Goal: Task Accomplishment & Management: Complete application form

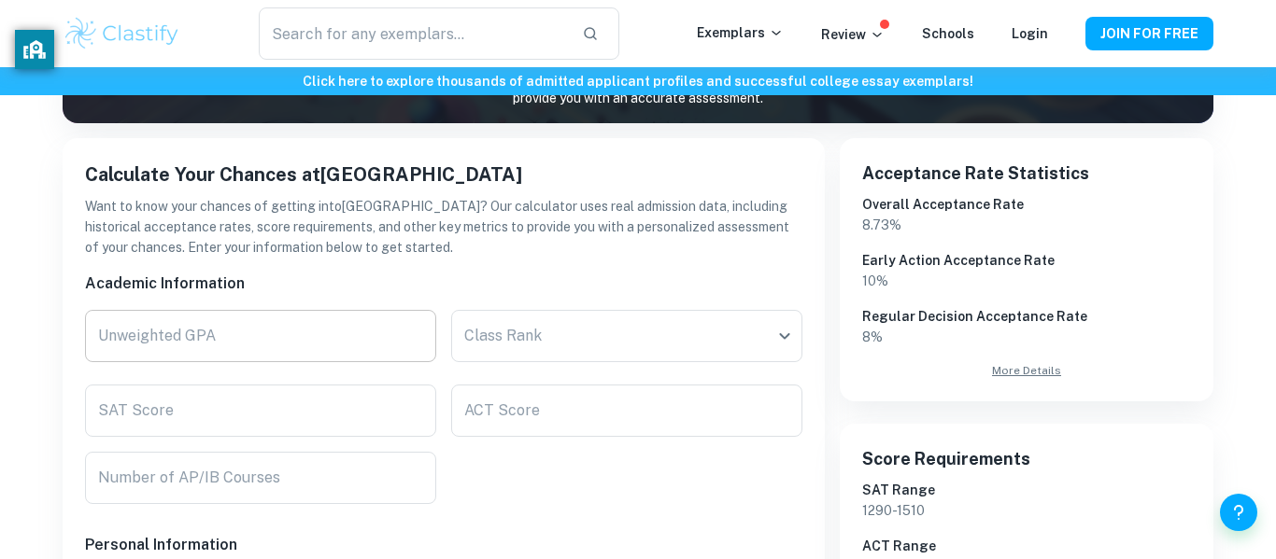
scroll to position [271, 0]
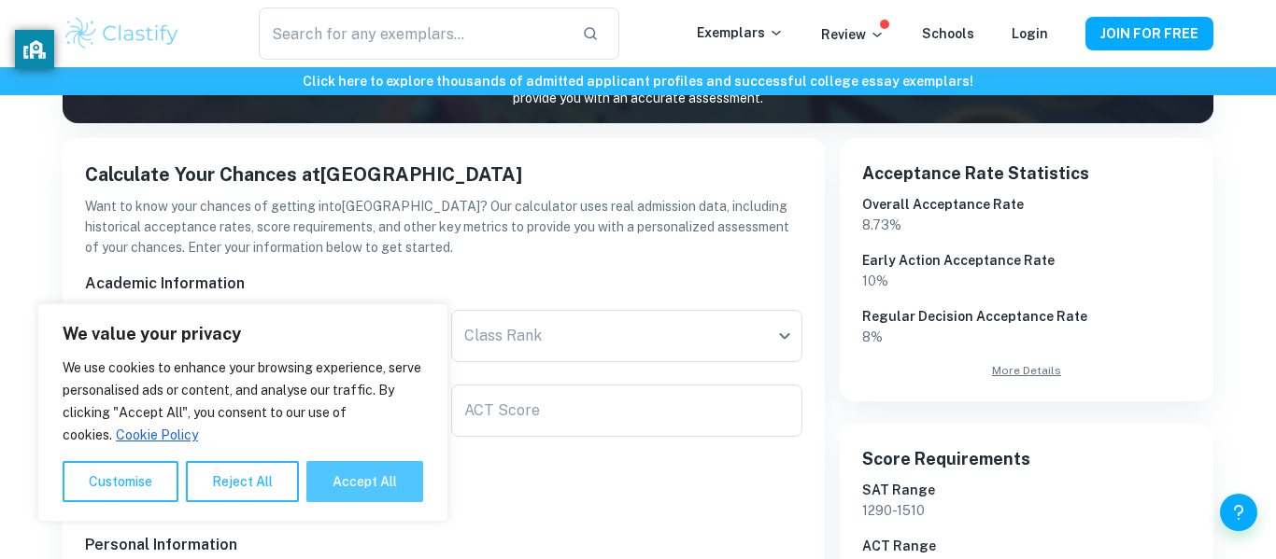
click at [372, 493] on button "Accept All" at bounding box center [364, 481] width 117 height 41
checkbox input "true"
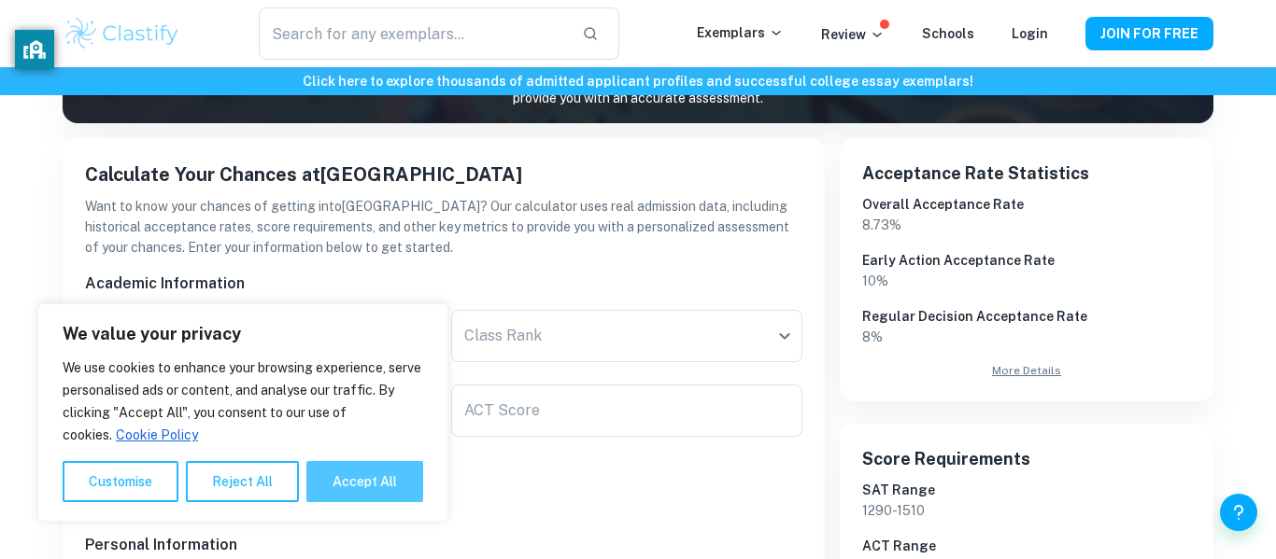
checkbox input "true"
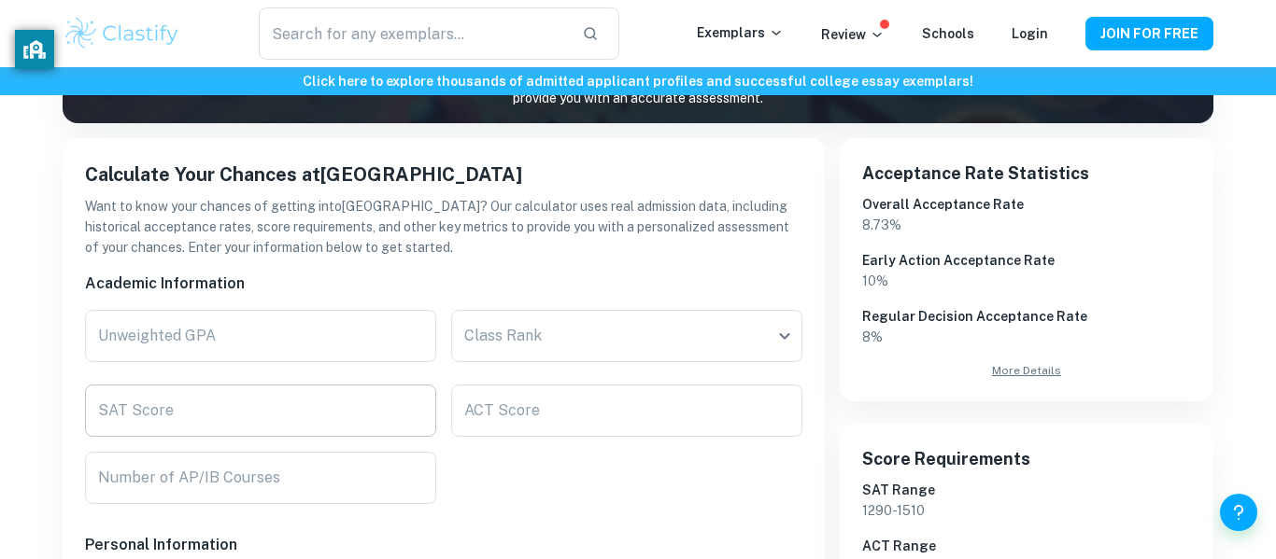
scroll to position [372, 0]
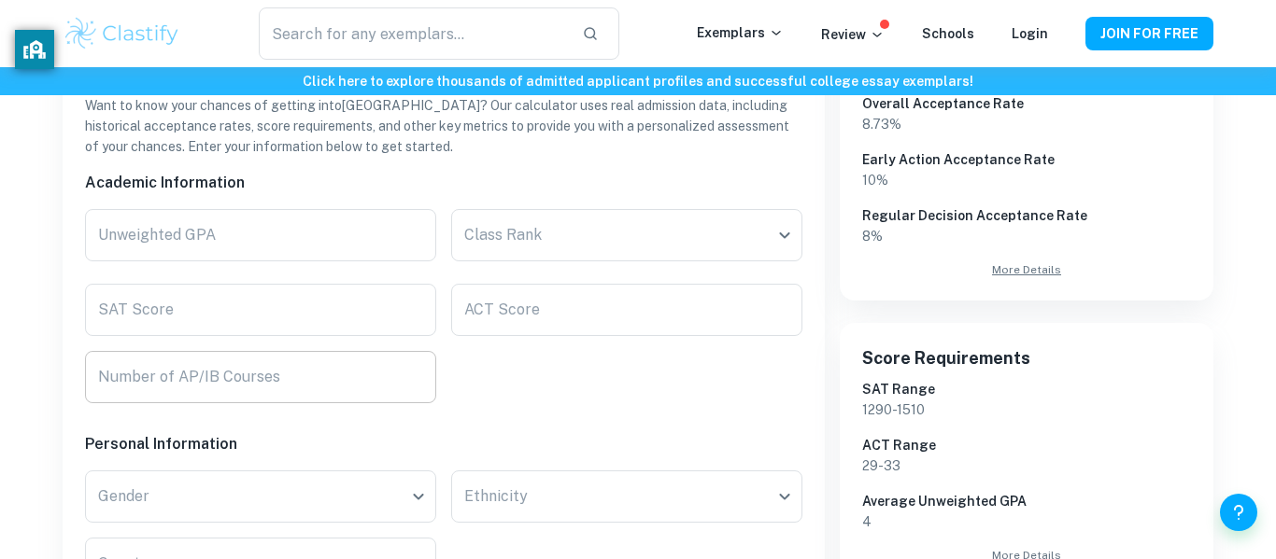
click at [236, 376] on div "Number of AP/IB Courses Number of AP/IB Courses" at bounding box center [260, 377] width 351 height 52
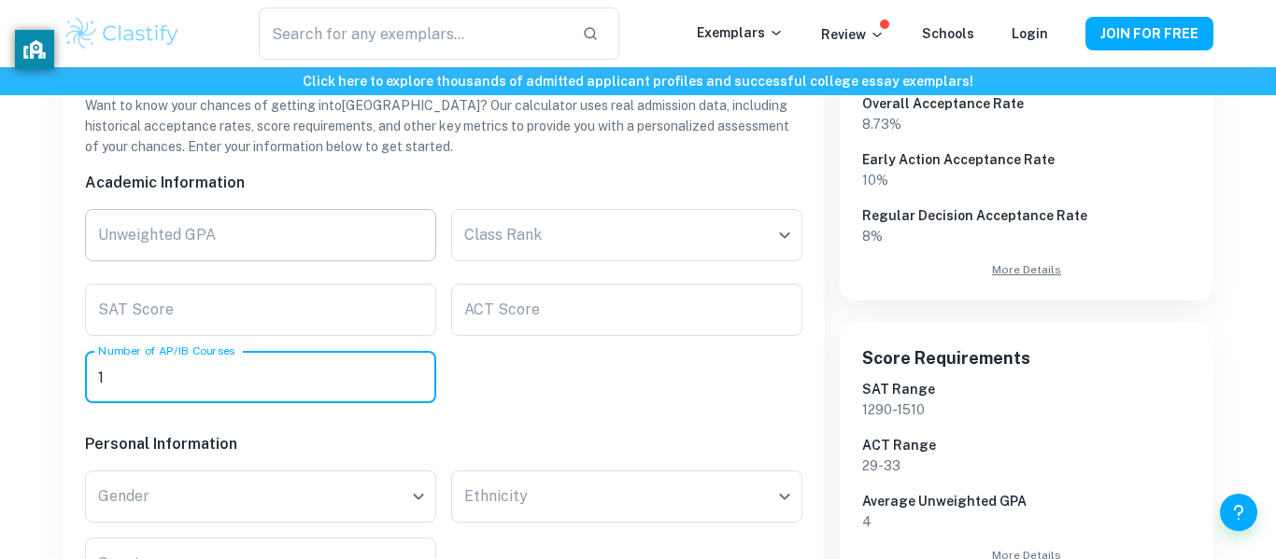
type input "1"
click at [129, 228] on div "Unweighted GPA Unweighted GPA" at bounding box center [260, 235] width 351 height 52
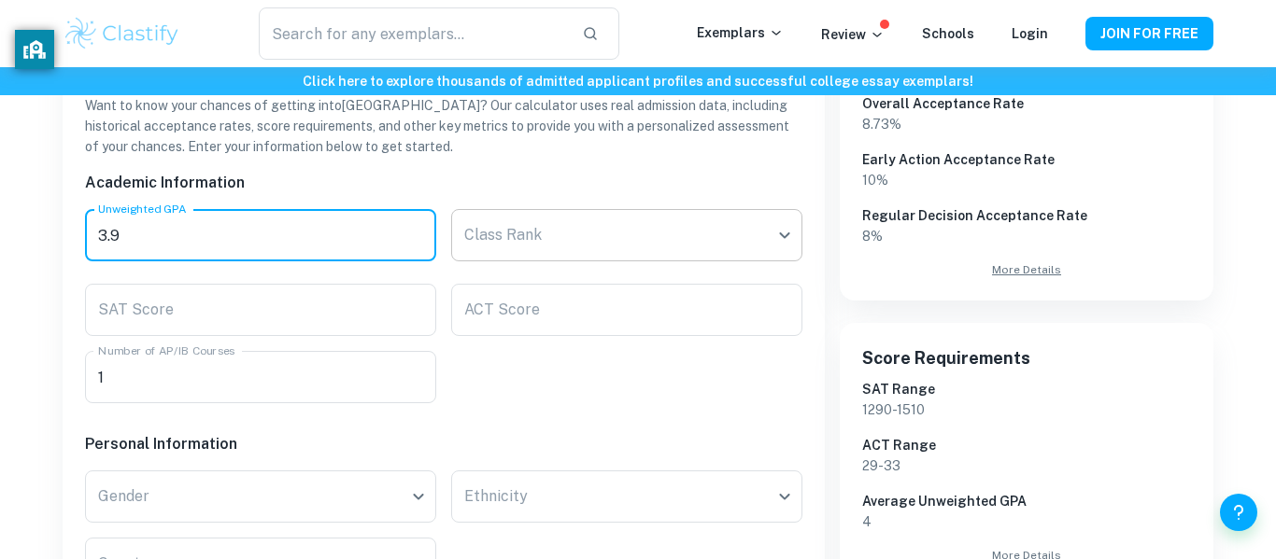
type input "3.9"
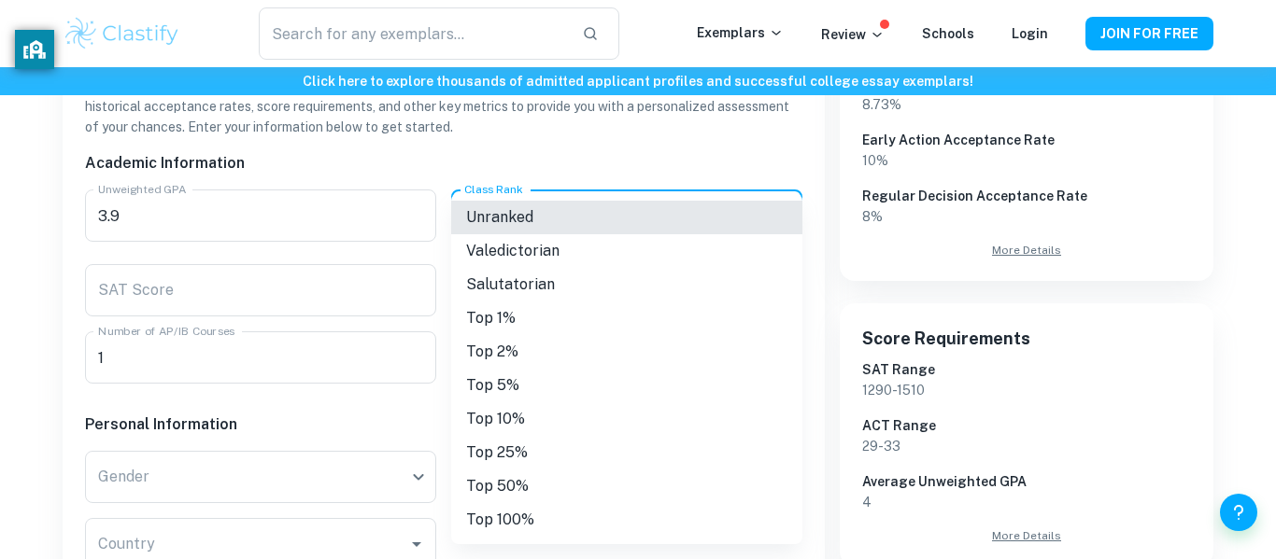
scroll to position [389, 0]
click at [539, 441] on li "Top 25%" at bounding box center [626, 453] width 351 height 34
type input "Top 25%"
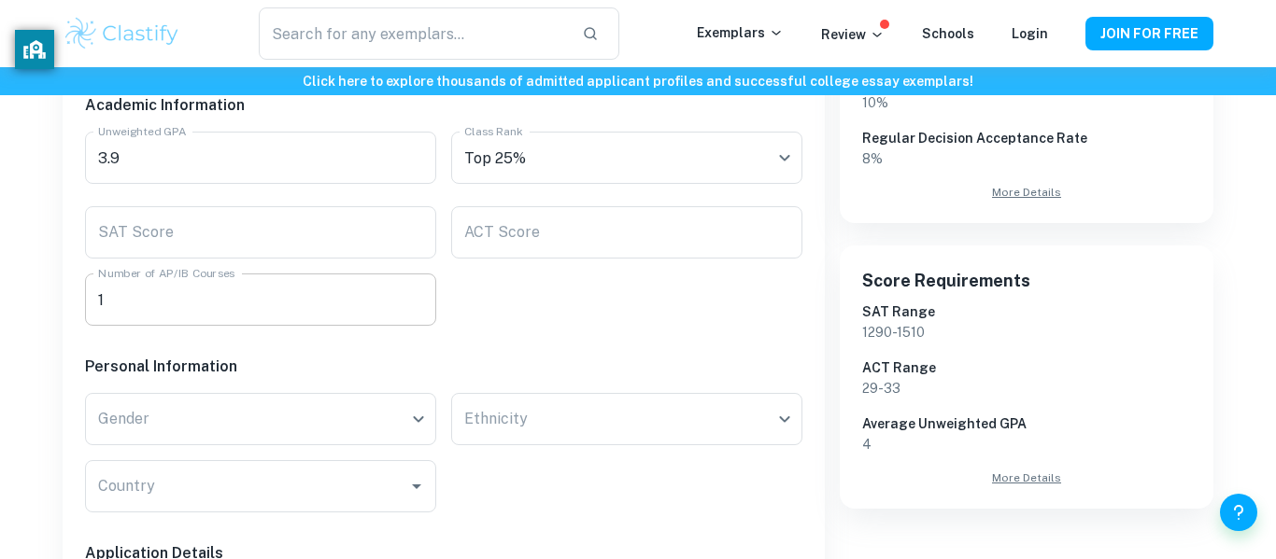
scroll to position [450, 0]
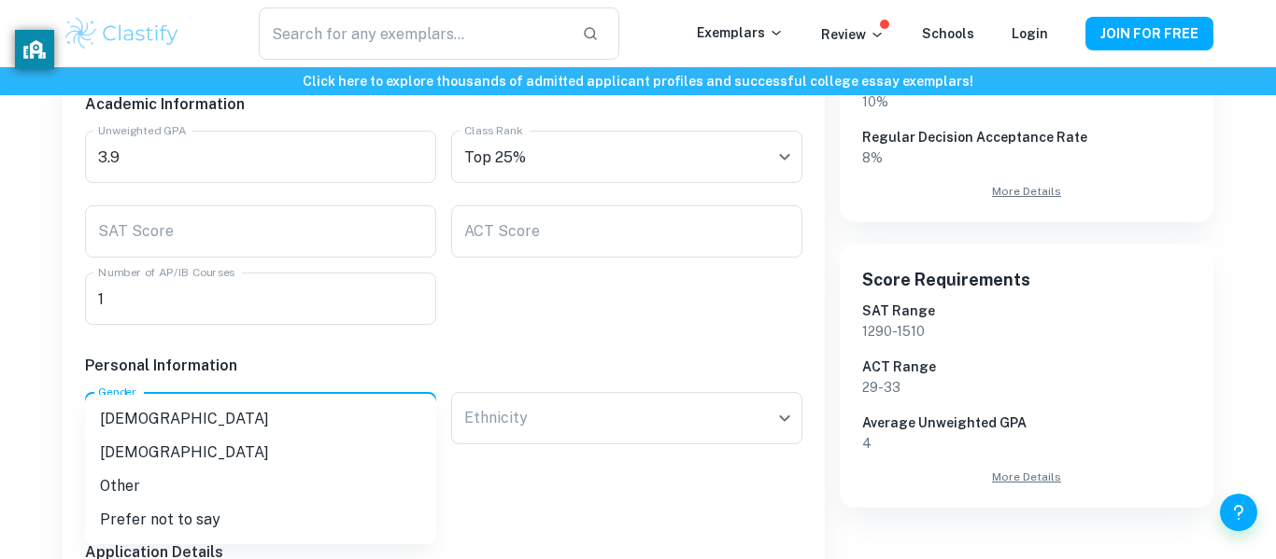
click at [268, 447] on li "[DEMOGRAPHIC_DATA]" at bounding box center [260, 453] width 351 height 34
type input "[DEMOGRAPHIC_DATA]"
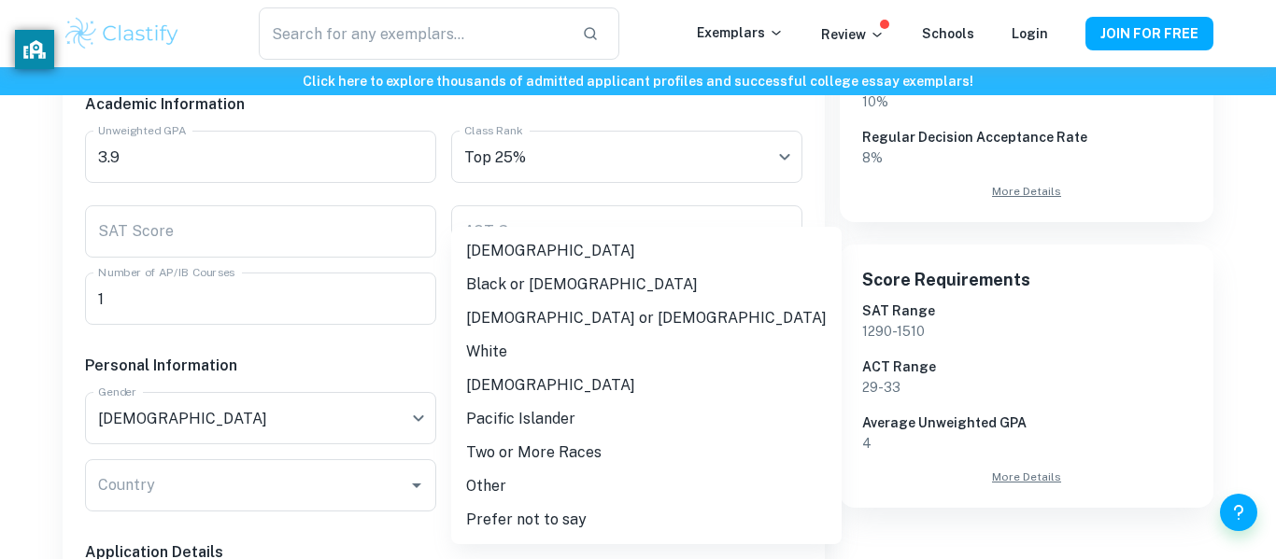
click at [575, 335] on li "White" at bounding box center [646, 352] width 390 height 34
type input "white"
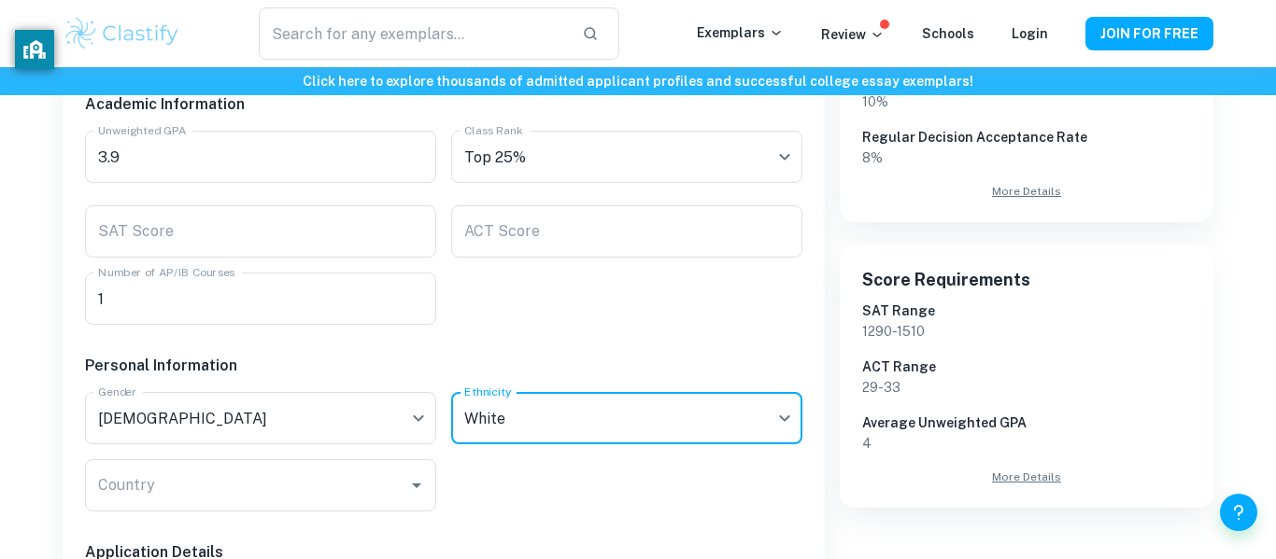
scroll to position [517, 0]
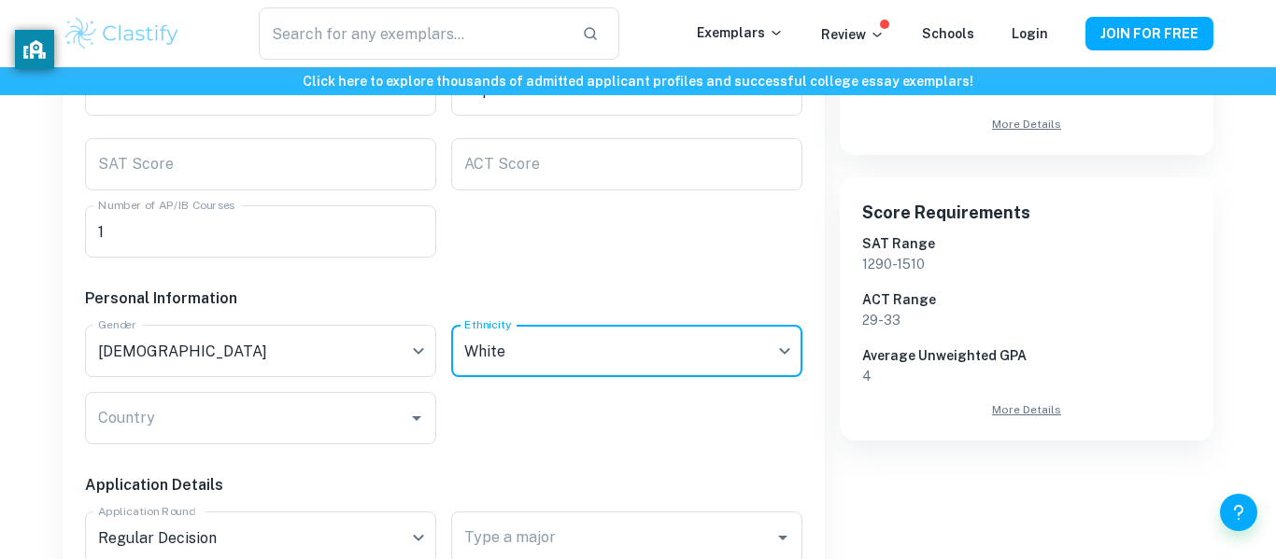
click at [374, 406] on input "Country" at bounding box center [246, 418] width 306 height 35
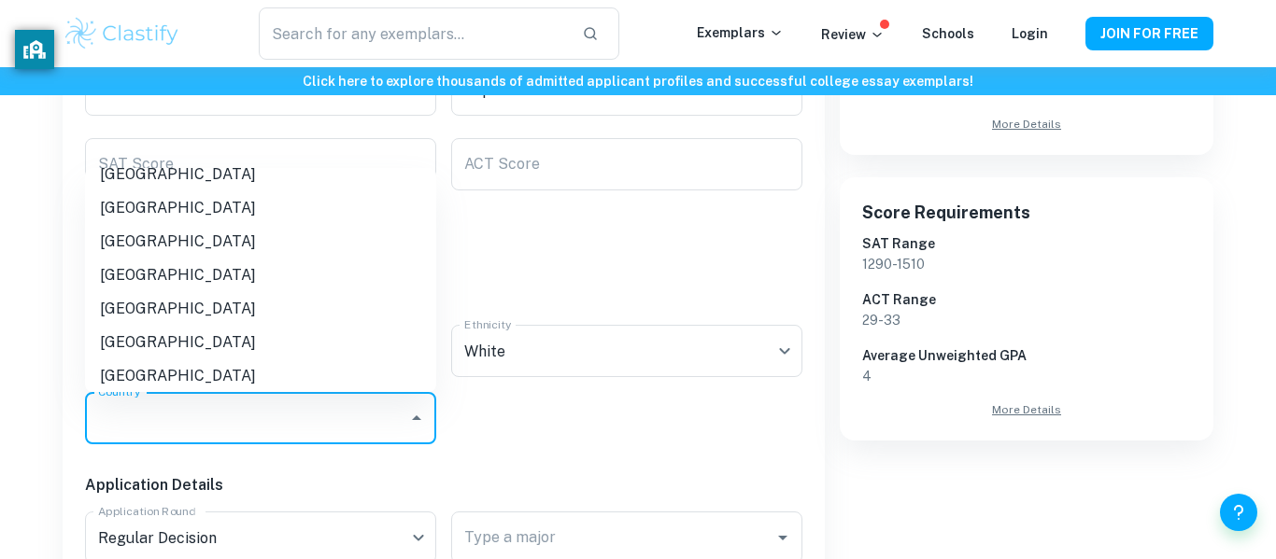
scroll to position [893, 0]
type input "[GEOGRAPHIC_DATA]"
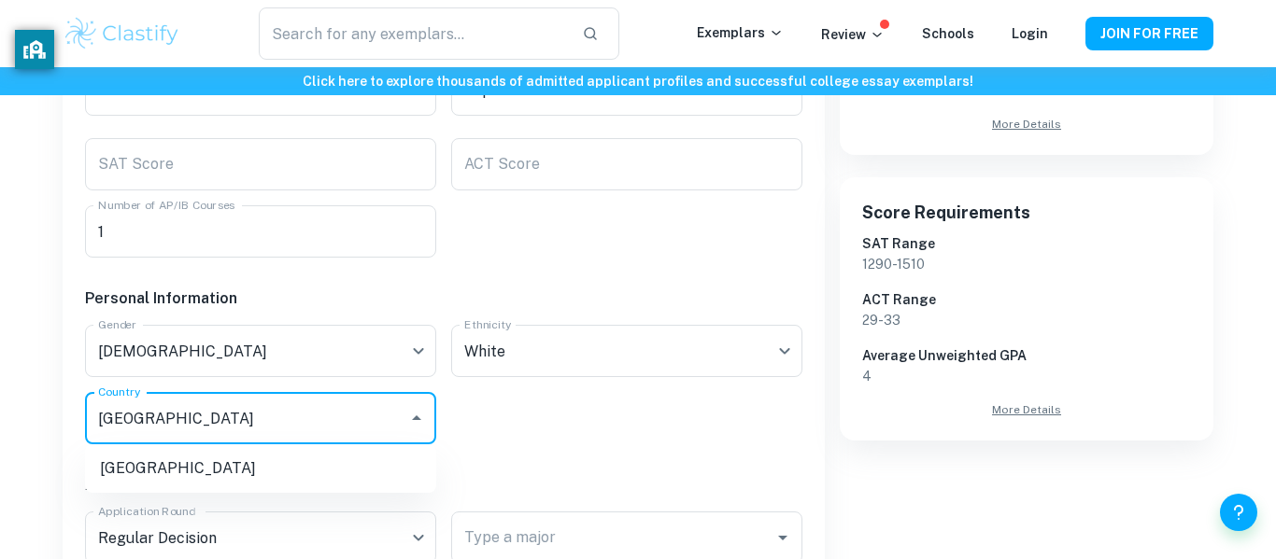
click at [586, 415] on div "Academic Information Unweighted GPA 3.9 Unweighted GPA Class Rank Top 25% Top 2…" at bounding box center [436, 501] width 732 height 981
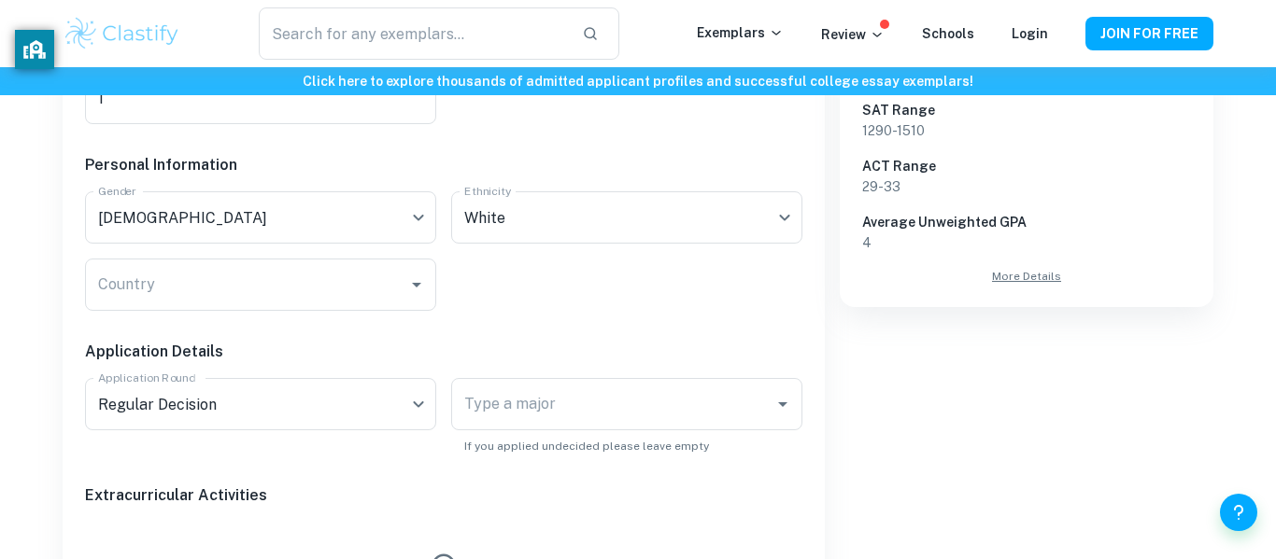
scroll to position [654, 0]
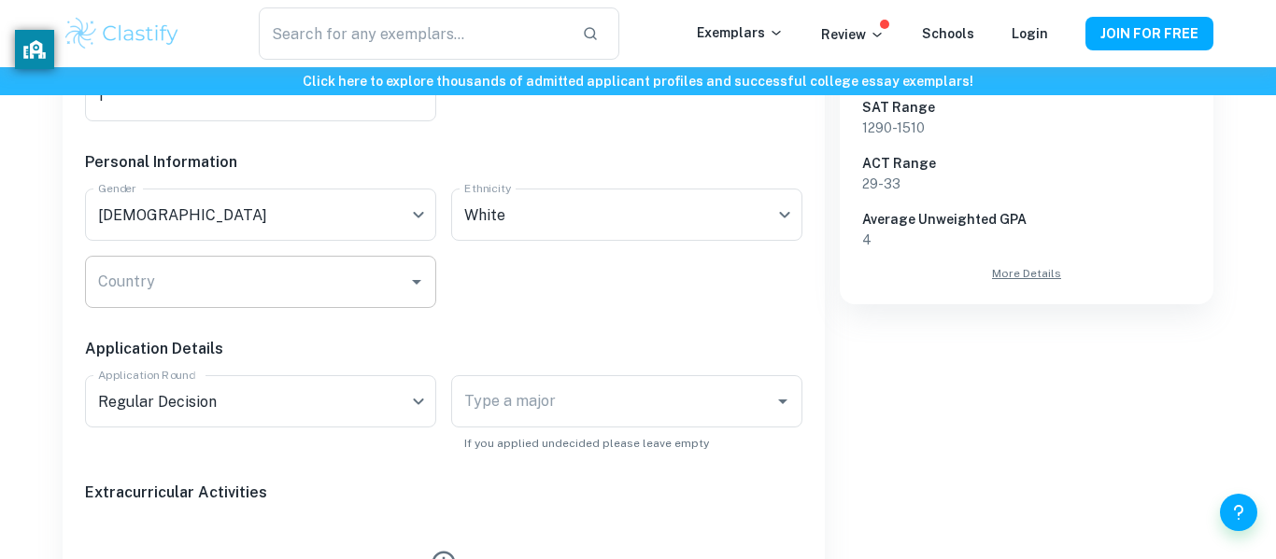
click at [271, 276] on input "Country" at bounding box center [246, 281] width 306 height 35
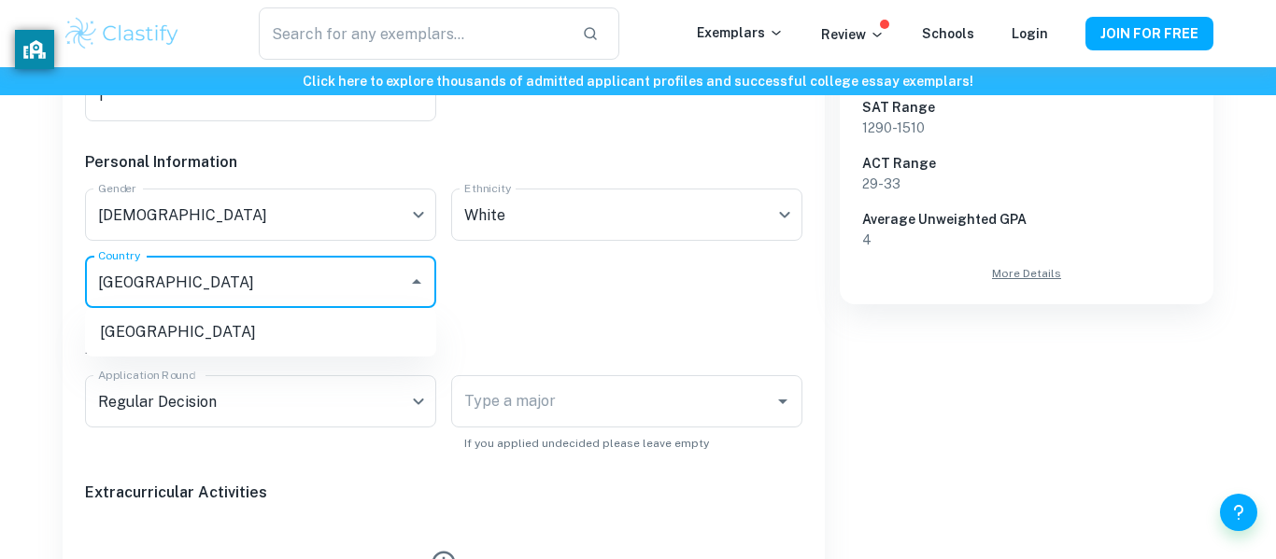
click at [305, 338] on li "[GEOGRAPHIC_DATA]" at bounding box center [260, 333] width 351 height 34
type input "[GEOGRAPHIC_DATA]"
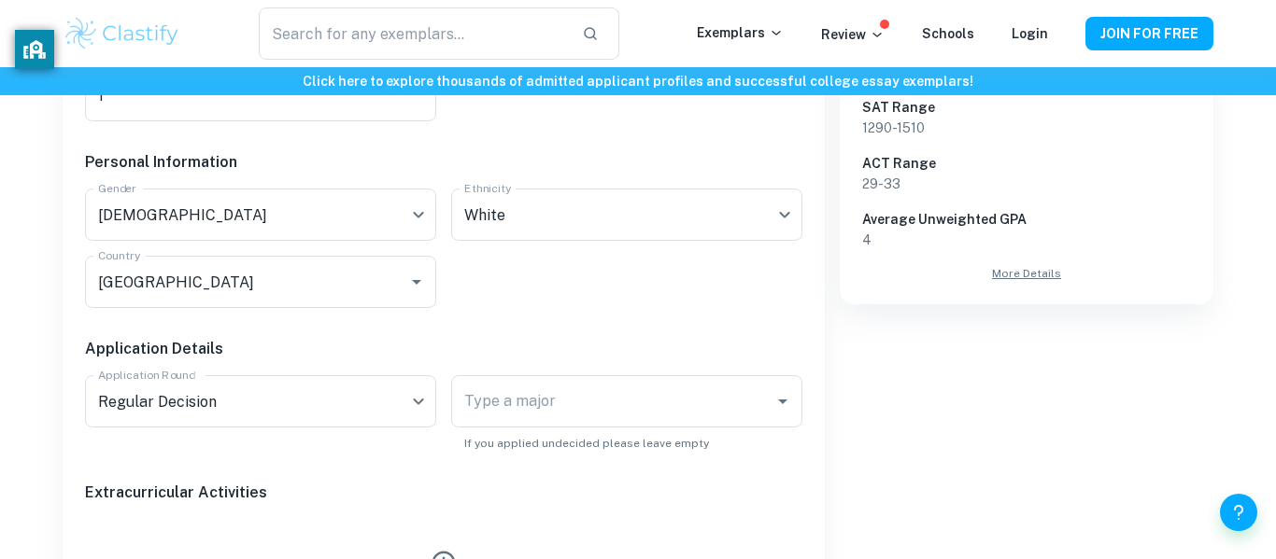
click at [498, 355] on h6 "Application Details" at bounding box center [443, 349] width 717 height 22
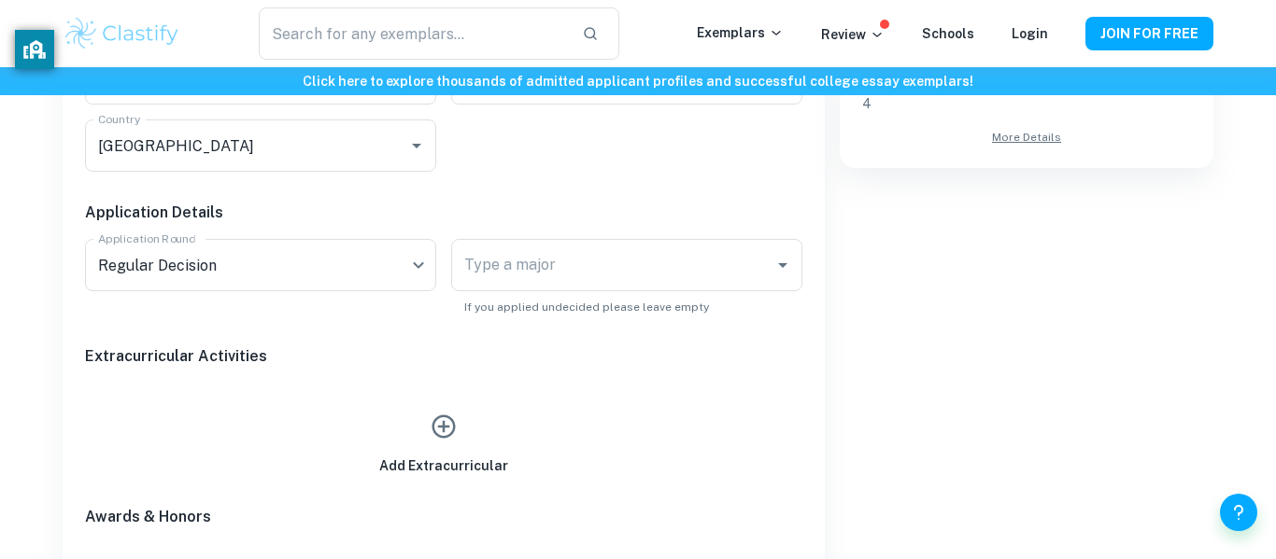
scroll to position [791, 0]
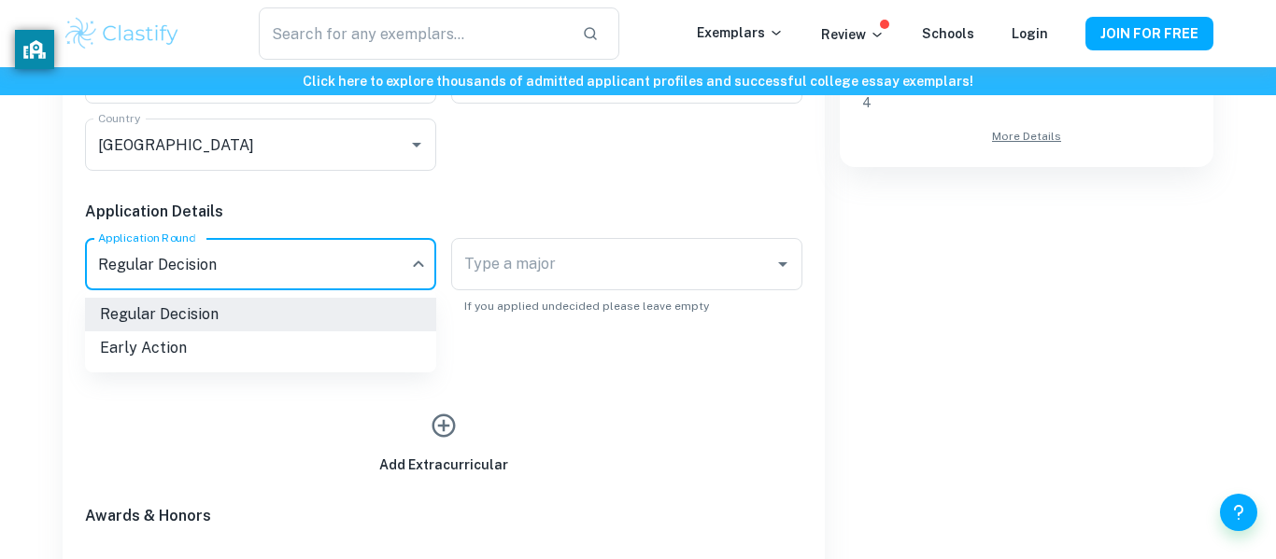
click at [471, 191] on div at bounding box center [638, 279] width 1276 height 559
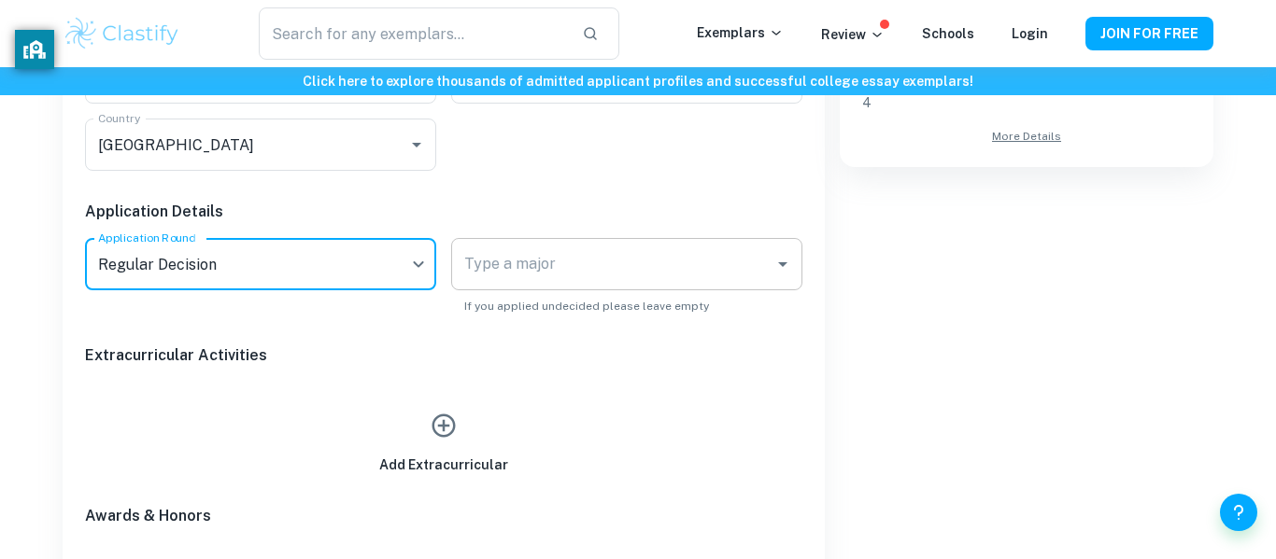
click at [539, 249] on input "Type a major" at bounding box center [612, 264] width 306 height 35
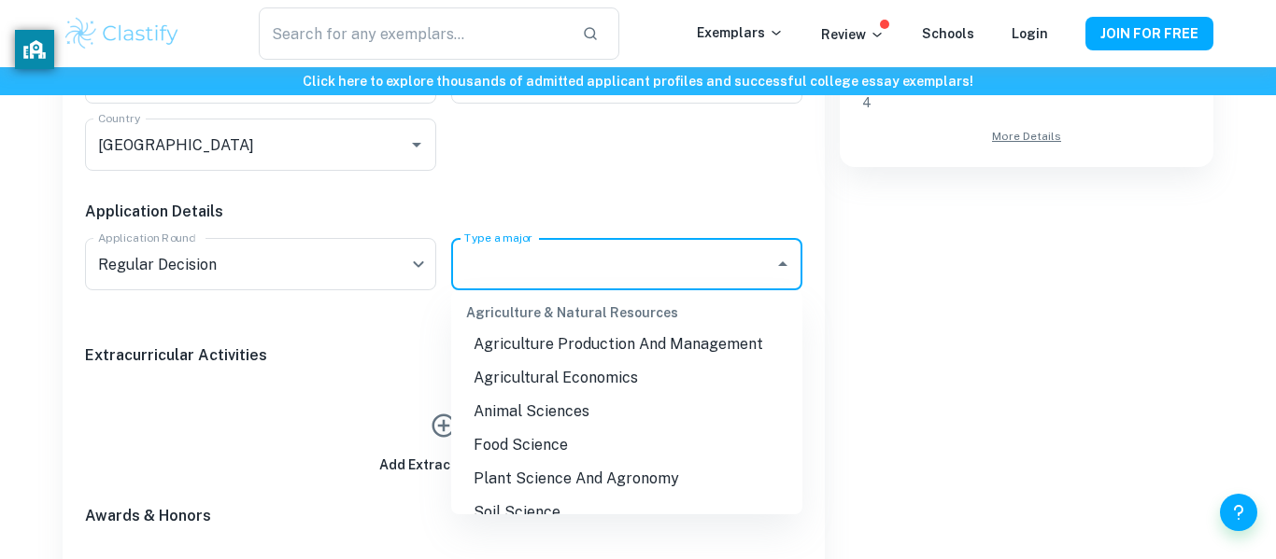
scroll to position [49, 0]
click at [972, 272] on div "Acceptance Rate Statistics Overall Acceptance Rate 8.73 % Early Action Acceptan…" at bounding box center [1019, 183] width 389 height 1160
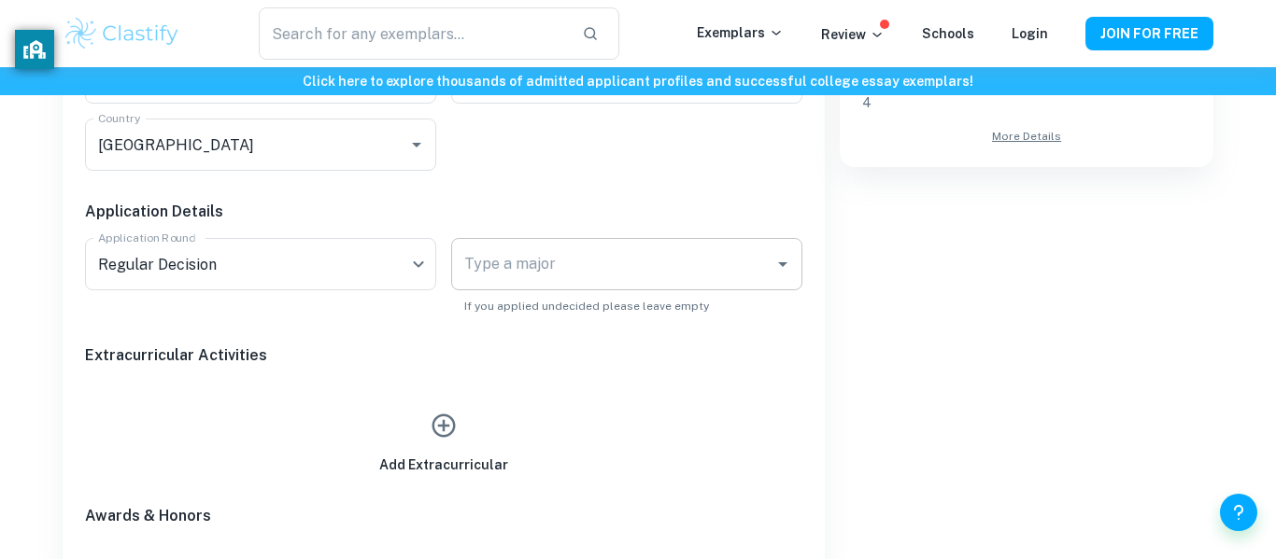
click at [679, 249] on input "Type a major" at bounding box center [612, 264] width 306 height 35
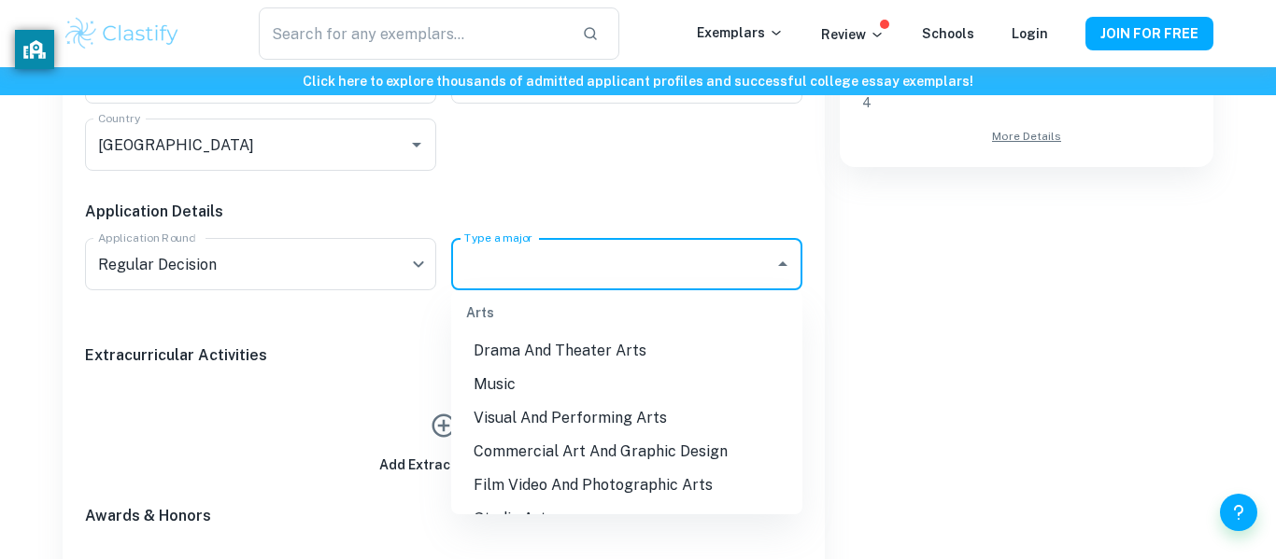
scroll to position [474, 0]
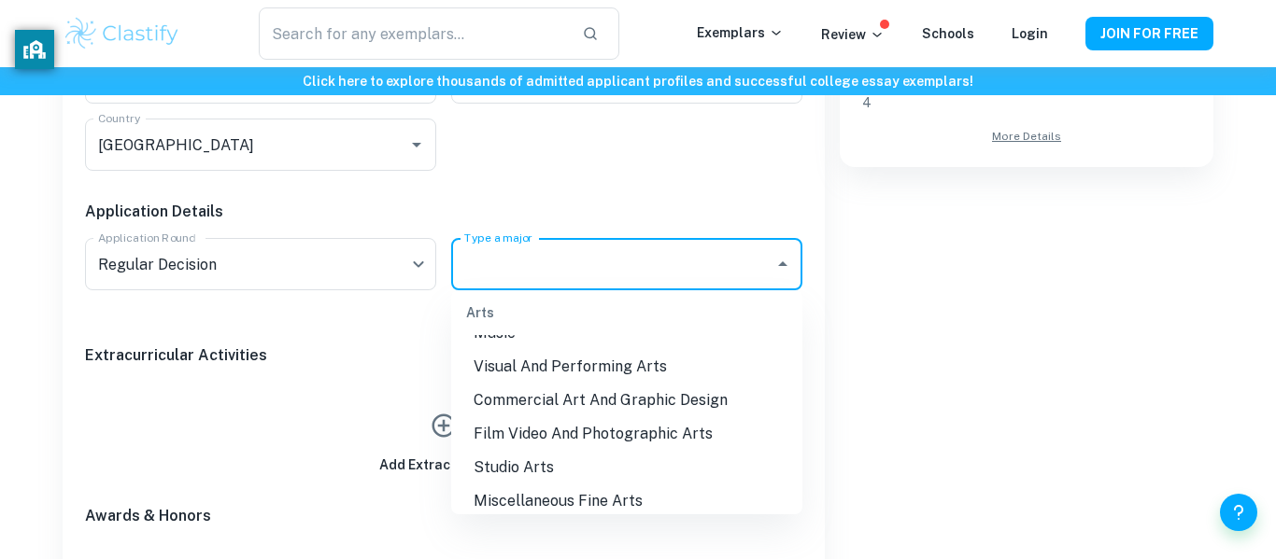
click at [628, 393] on li "Commercial Art And Graphic Design" at bounding box center [626, 401] width 351 height 34
type input "Commercial Art And Graphic Design"
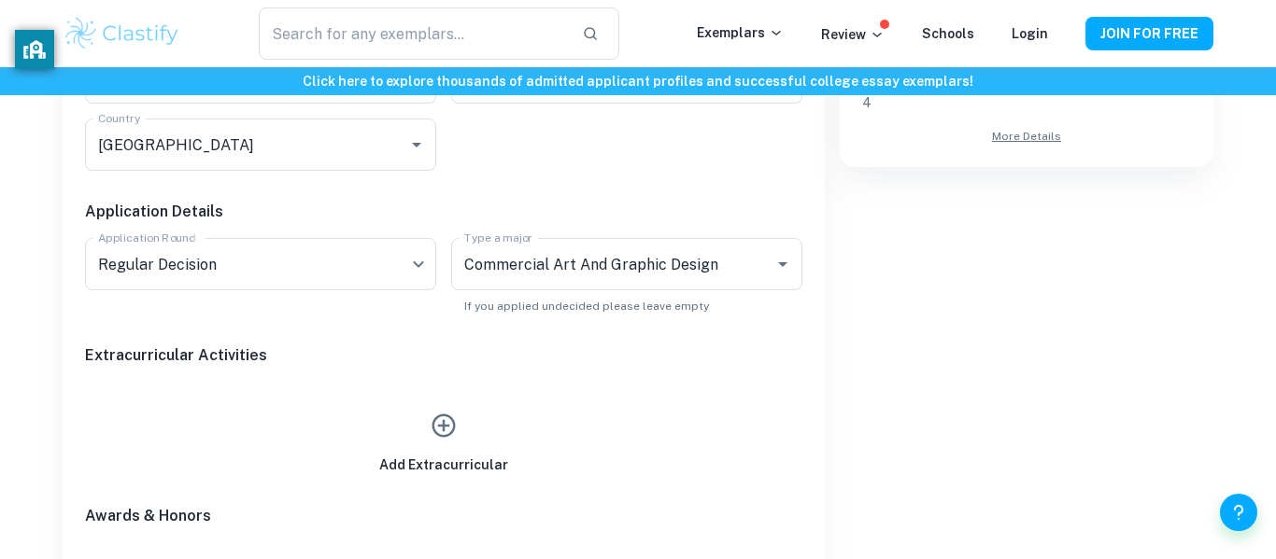
click at [437, 448] on div "Add Extracurricular" at bounding box center [443, 439] width 129 height 71
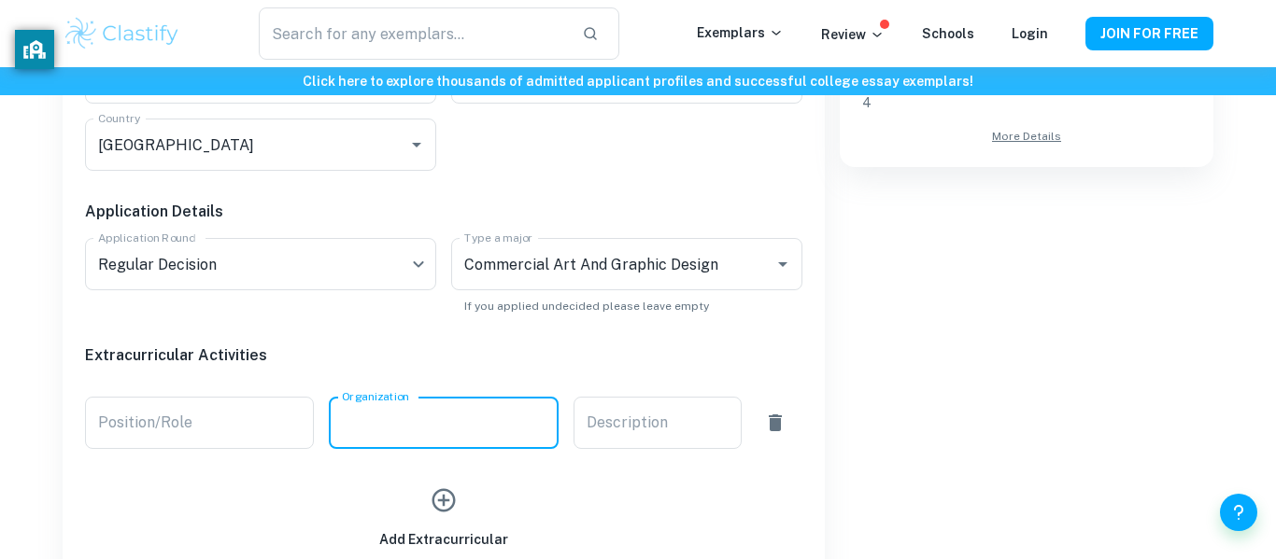
click at [448, 426] on input "Organization" at bounding box center [443, 423] width 229 height 52
type input "Link Crew"
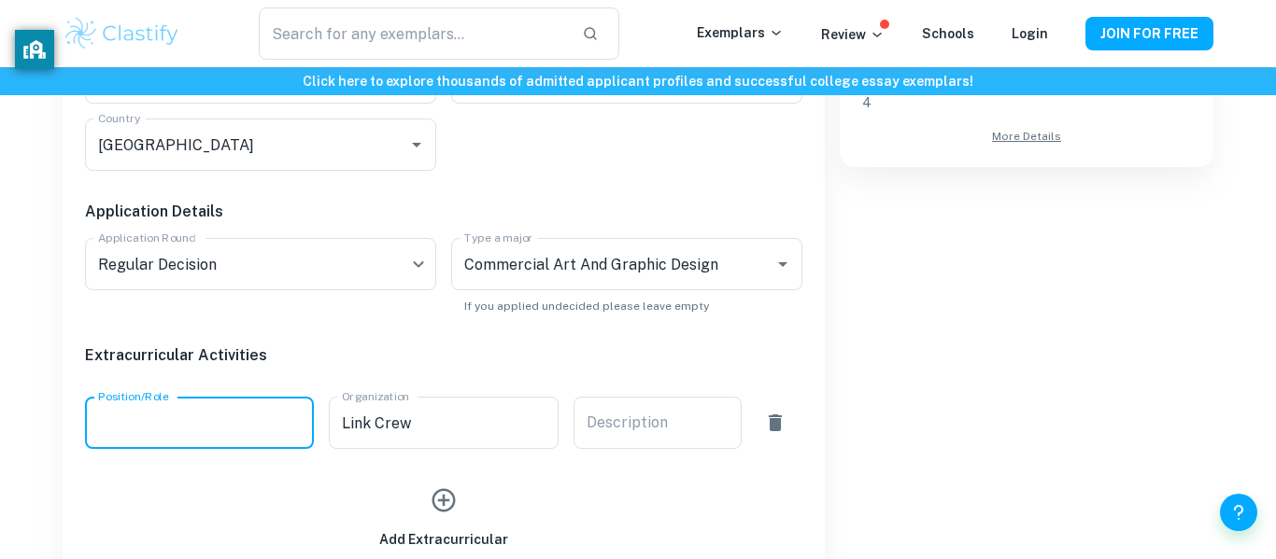
click at [245, 412] on input "Position/Role" at bounding box center [199, 423] width 229 height 52
type input "L"
type input "Link Crew Leader"
click at [656, 408] on div "x Description" at bounding box center [657, 423] width 168 height 52
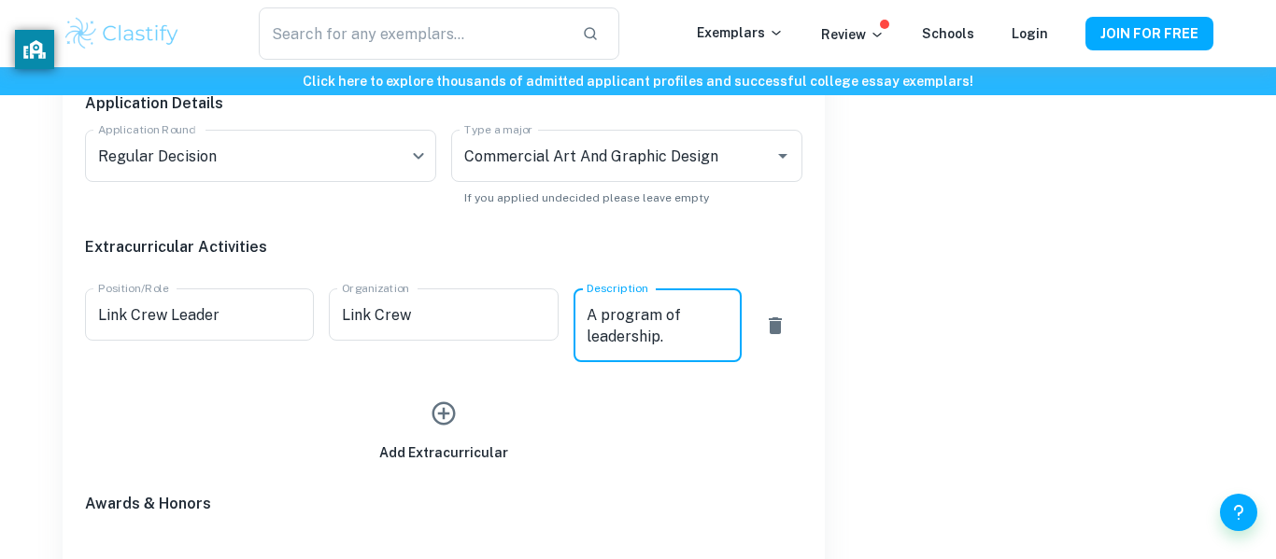
scroll to position [898, 0]
type textarea "A program of leadership."
click at [916, 351] on div "Acceptance Rate Statistics Overall Acceptance Rate 8.73 % Early Action Acceptan…" at bounding box center [1019, 124] width 389 height 1256
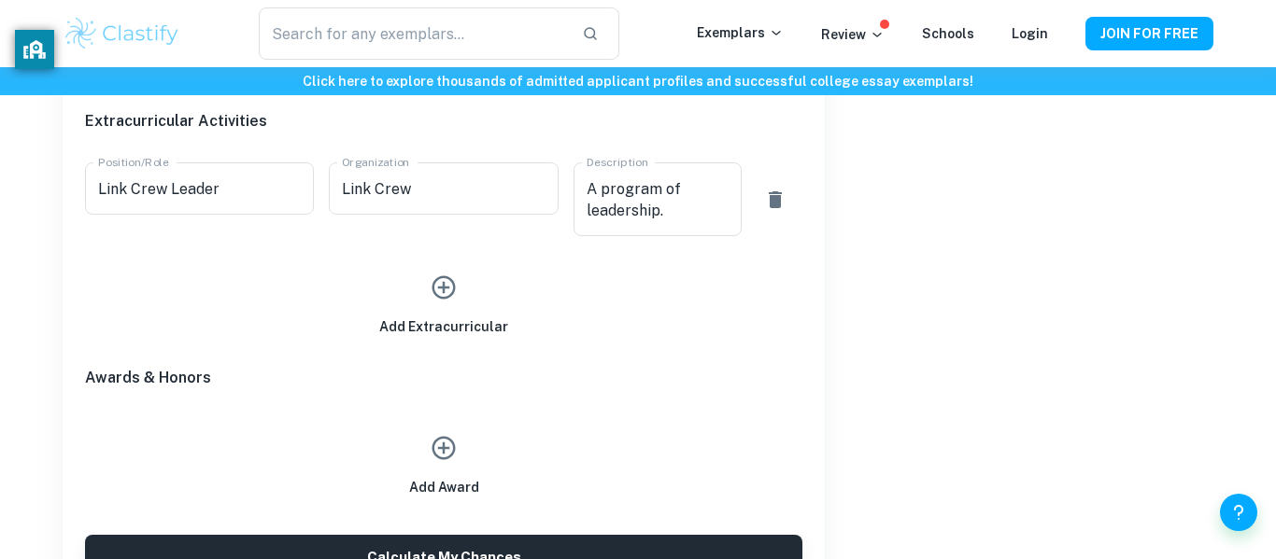
click at [439, 459] on icon "button" at bounding box center [443, 448] width 23 height 23
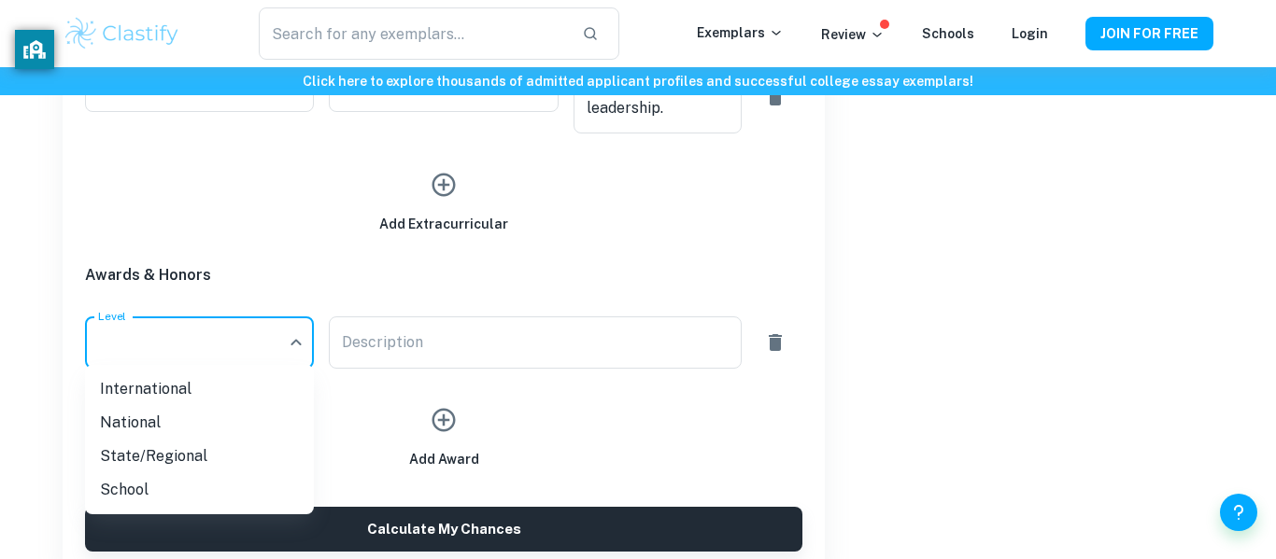
scroll to position [1132, 0]
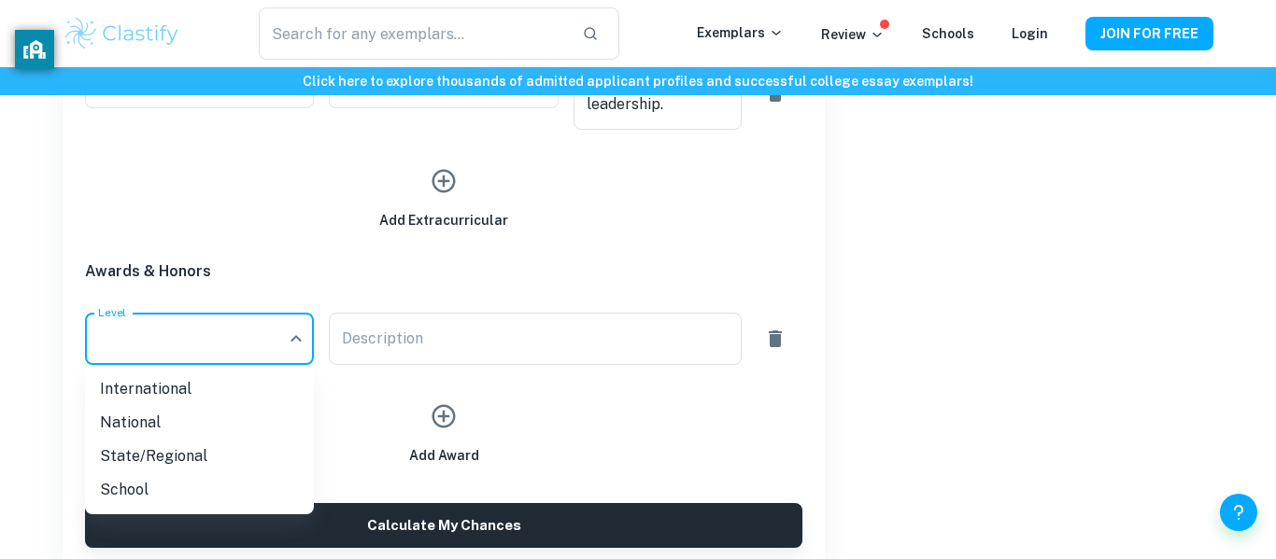
click at [179, 447] on li "State/Regional" at bounding box center [199, 457] width 229 height 34
type input "State/Regional"
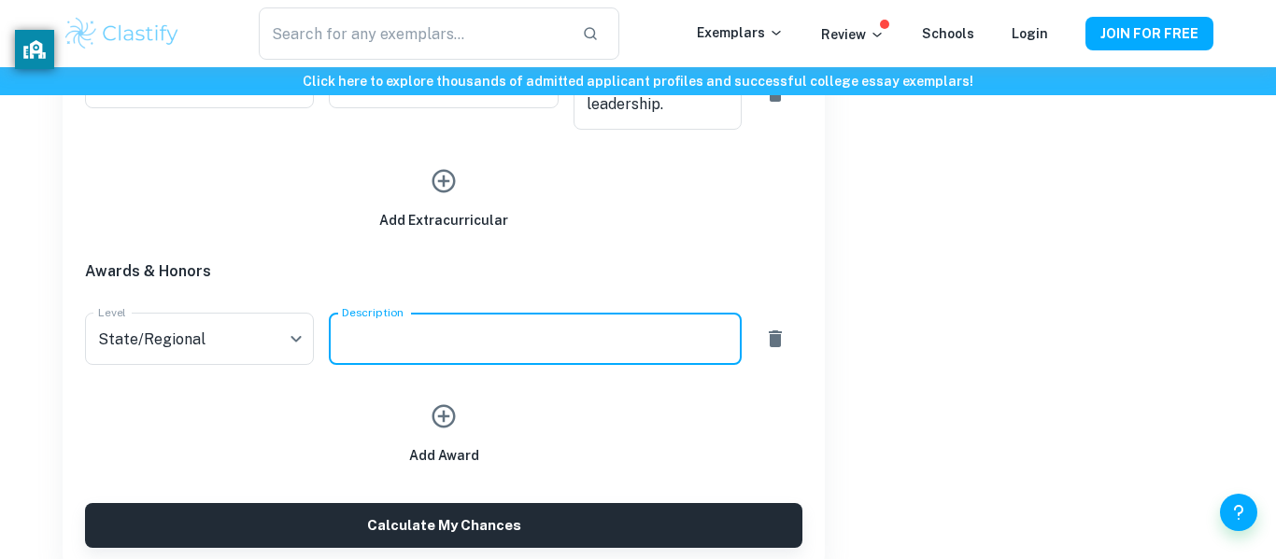
click at [485, 329] on textarea "Description" at bounding box center [535, 339] width 386 height 21
type textarea "Water/Banking AG test"
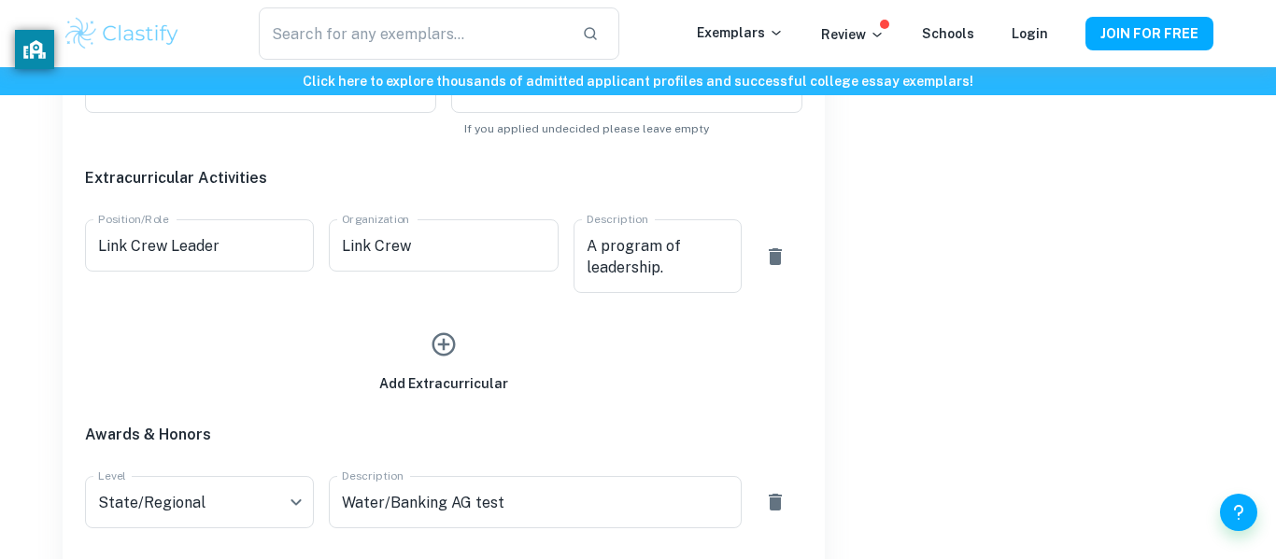
scroll to position [967, 0]
click at [422, 348] on button "button" at bounding box center [443, 346] width 43 height 43
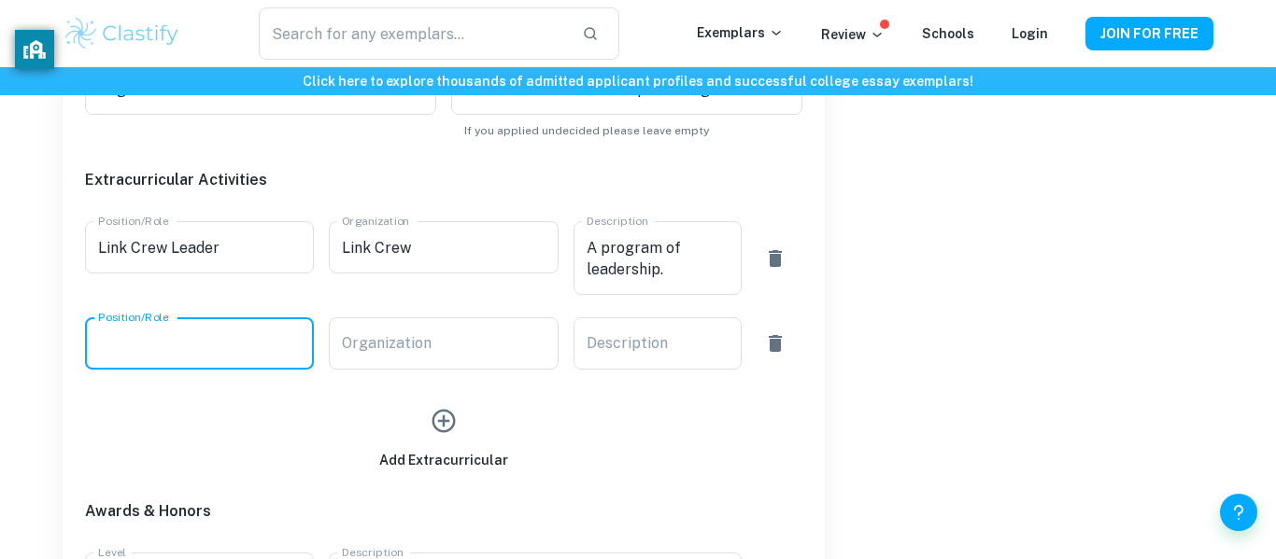
click at [240, 336] on input "Position/Role" at bounding box center [199, 344] width 229 height 52
type input "A"
type input "President"
click at [403, 359] on input "Organization" at bounding box center [443, 344] width 229 height 52
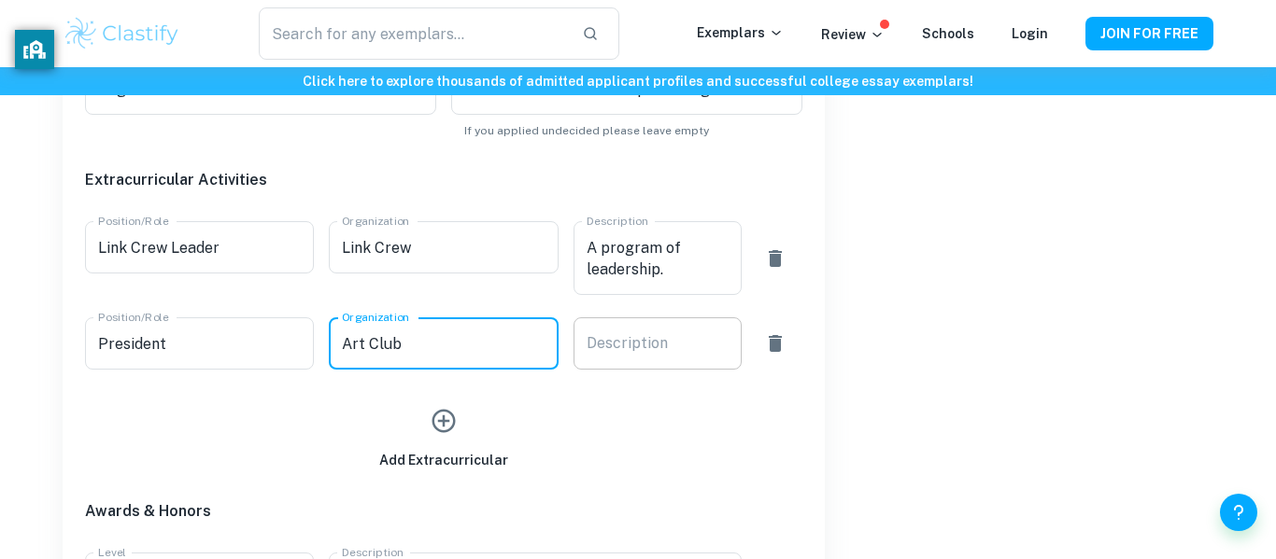
type input "Art Club"
click at [617, 346] on div "Description x Description" at bounding box center [657, 344] width 168 height 52
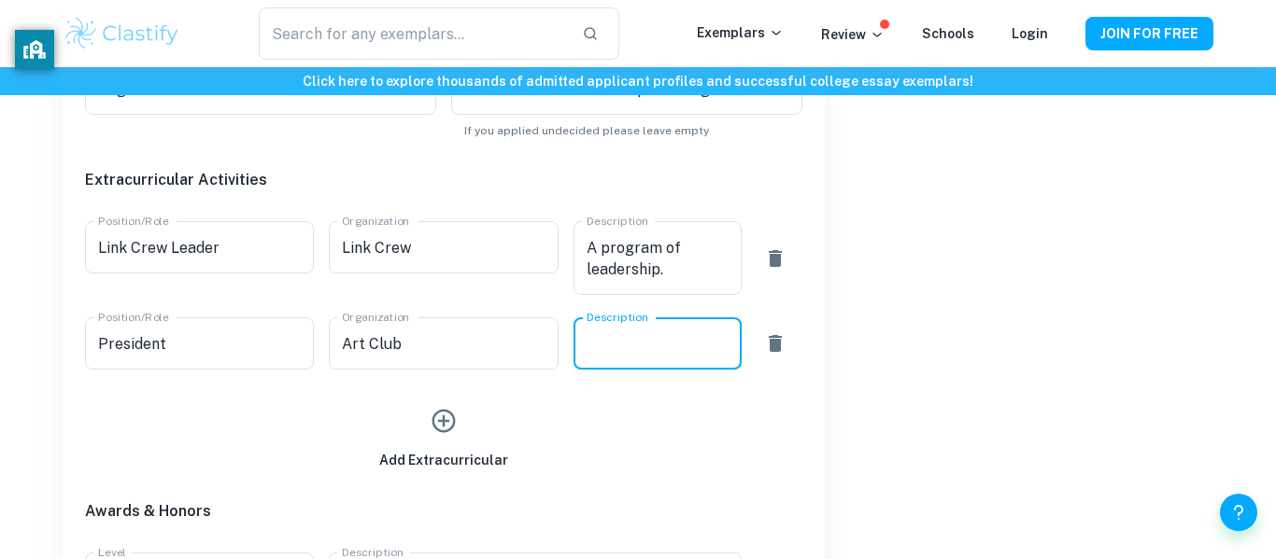
type textarea "A"
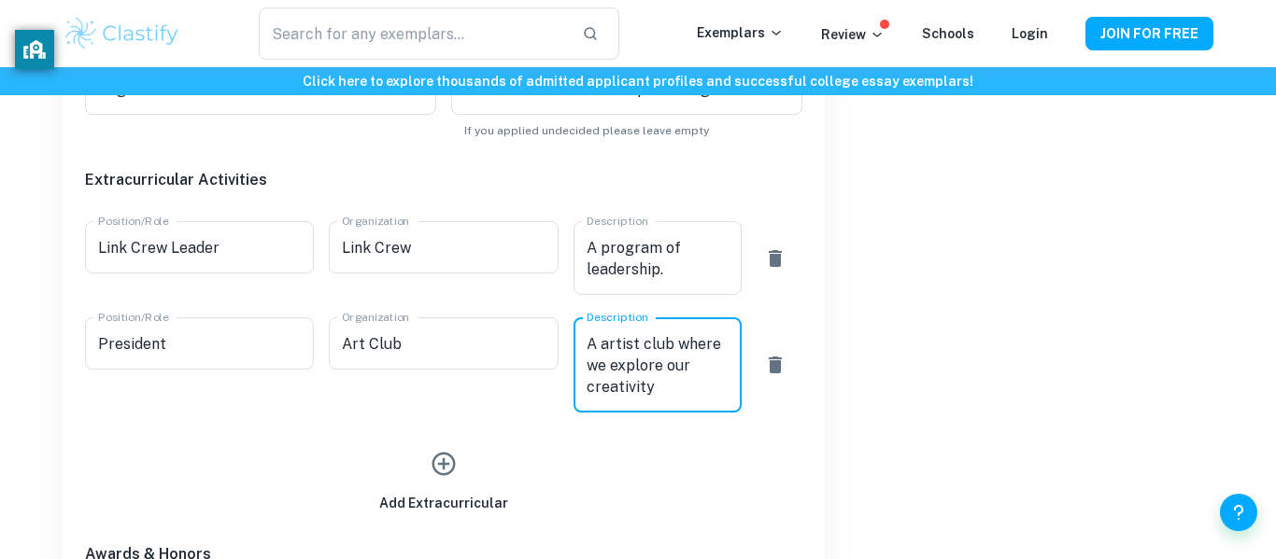
type textarea "A artist club where we explore our creativity"
click at [975, 304] on div "Acceptance Rate Statistics Overall Acceptance Rate 8.73 % Early Action Acceptan…" at bounding box center [1019, 152] width 389 height 1448
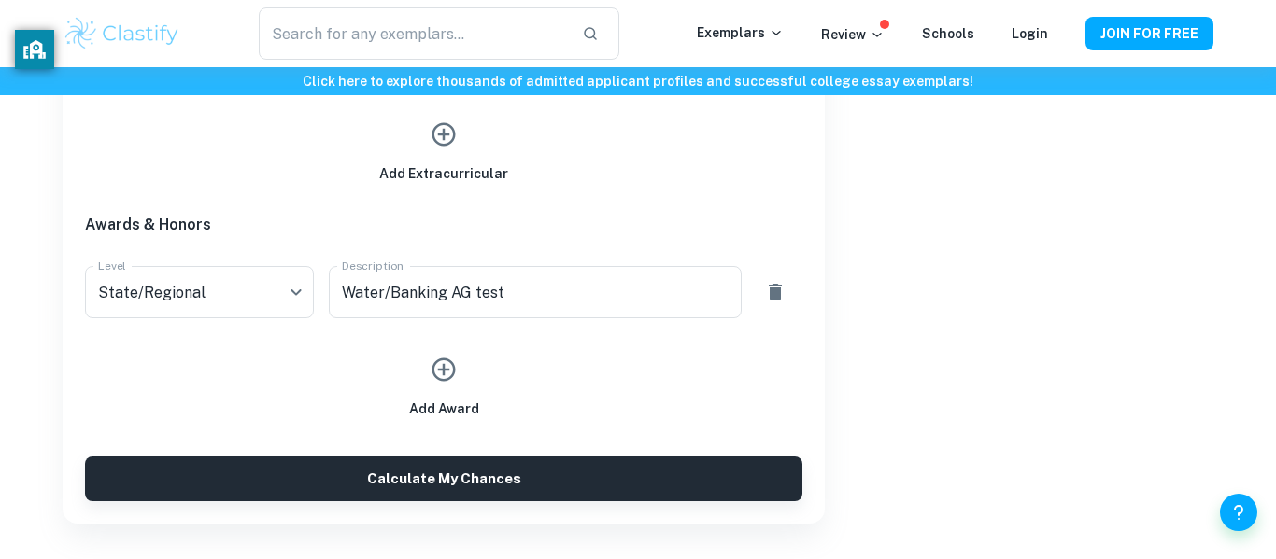
scroll to position [1302, 0]
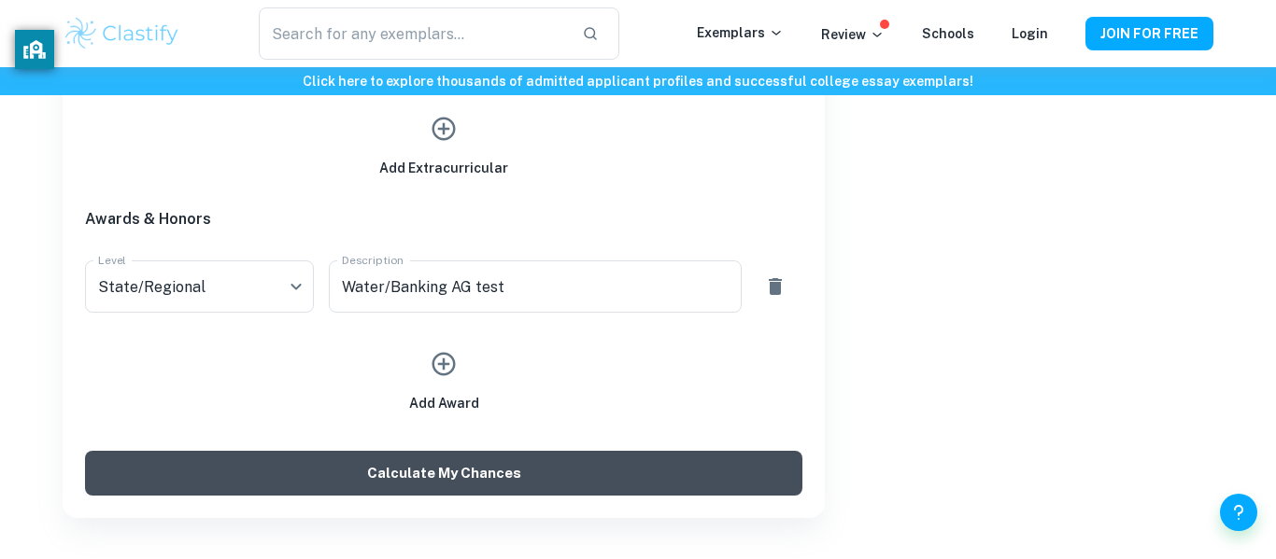
click at [642, 473] on button "Calculate My Chances" at bounding box center [443, 473] width 717 height 45
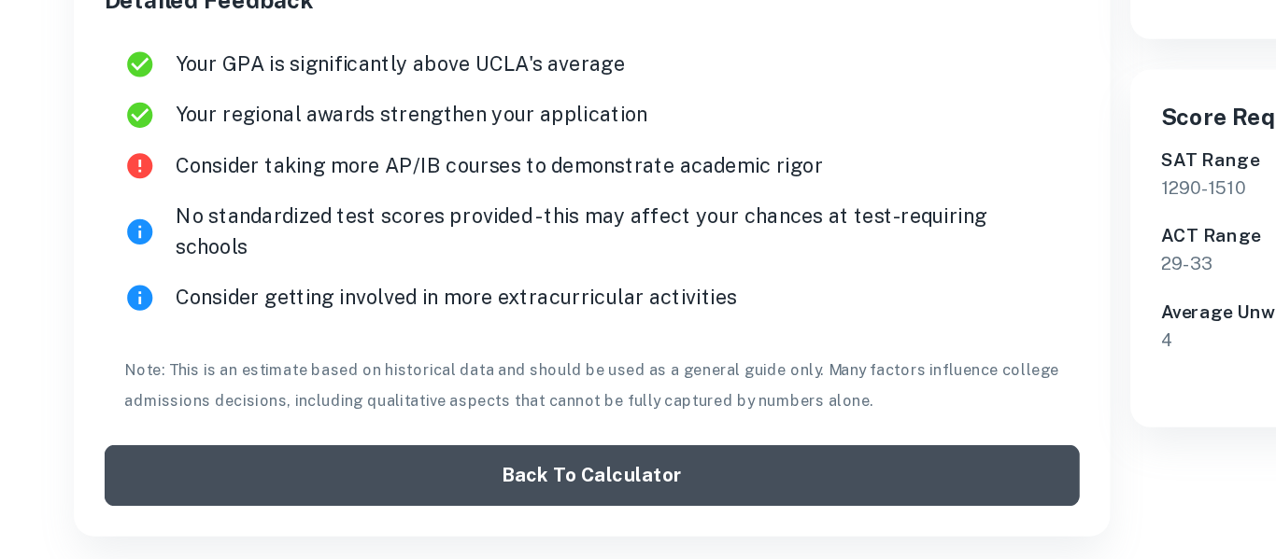
scroll to position [498, 0]
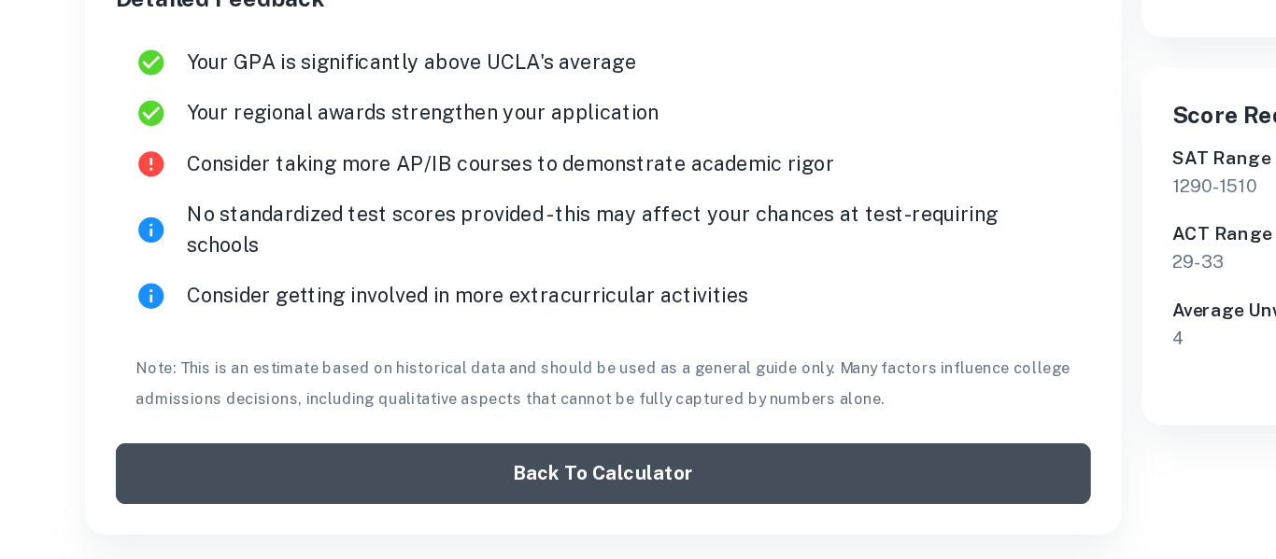
click at [317, 473] on button "Back to Calculator" at bounding box center [443, 495] width 717 height 45
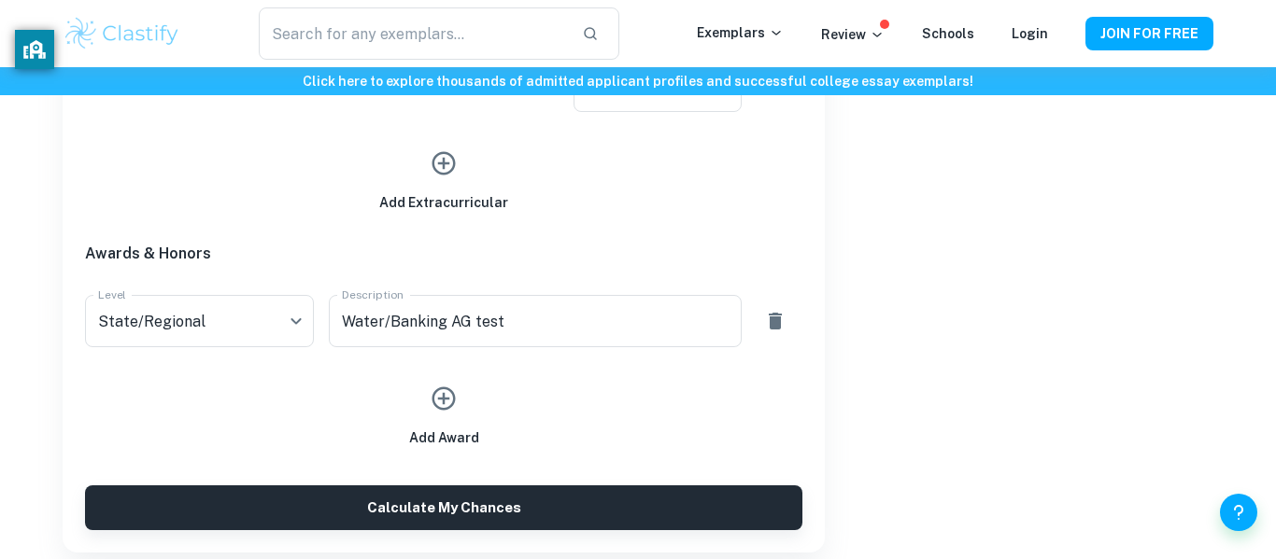
scroll to position [1280, 0]
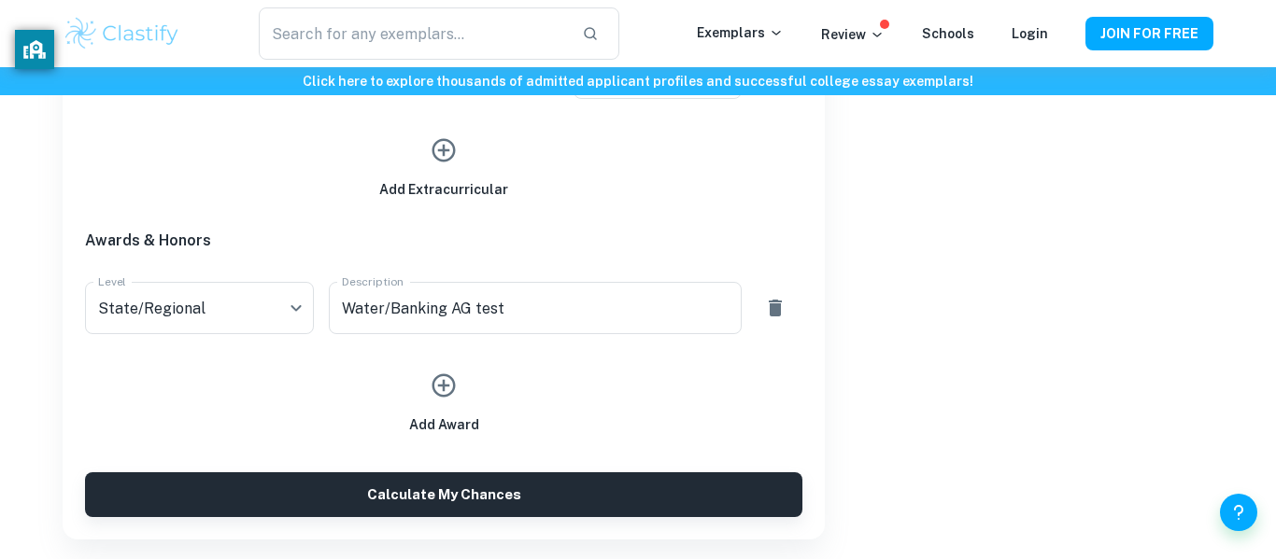
click at [445, 398] on icon "button" at bounding box center [444, 386] width 28 height 28
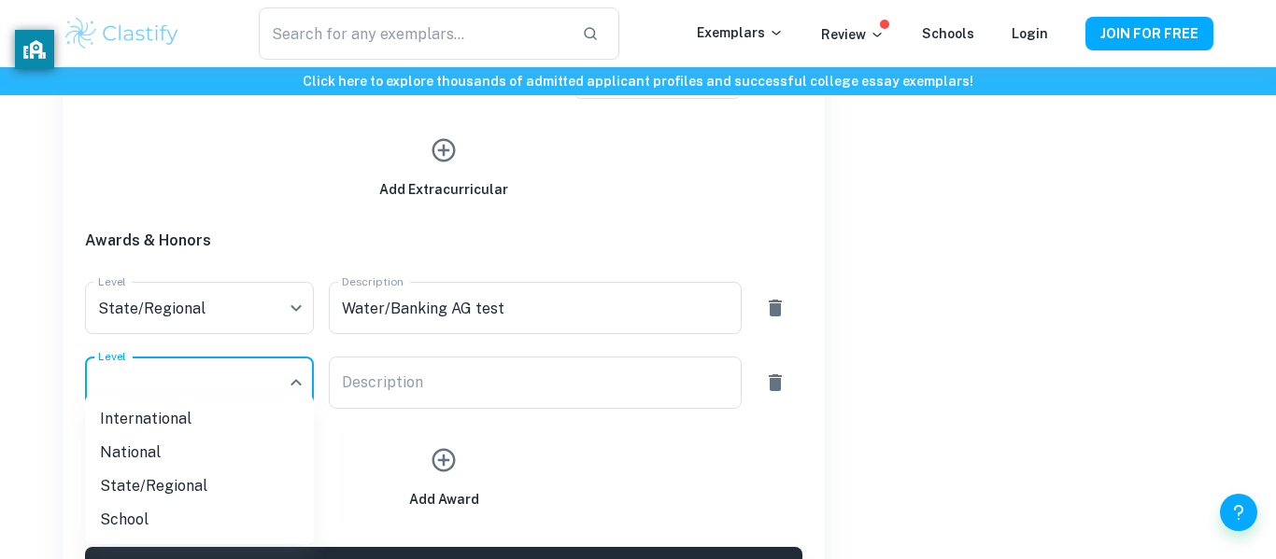
click at [194, 514] on li "School" at bounding box center [199, 520] width 229 height 34
type input "School"
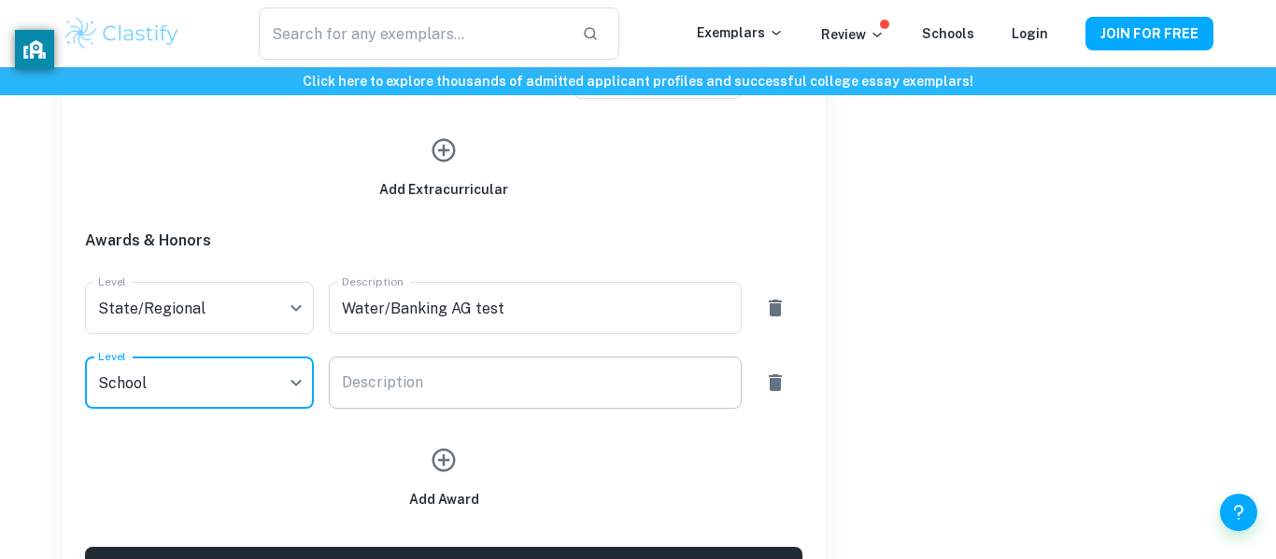
click at [402, 386] on div "Description x Description" at bounding box center [535, 383] width 412 height 52
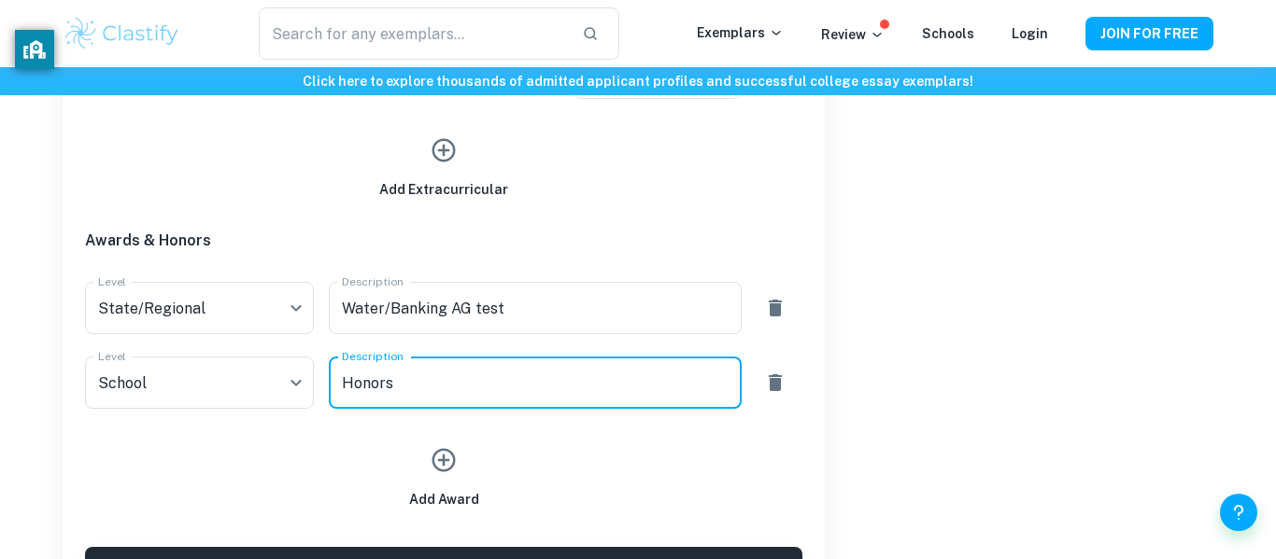
type textarea "Honors"
click at [734, 268] on div "Description Water/Banking AG test x Description" at bounding box center [527, 300] width 427 height 67
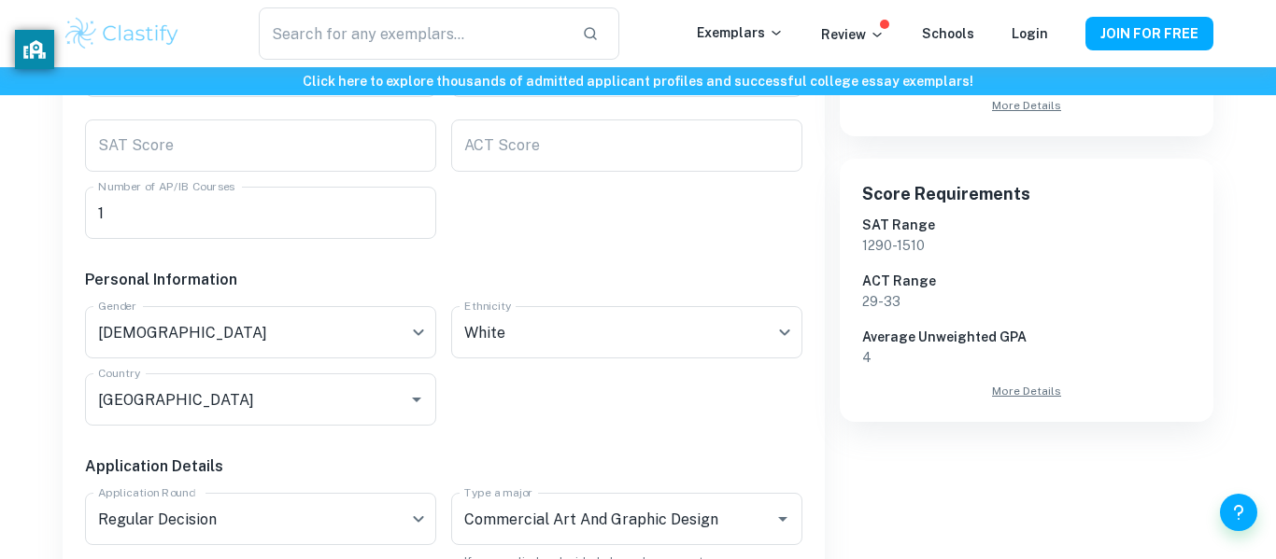
scroll to position [432, 0]
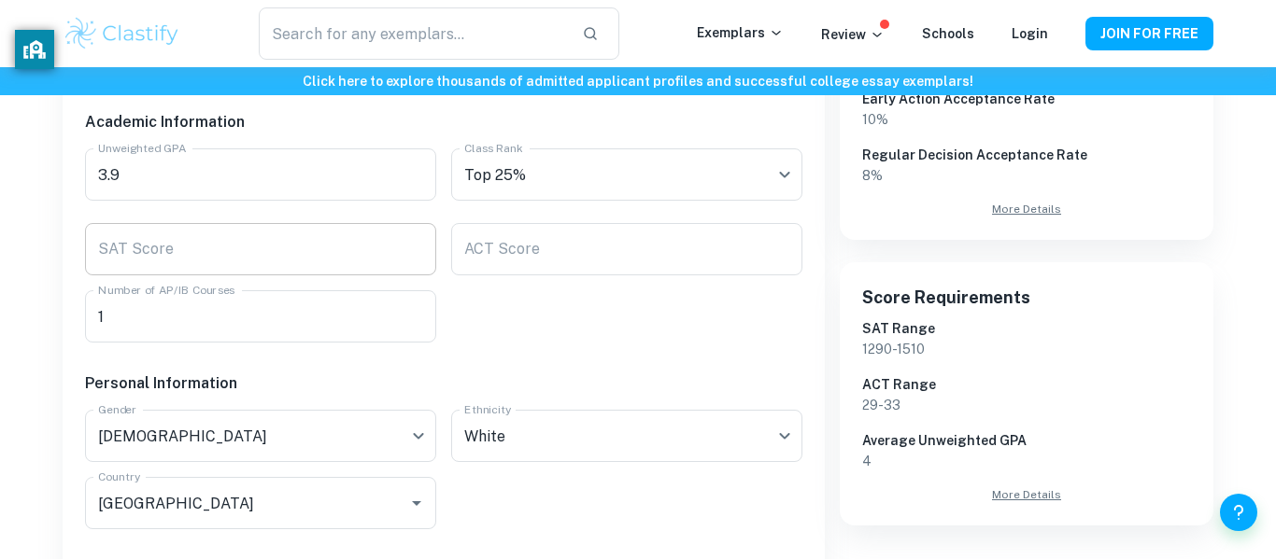
click at [304, 249] on input "SAT Score" at bounding box center [260, 249] width 351 height 52
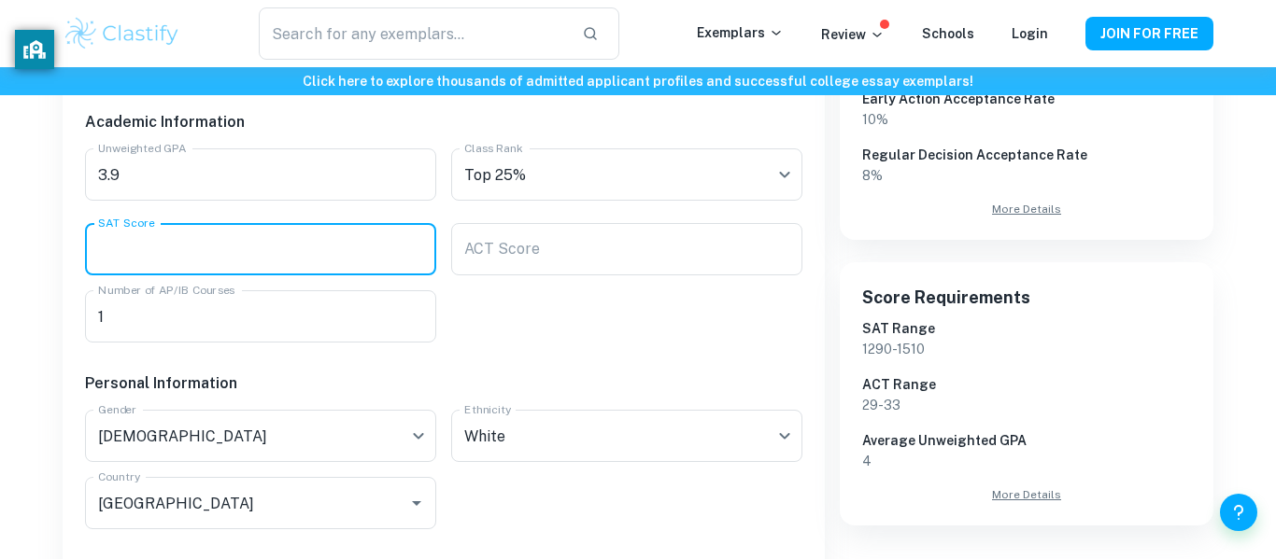
paste input "1400"
type input "1400"
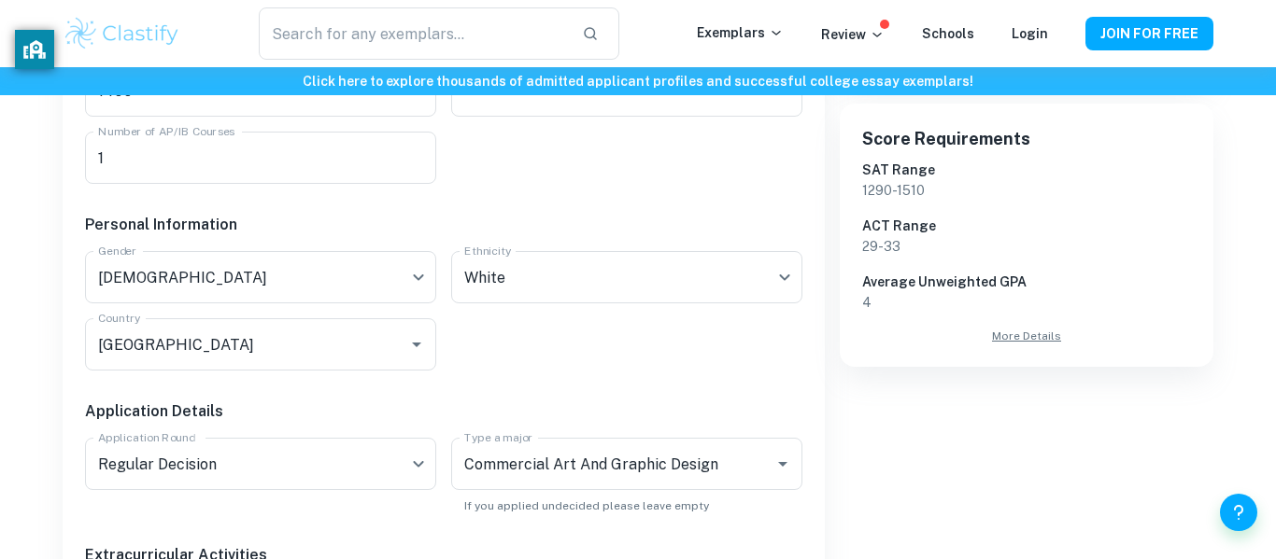
scroll to position [585, 0]
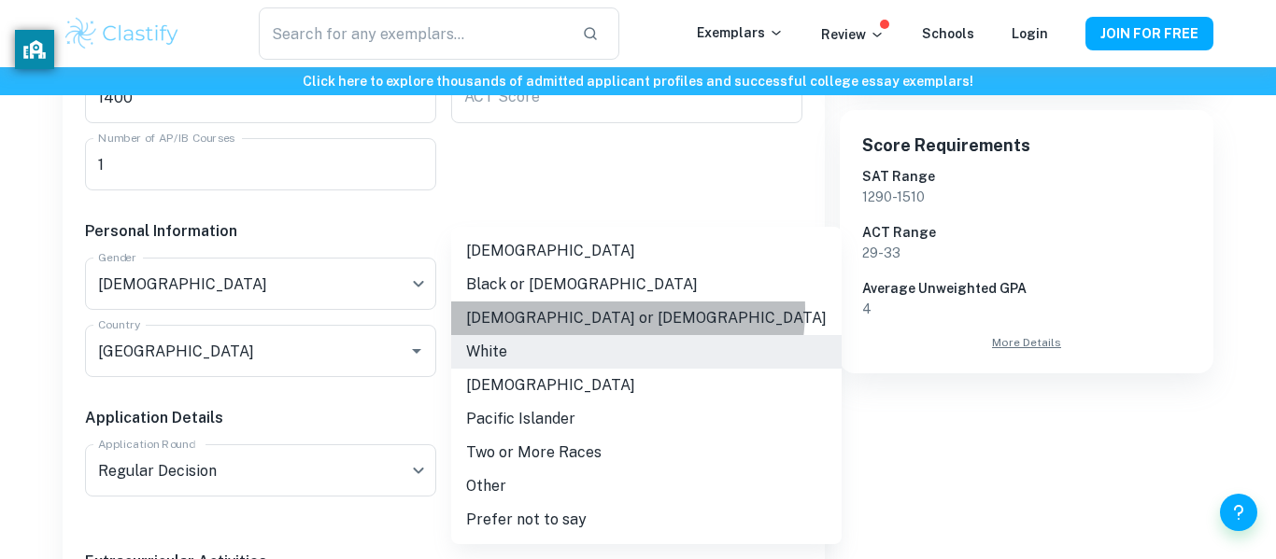
click at [601, 310] on li "[DEMOGRAPHIC_DATA] or [DEMOGRAPHIC_DATA]" at bounding box center [646, 319] width 390 height 34
type input "[DEMOGRAPHIC_DATA]"
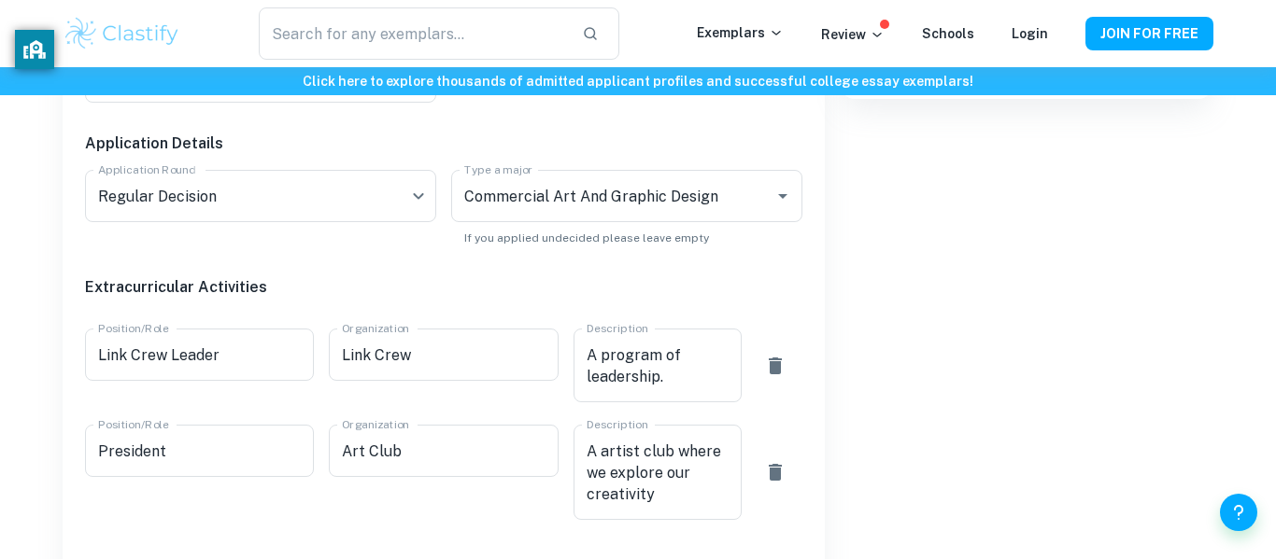
scroll to position [860, 0]
click at [649, 303] on div "Extracurricular Activities" at bounding box center [436, 276] width 732 height 60
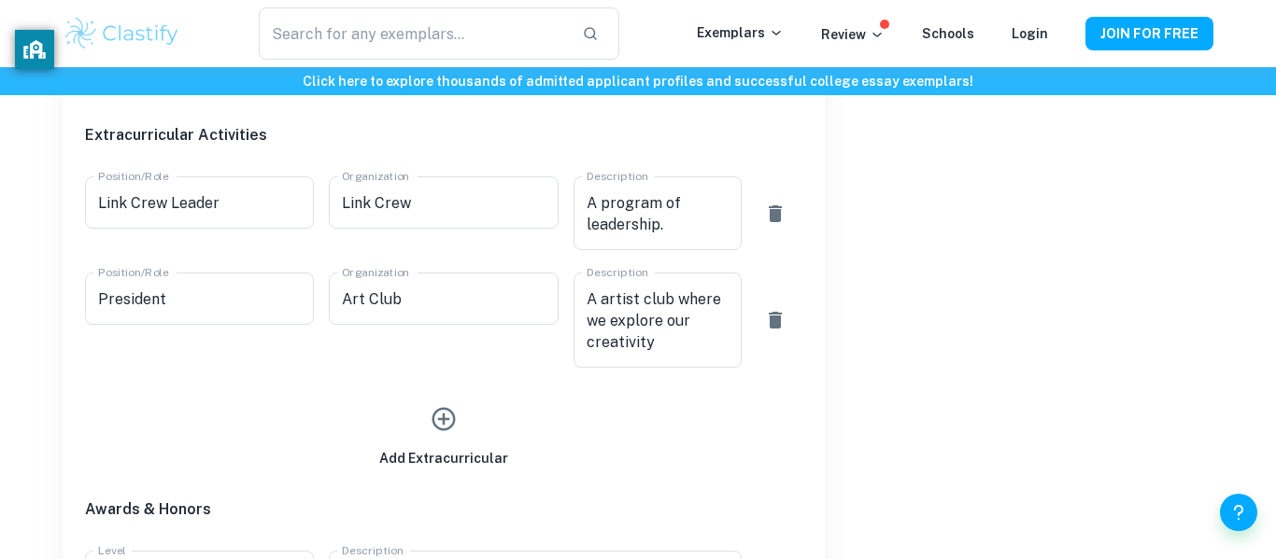
scroll to position [1013, 0]
click at [418, 426] on div "Add Extracurricular" at bounding box center [443, 431] width 129 height 71
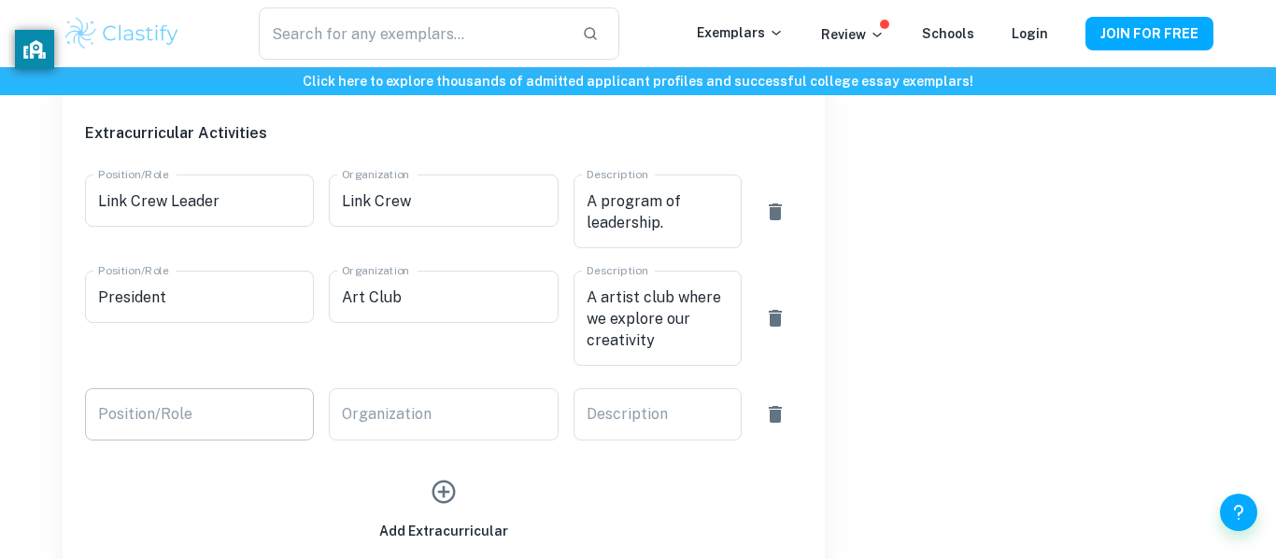
click at [236, 427] on input "Position/Role" at bounding box center [199, 415] width 229 height 52
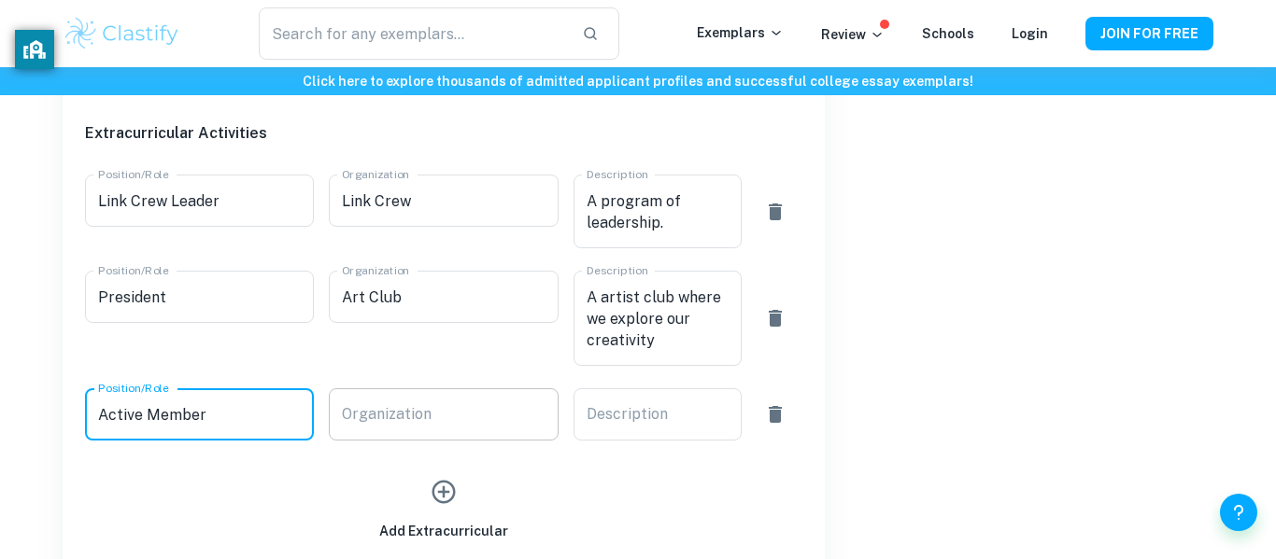
type input "Active Member"
click at [403, 405] on div "Organization Organization" at bounding box center [443, 415] width 229 height 52
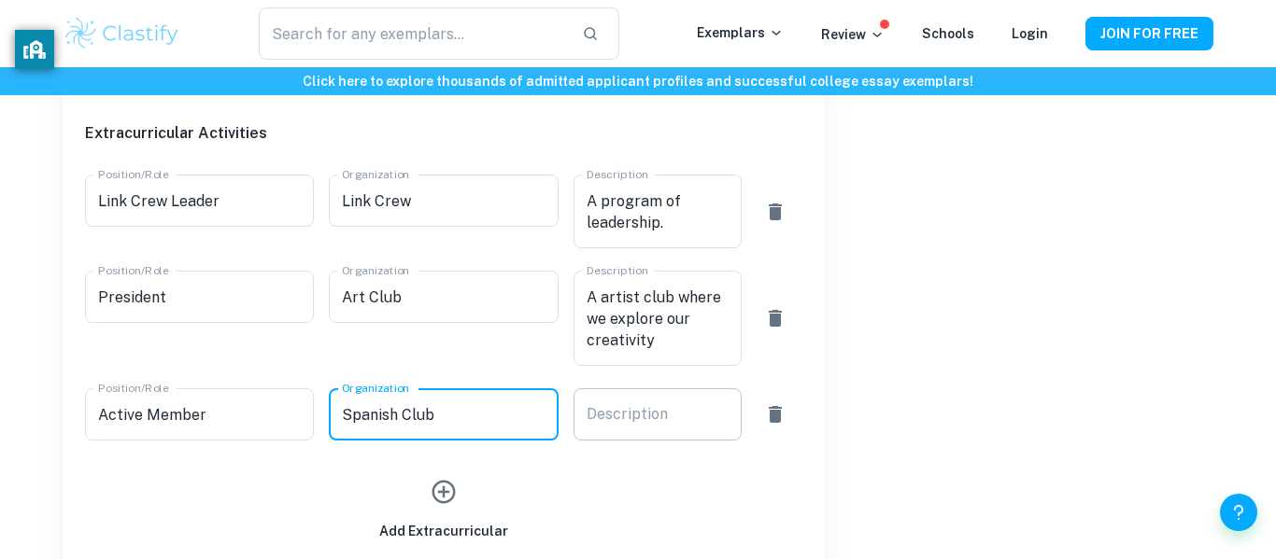
type input "Spanish Club"
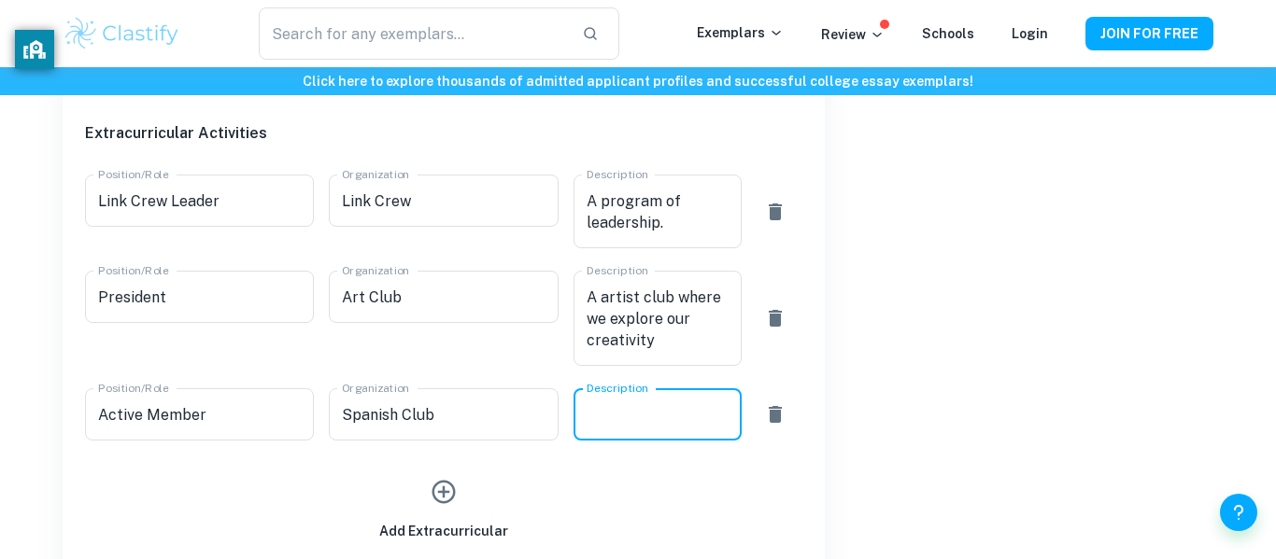
click at [637, 418] on textarea "Description" at bounding box center [657, 414] width 142 height 21
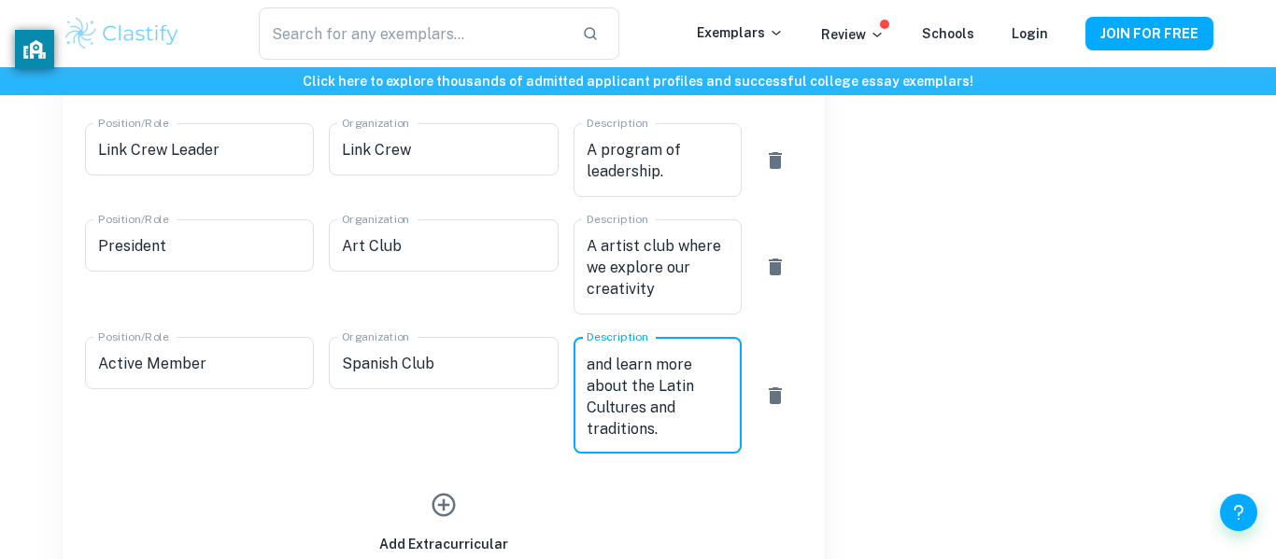
scroll to position [1104, 0]
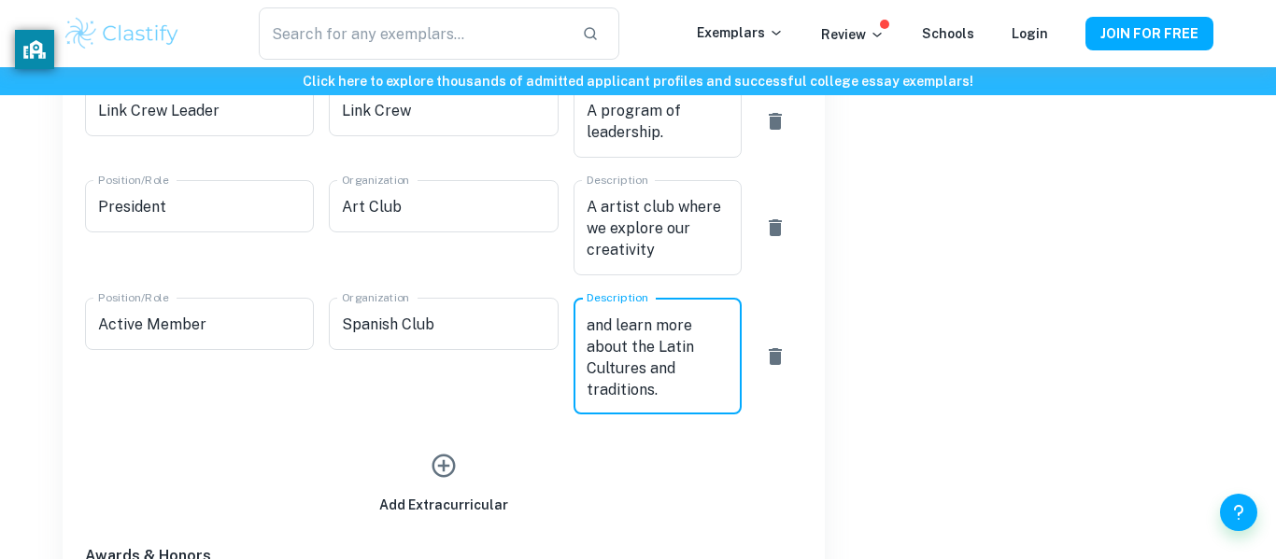
type textarea "A club to spread and learn more about the Latin Cultures and traditions."
click at [442, 480] on button "button" at bounding box center [443, 466] width 43 height 43
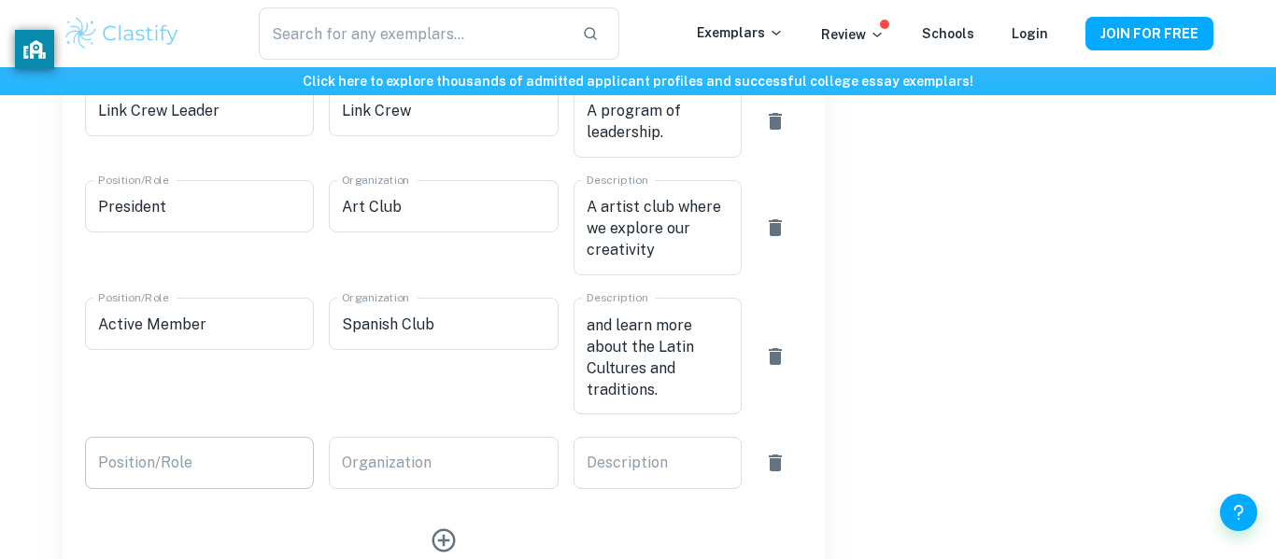
click at [182, 473] on input "Position/Role" at bounding box center [199, 463] width 229 height 52
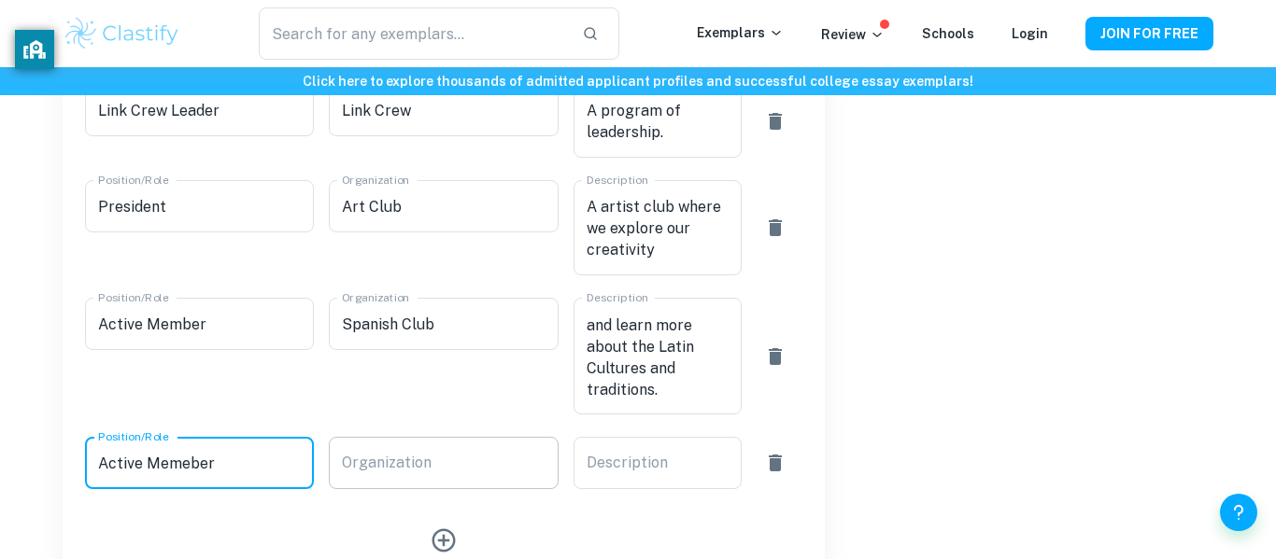
type input "Active Memeber"
click at [370, 452] on div "Organization Organization" at bounding box center [443, 463] width 229 height 52
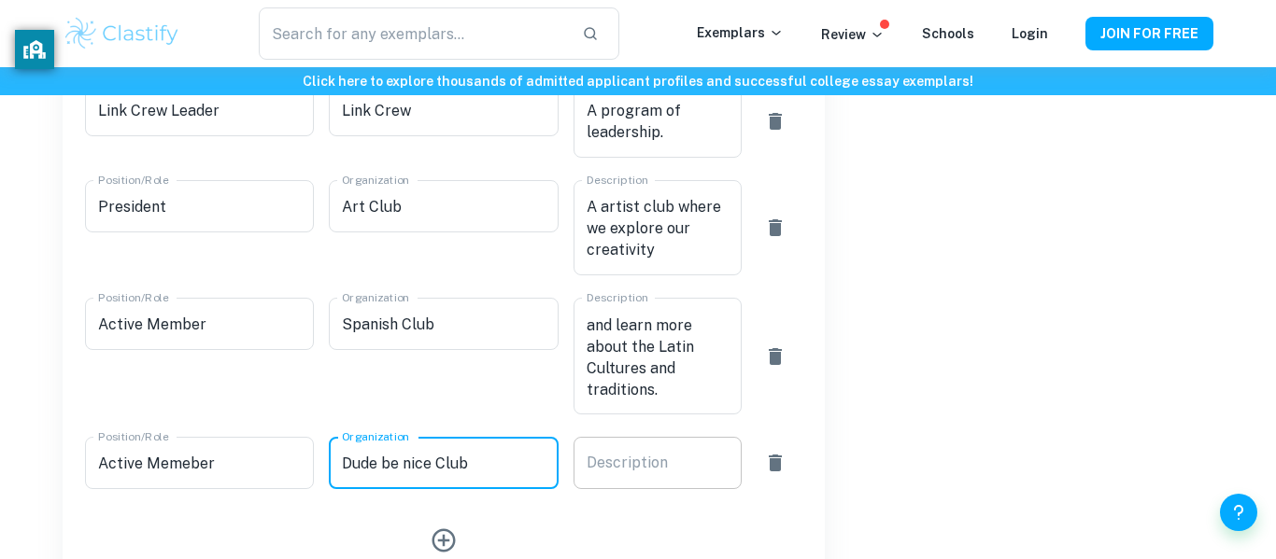
type input "Dude be nice Club"
click at [686, 442] on div "x Description" at bounding box center [657, 463] width 168 height 52
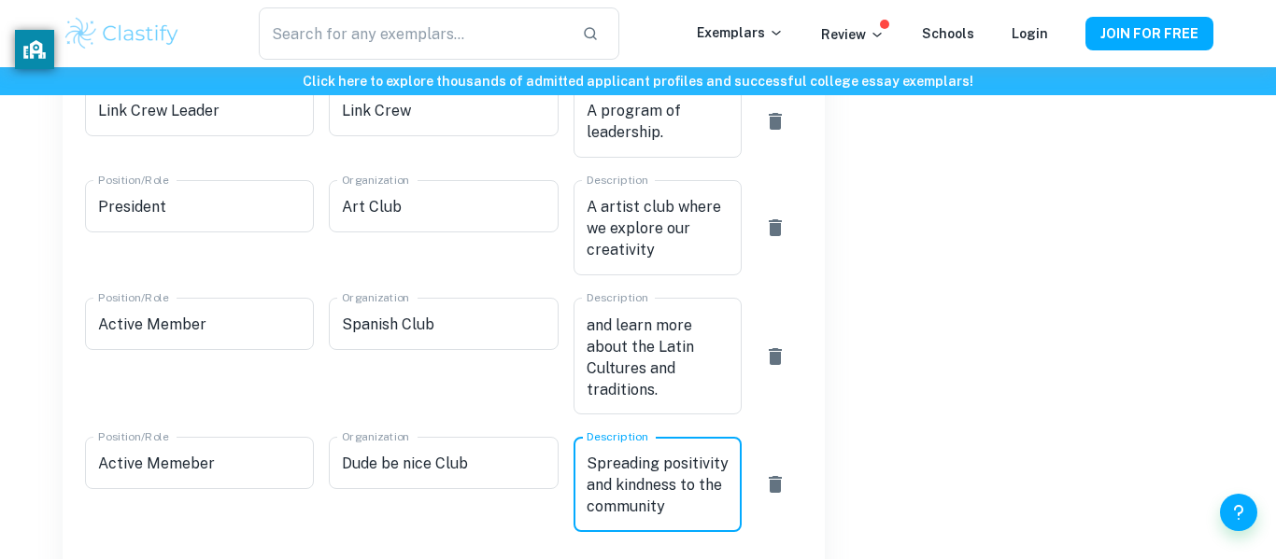
type textarea "Spreading positivity and kindness to the community"
click at [1056, 369] on div "Acceptance Rate Statistics Overall Acceptance Rate 8.73 % Early Action Acceptan…" at bounding box center [1019, 180] width 389 height 1780
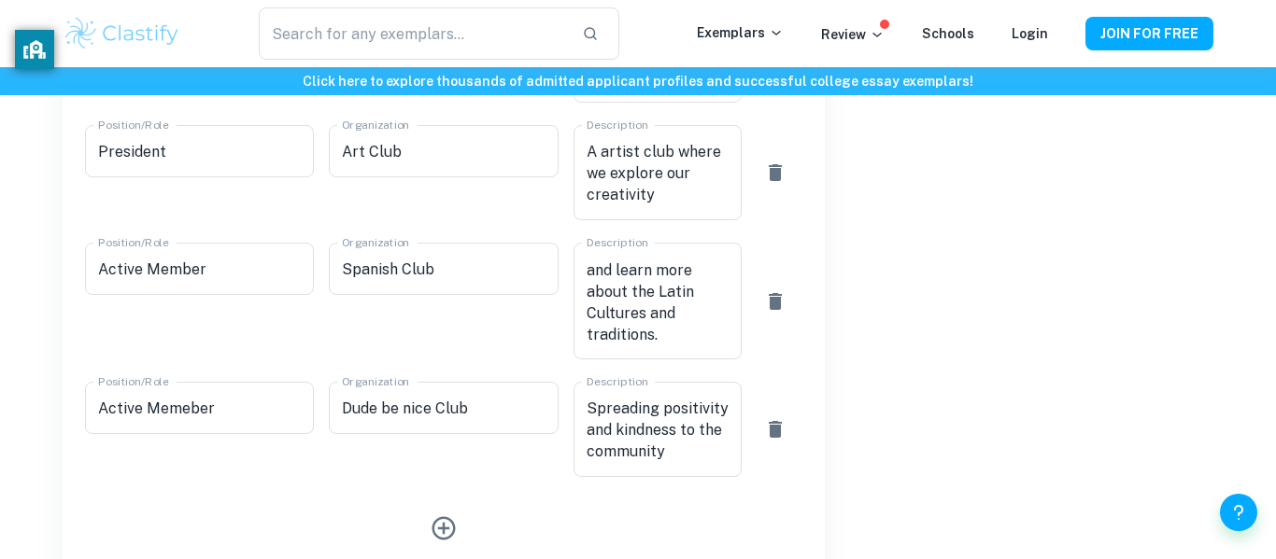
scroll to position [1166, 0]
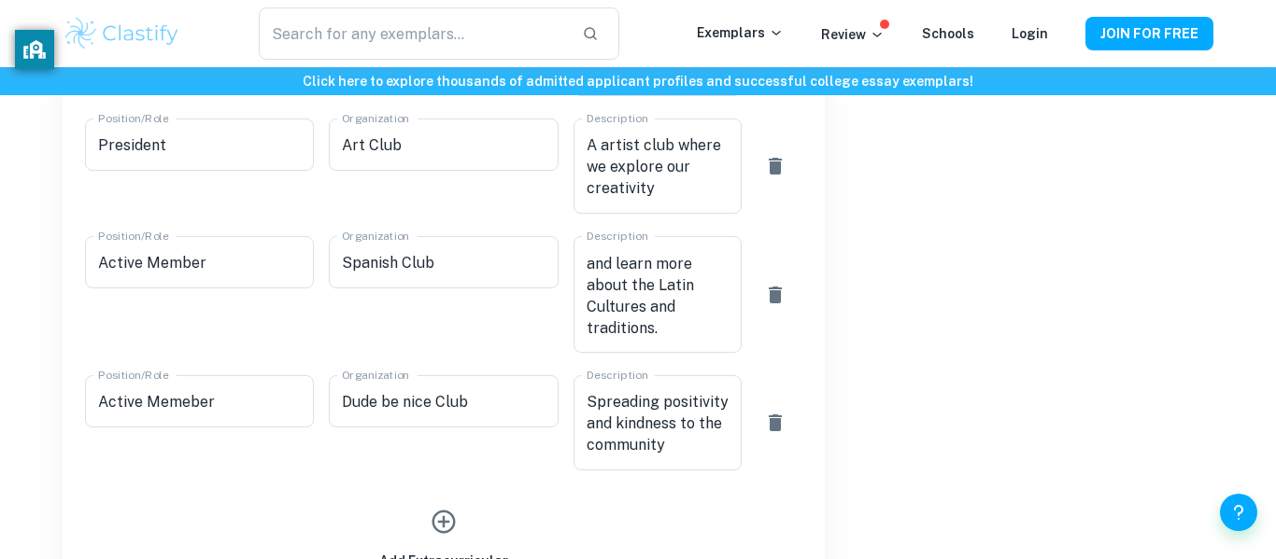
click at [447, 520] on icon "button" at bounding box center [444, 522] width 28 height 28
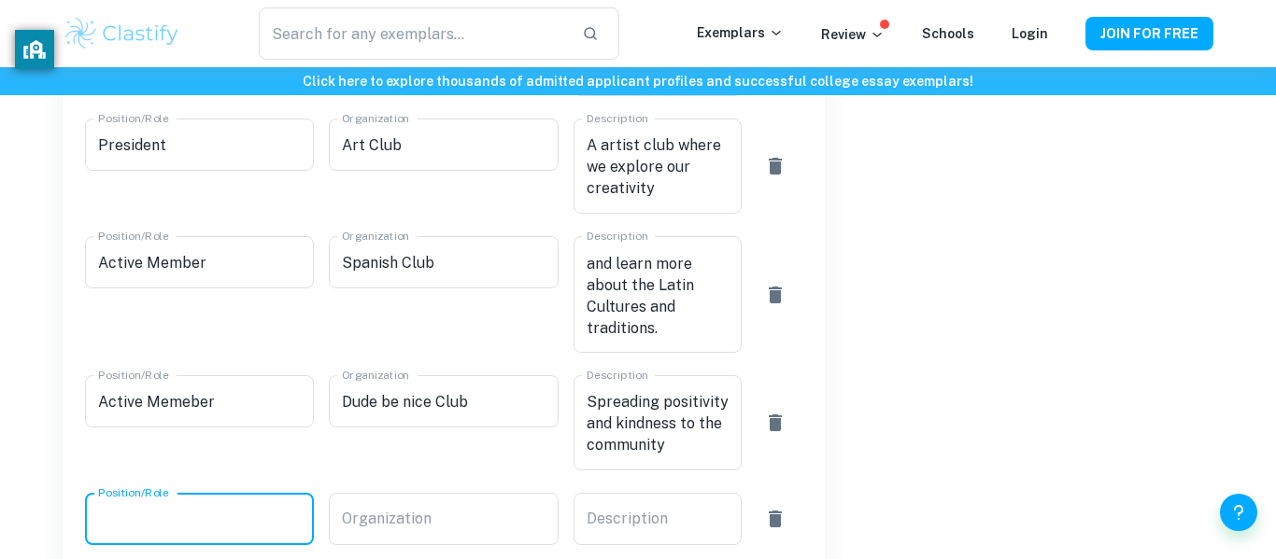
click at [255, 529] on input "Position/Role" at bounding box center [199, 519] width 229 height 52
type input "Member"
click at [186, 404] on input "Active Memeber" at bounding box center [199, 401] width 229 height 52
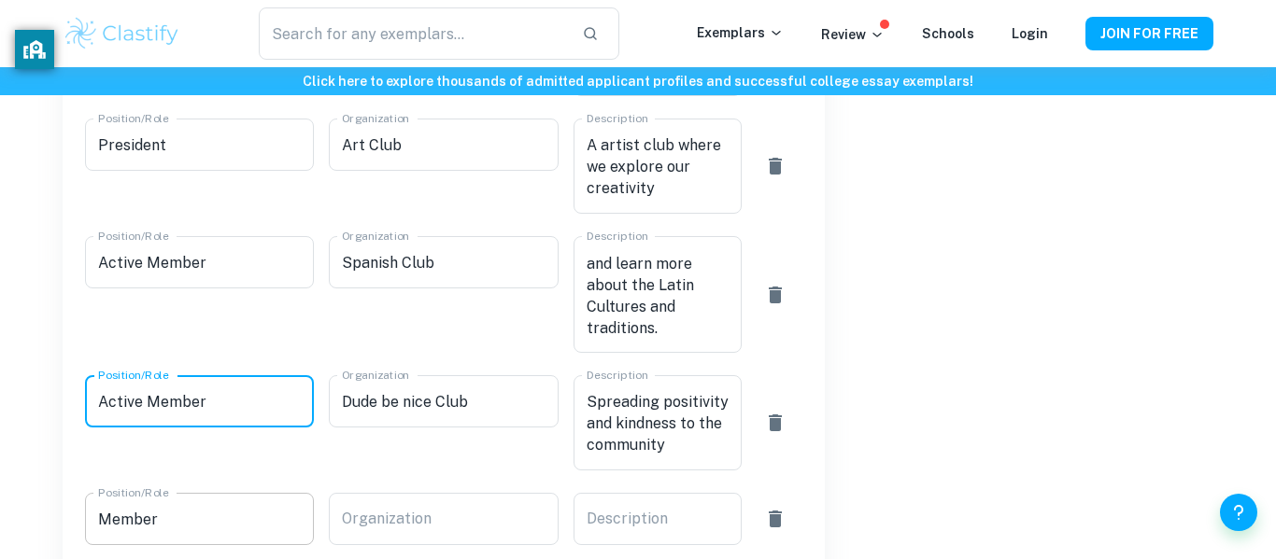
type input "Active Member"
click at [212, 530] on input "Member" at bounding box center [199, 519] width 229 height 52
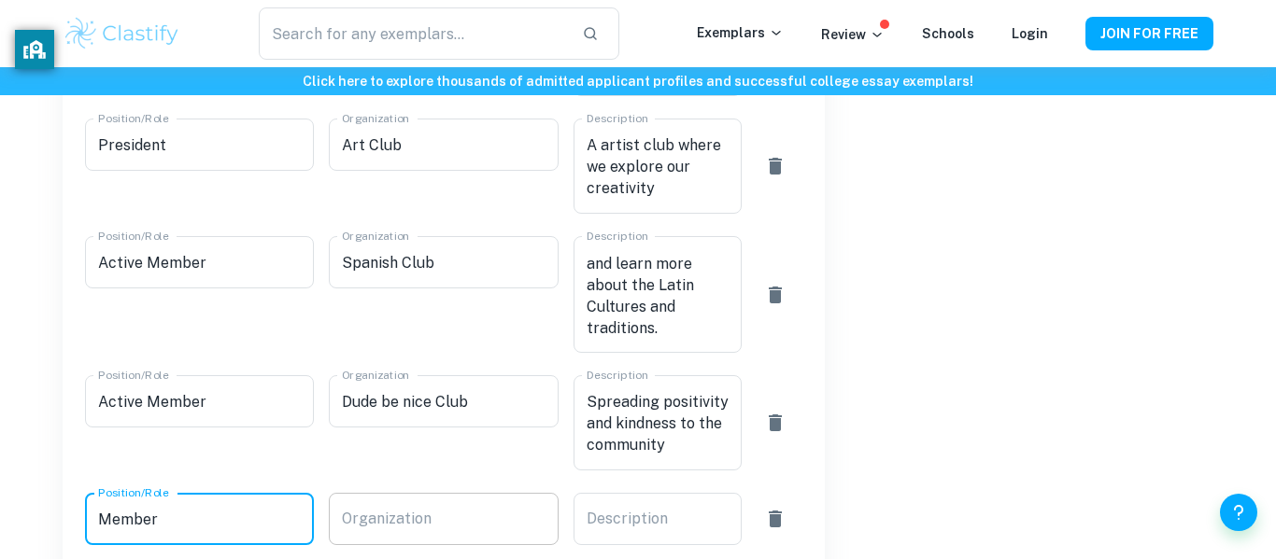
click at [408, 507] on div "Organization Organization" at bounding box center [443, 519] width 229 height 52
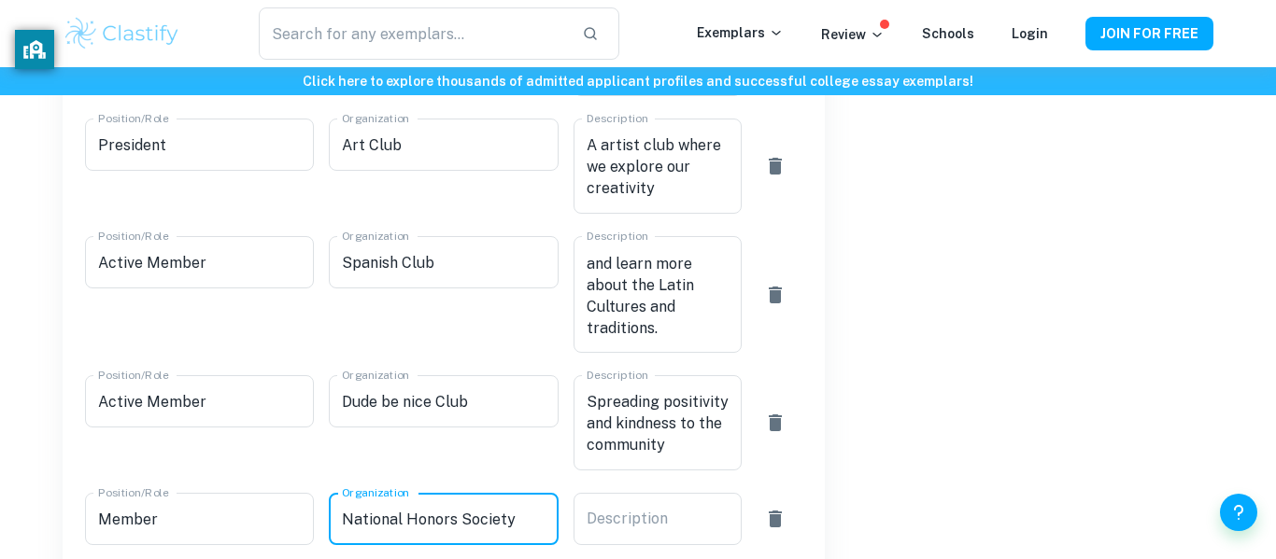
type input "National Honors Society"
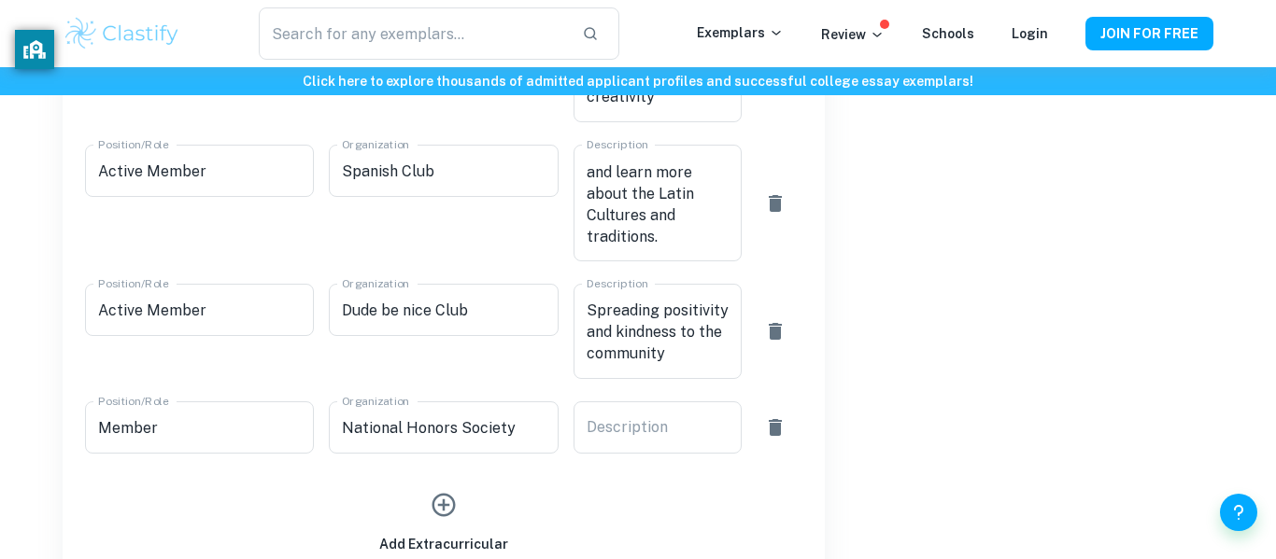
scroll to position [1279, 0]
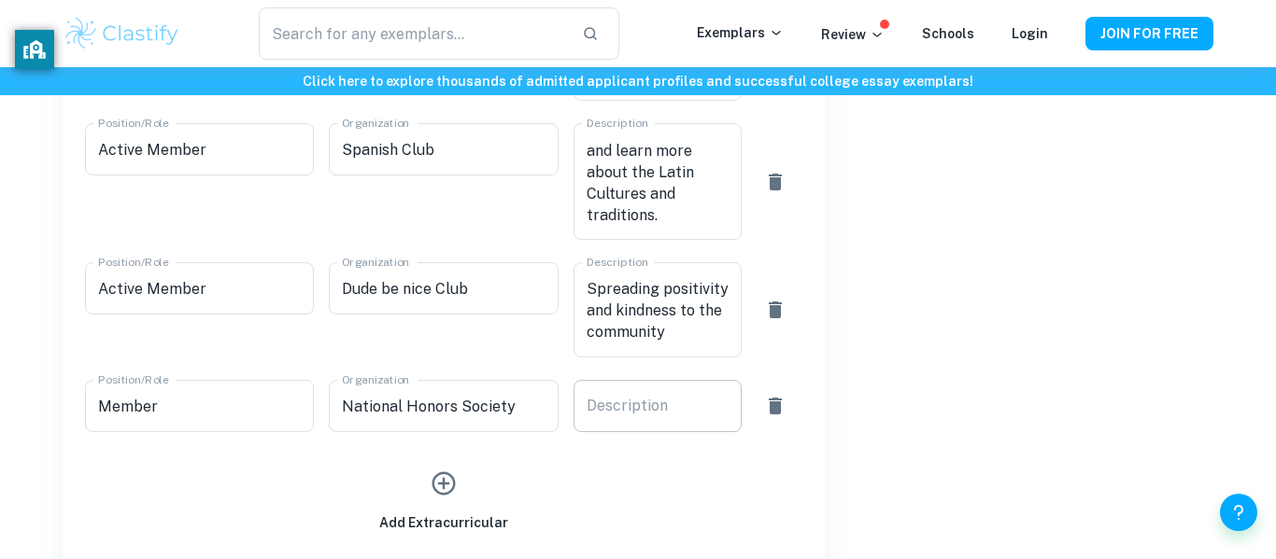
click at [634, 414] on textarea "Description" at bounding box center [657, 406] width 142 height 21
paste textarea "a prestigious national organization that recognizes high school students for ex…"
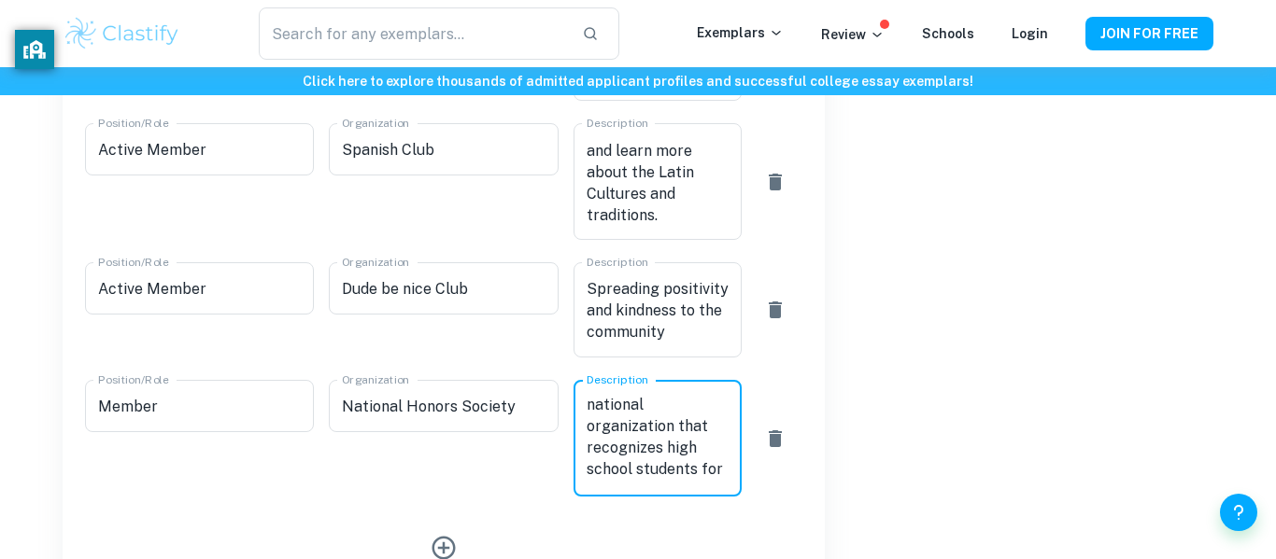
scroll to position [2, 0]
type textarea "A prestigious national organization that recognizes high school students for ex…"
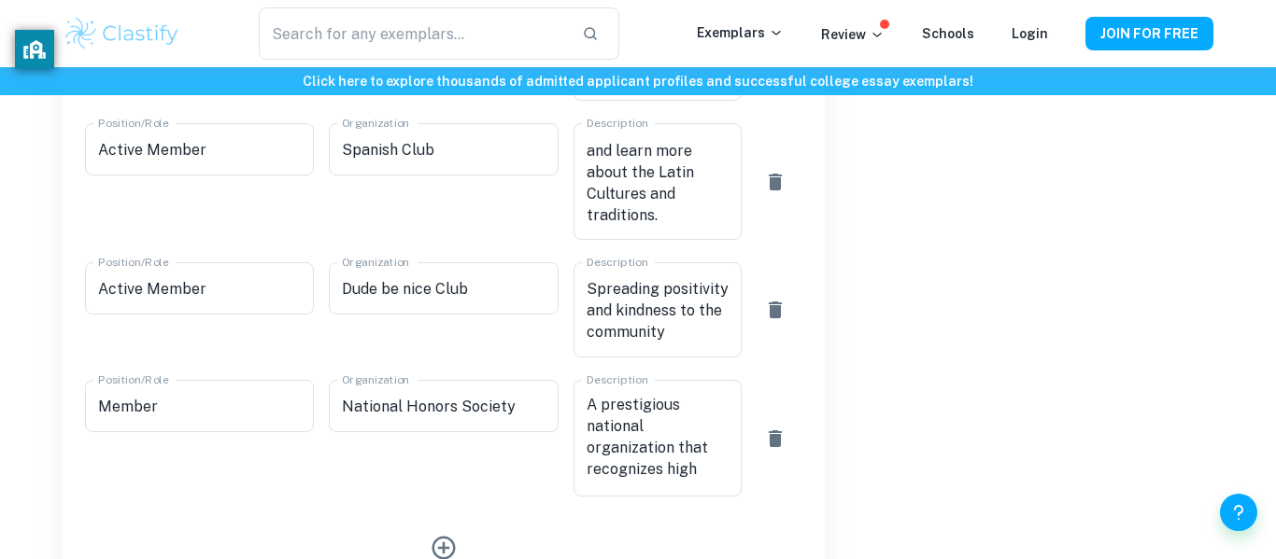
click at [940, 437] on div "Acceptance Rate Statistics Overall Acceptance Rate 8.73 % Early Action Acceptan…" at bounding box center [1019, 75] width 389 height 1919
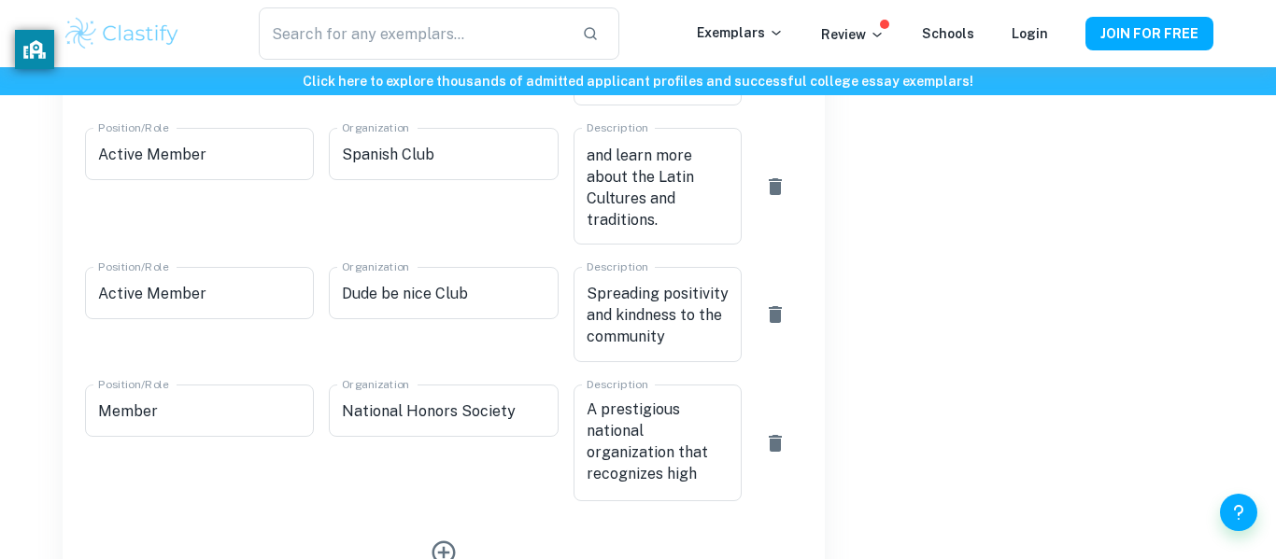
scroll to position [1266, 0]
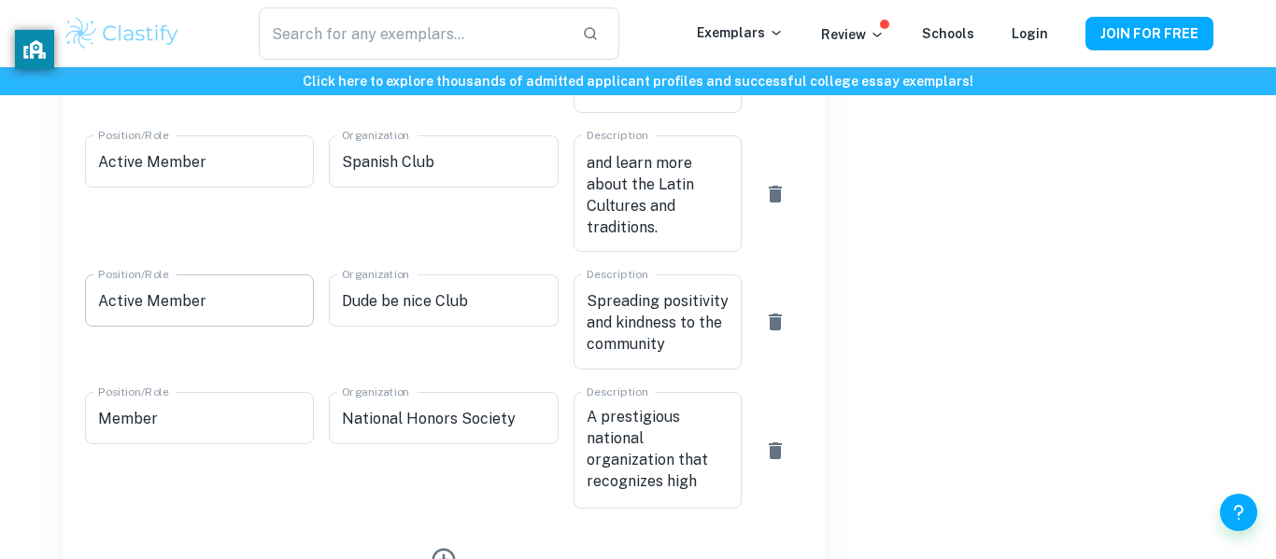
click at [130, 303] on input "Active Member" at bounding box center [199, 301] width 229 height 52
click at [100, 417] on input "Member" at bounding box center [199, 418] width 229 height 52
click at [127, 301] on input "Active Member" at bounding box center [199, 301] width 229 height 52
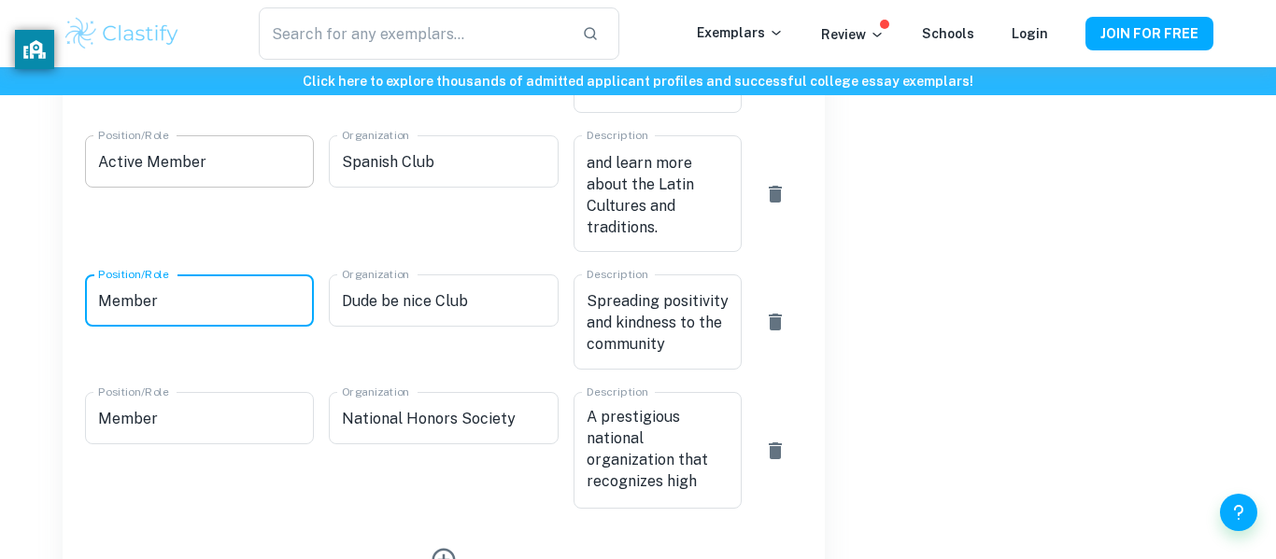
type input "Member"
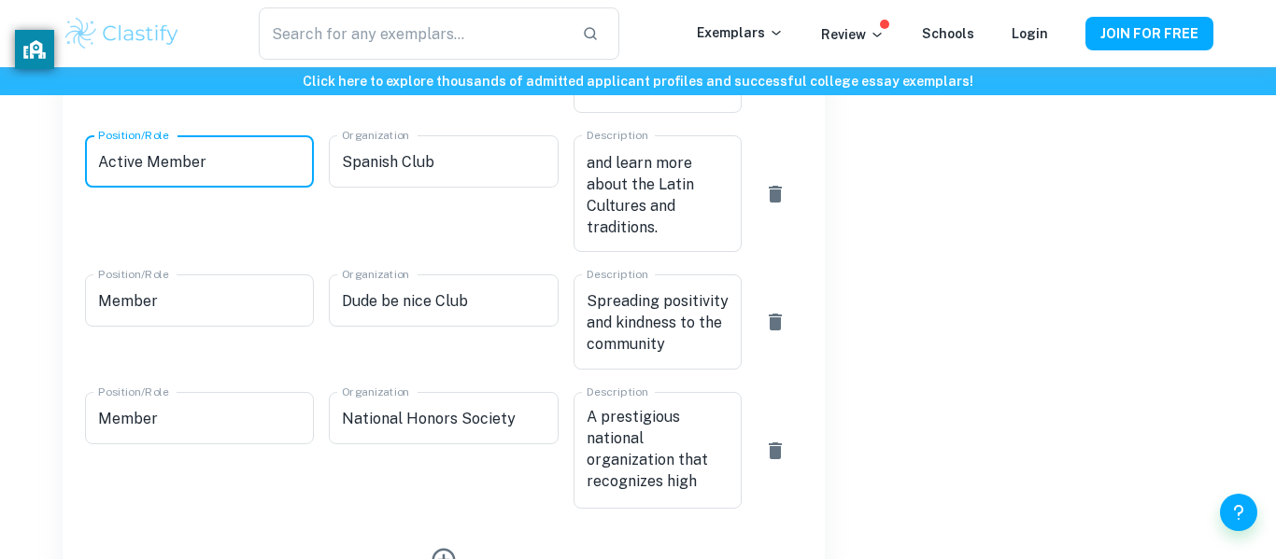
click at [129, 163] on input "Active Member" at bounding box center [199, 161] width 229 height 52
type input "Member"
click at [929, 187] on div "Acceptance Rate Statistics Overall Acceptance Rate 8.73 % Early Action Acceptan…" at bounding box center [1019, 87] width 389 height 1919
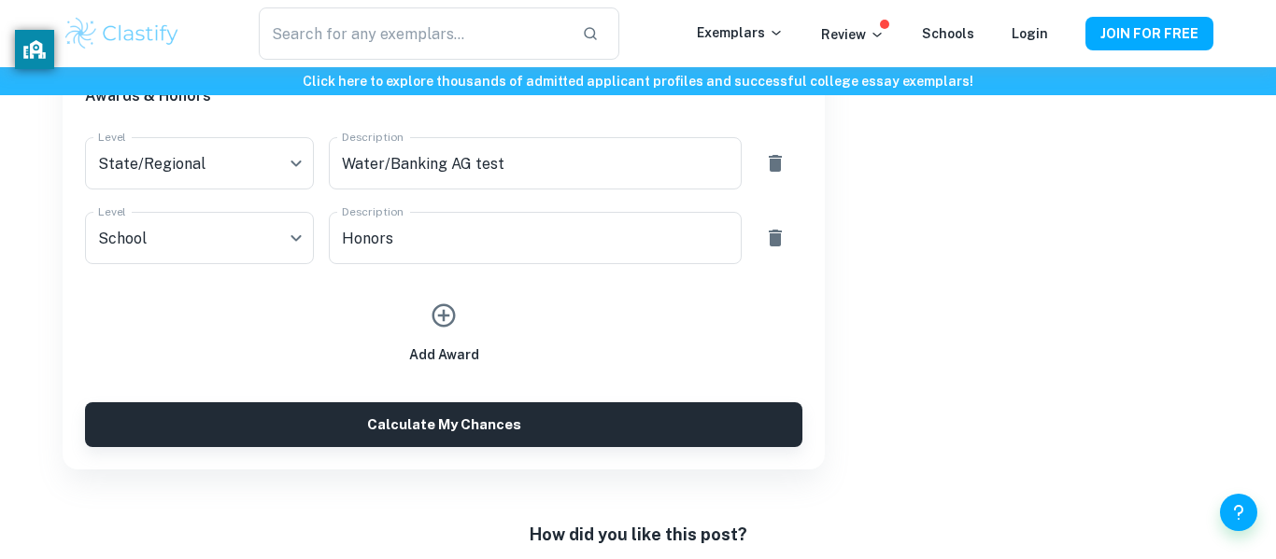
scroll to position [1820, 0]
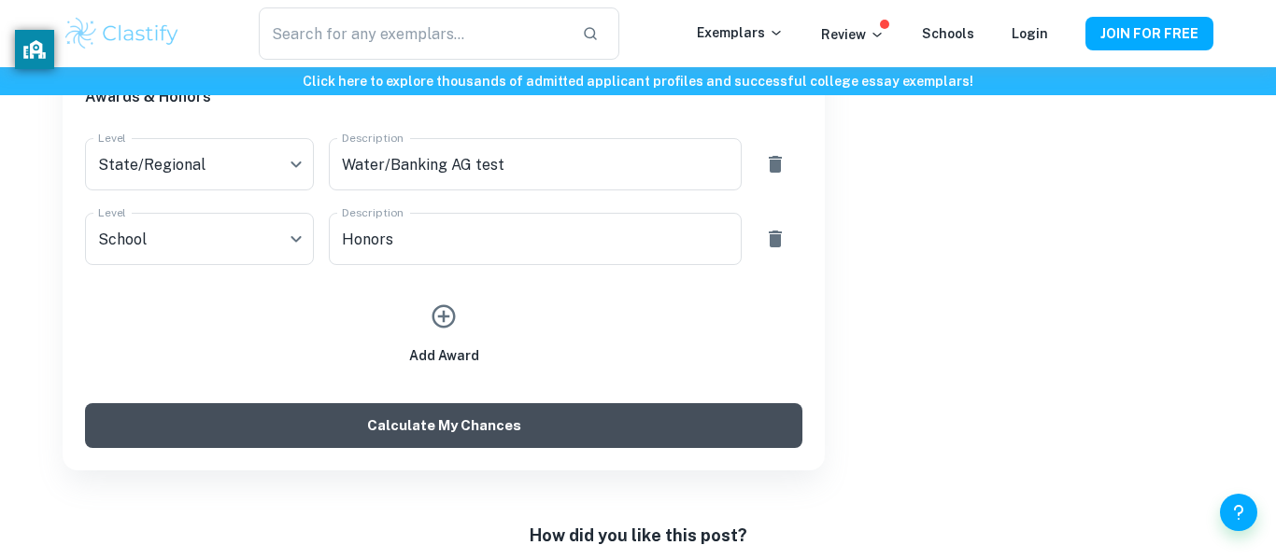
click at [637, 420] on button "Calculate My Chances" at bounding box center [443, 425] width 717 height 45
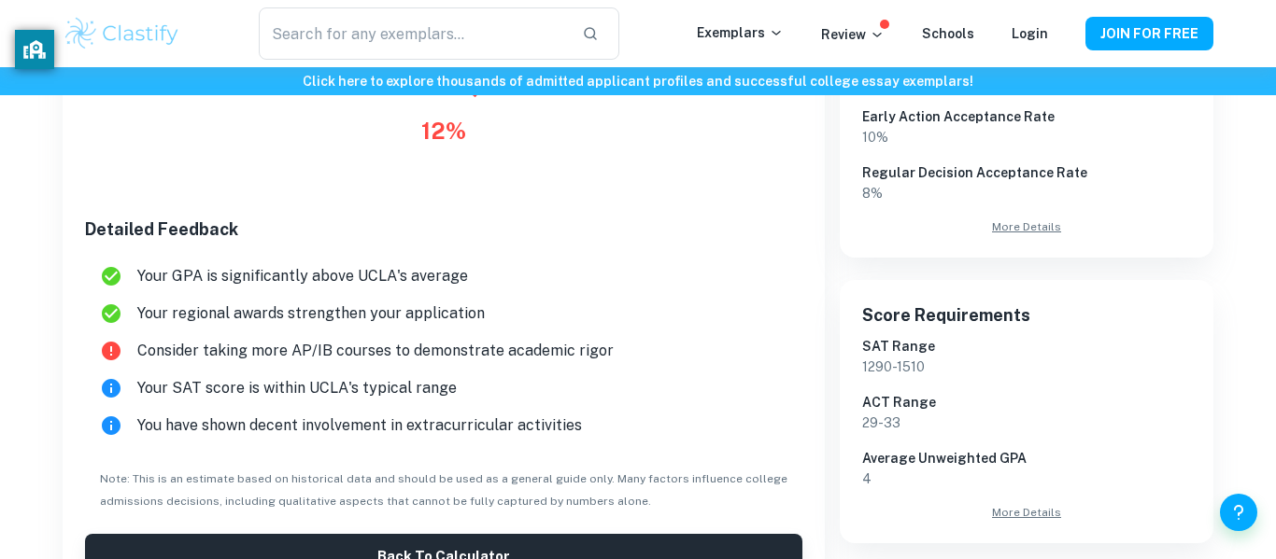
scroll to position [418, 0]
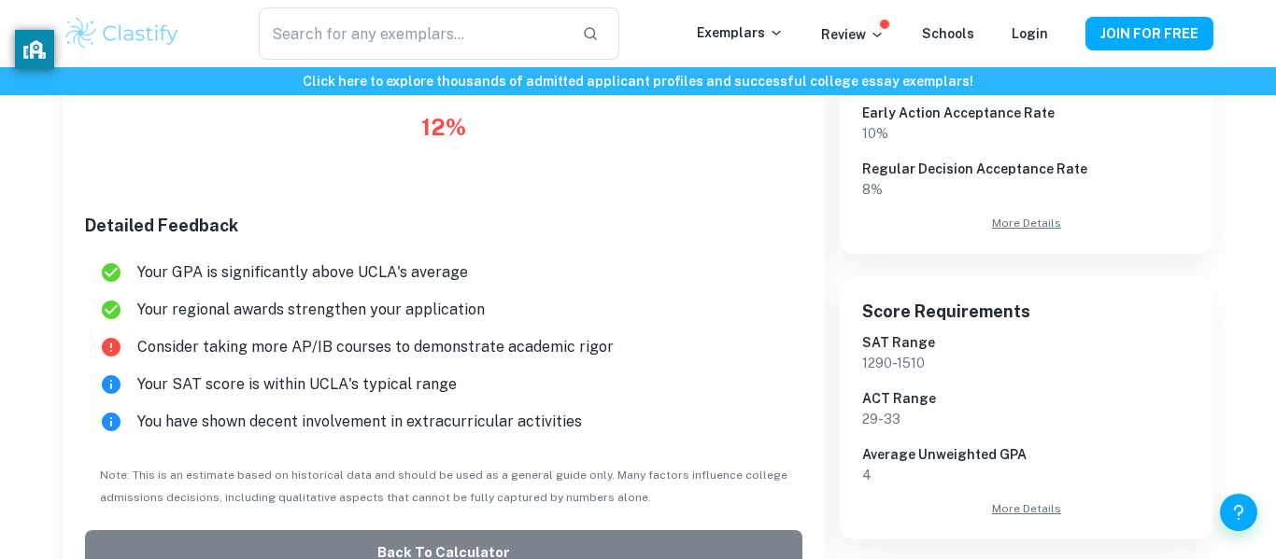
click at [428, 545] on button "Back to Calculator" at bounding box center [443, 552] width 717 height 45
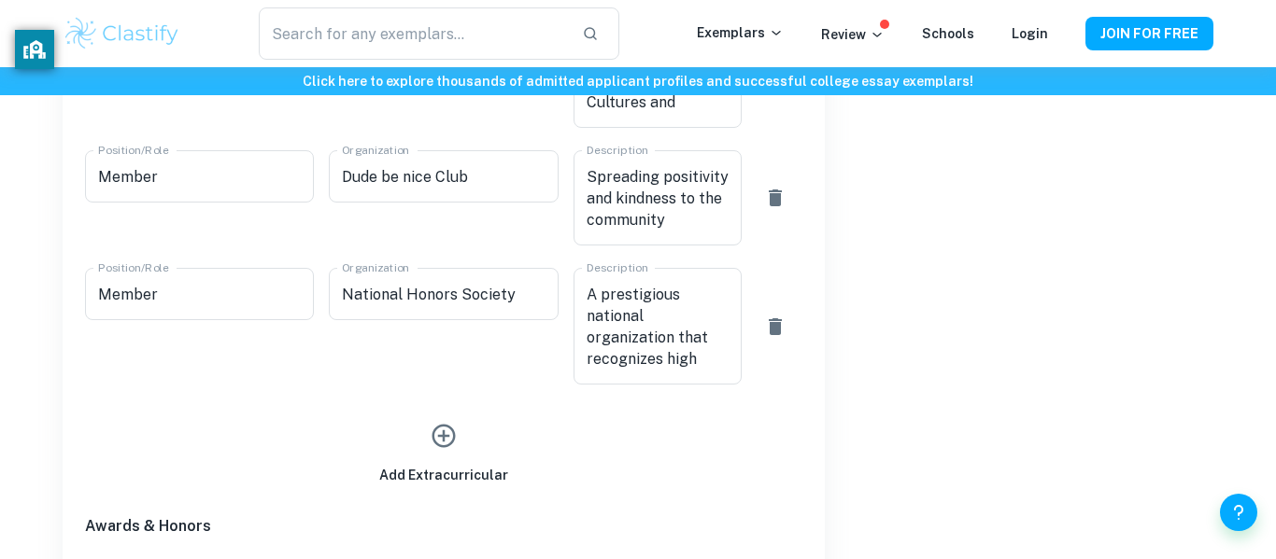
scroll to position [1406, 0]
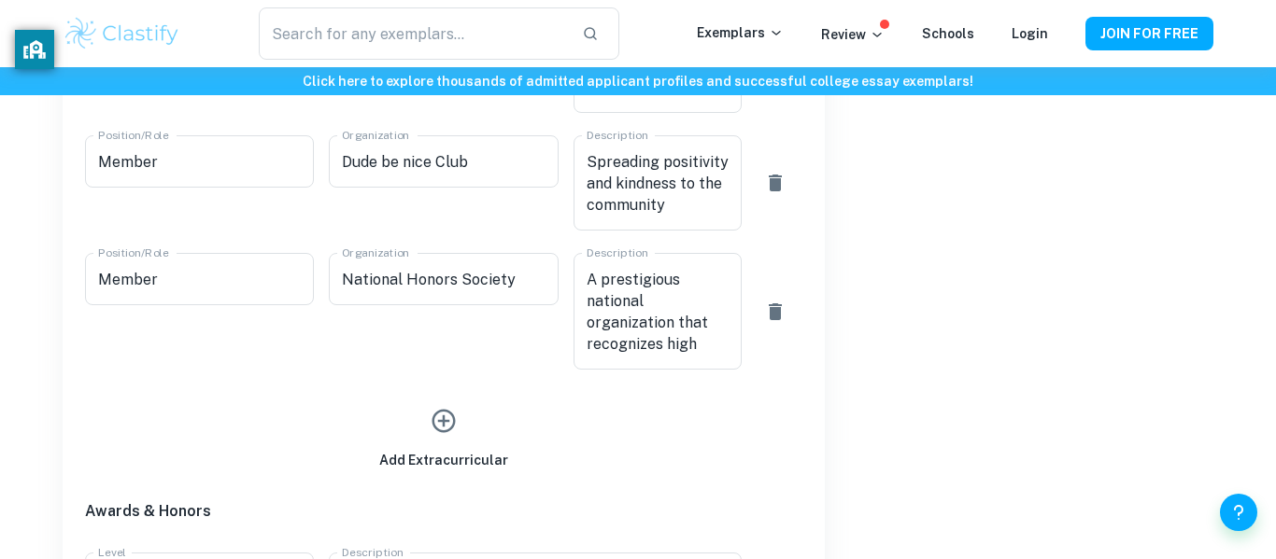
click at [447, 417] on icon "button" at bounding box center [444, 421] width 28 height 28
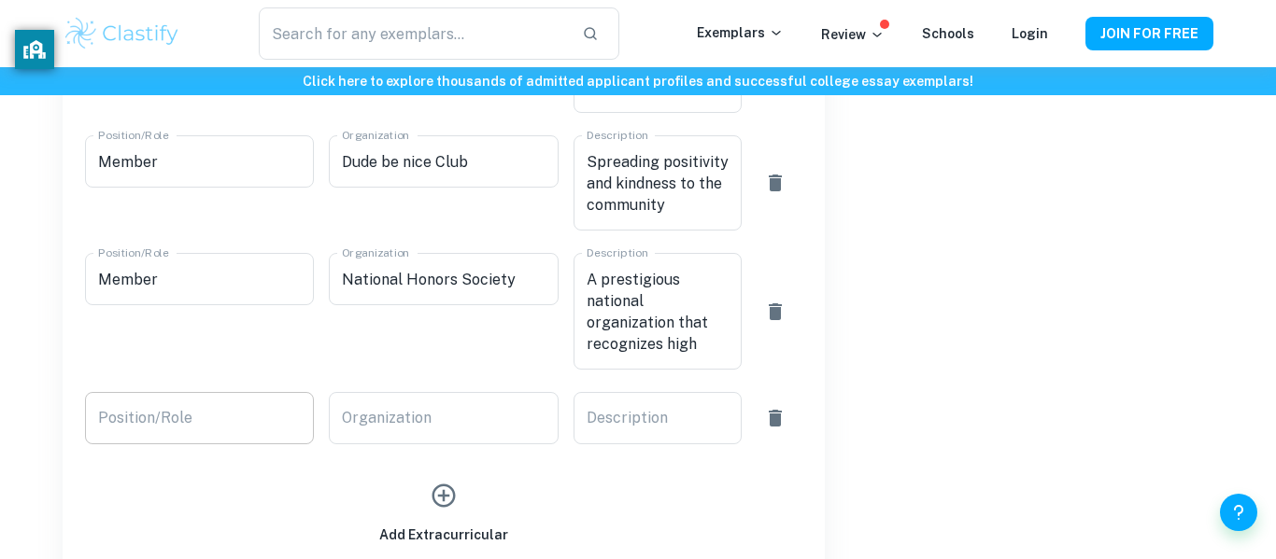
click at [266, 421] on input "Position/Role" at bounding box center [199, 418] width 229 height 52
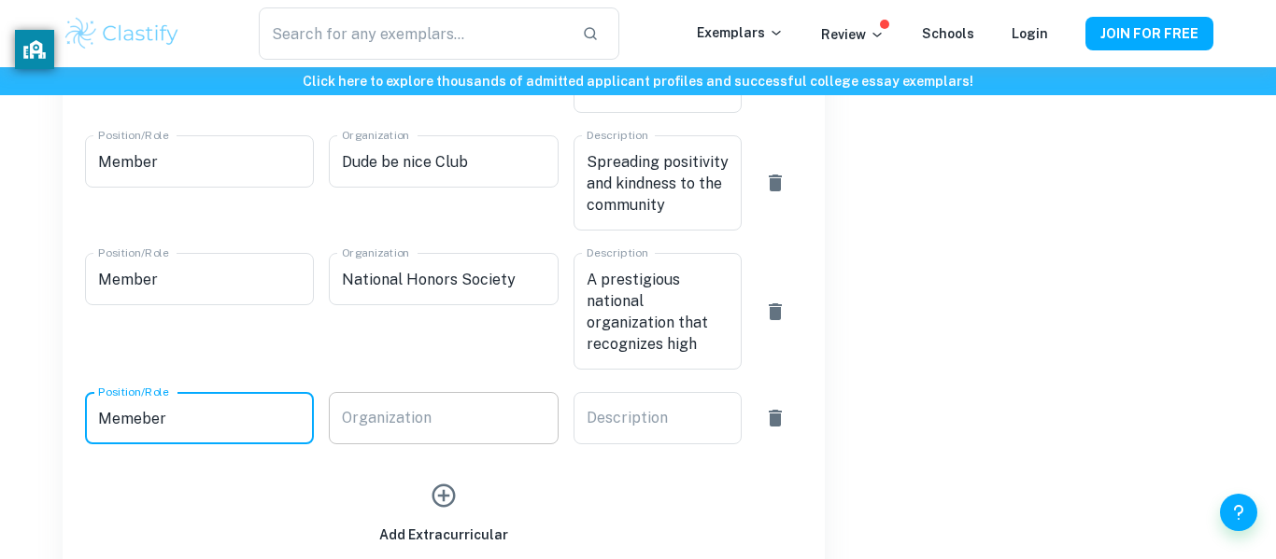
type input "Memeber"
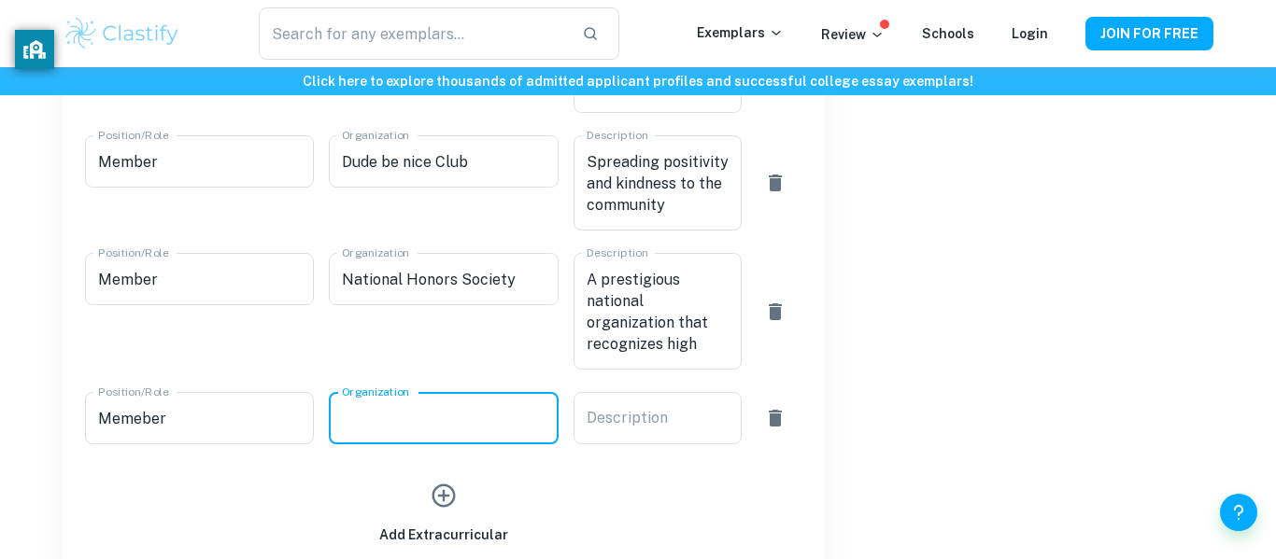
click at [451, 438] on input "Organization" at bounding box center [443, 418] width 229 height 52
type input "D"
type input "FFA"
click at [613, 432] on div "x Description" at bounding box center [657, 418] width 168 height 52
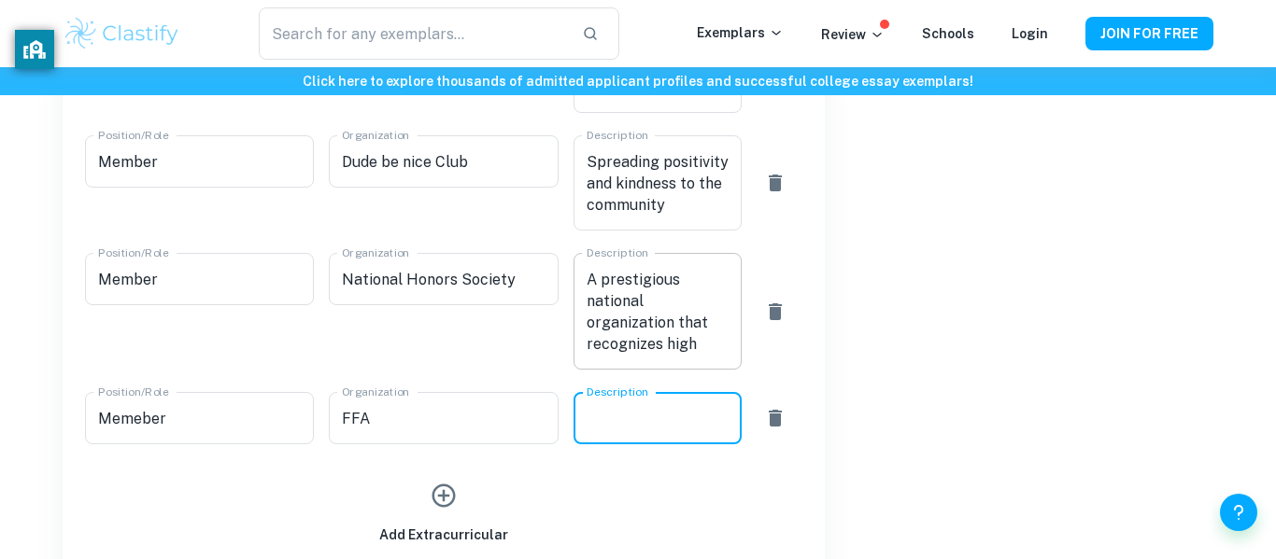
paste textarea "a prestigious national organization that recognizes high school students for ex…"
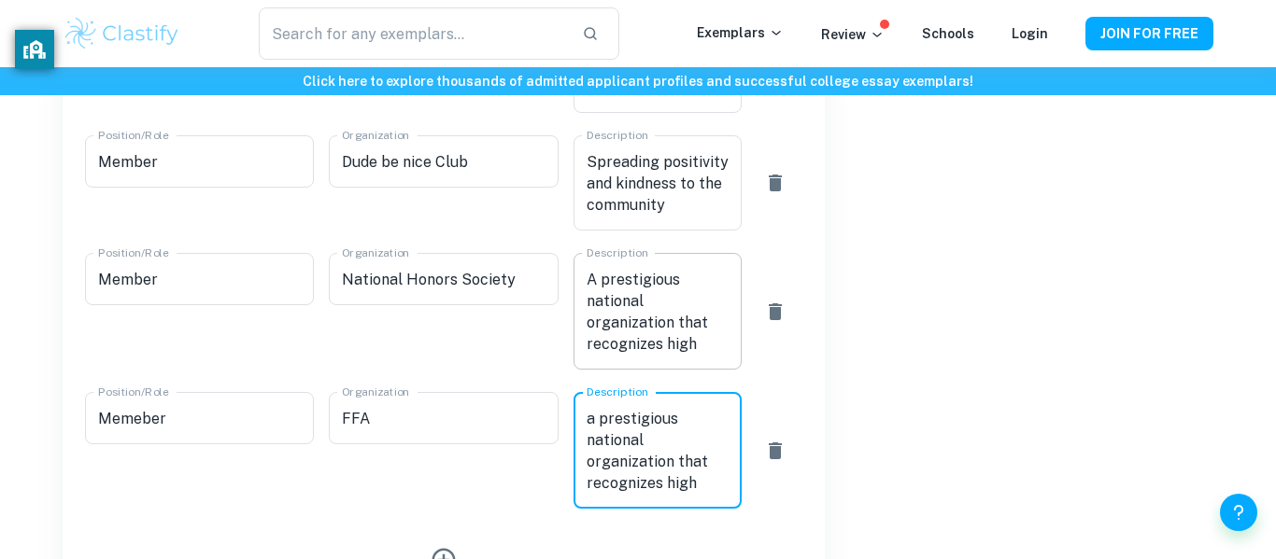
scroll to position [106, 0]
click at [603, 460] on textarea "a prestigious national organization that recognizes high school students for ex…" at bounding box center [657, 451] width 142 height 86
type textarea "A prestigious national organization that recognizes high school students for ex…"
click at [909, 487] on div "Acceptance Rate Statistics Overall Acceptance Rate 8.73 % Early Action Acceptan…" at bounding box center [1019, 18] width 389 height 2058
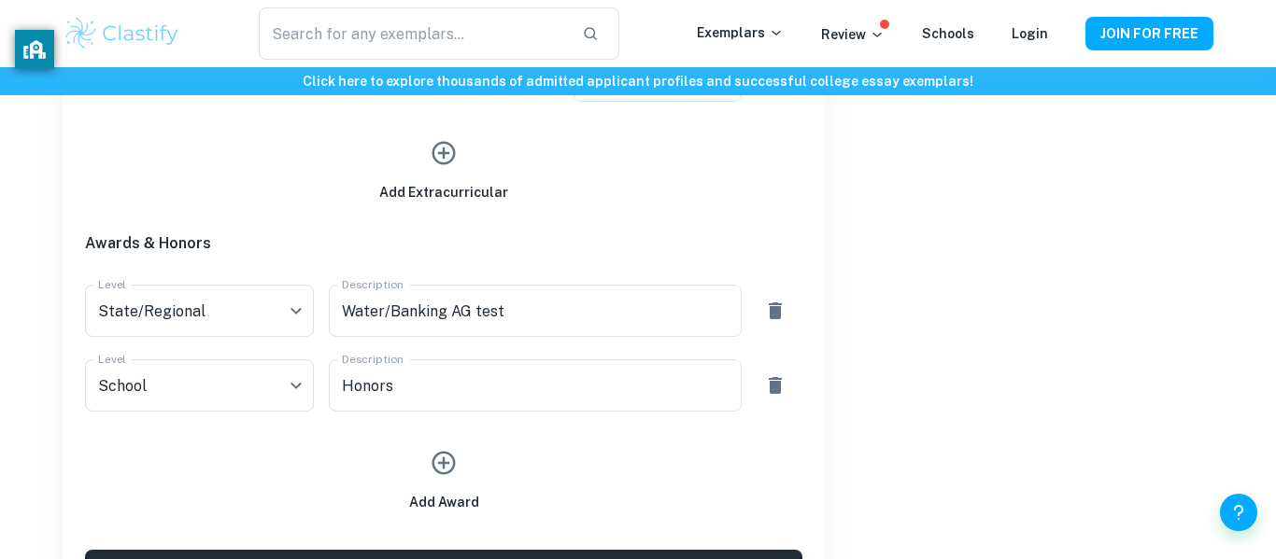
scroll to position [1815, 0]
click at [448, 468] on icon "button" at bounding box center [444, 461] width 28 height 28
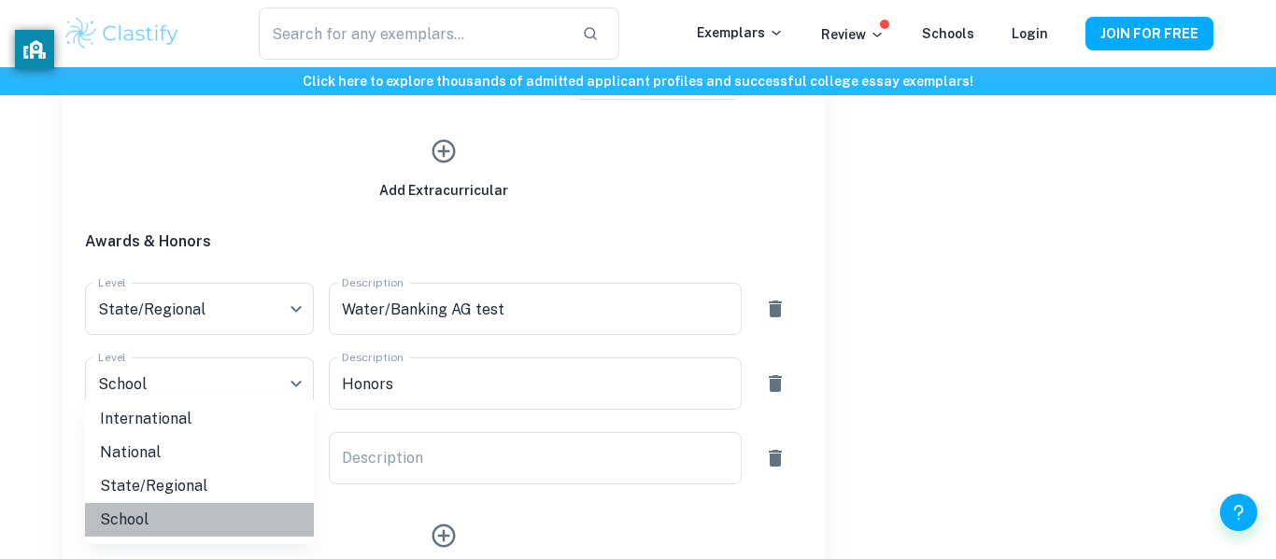
click at [235, 515] on li "School" at bounding box center [199, 520] width 229 height 34
type input "School"
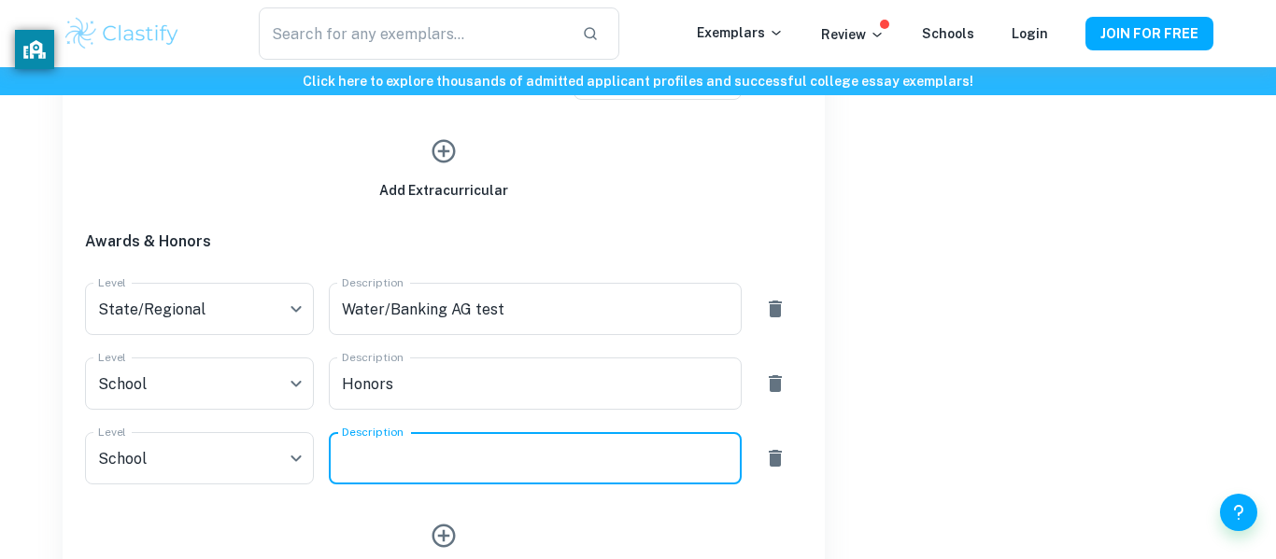
click at [411, 448] on textarea "Description" at bounding box center [535, 458] width 386 height 21
type textarea "z"
type textarea "Super Club Member"
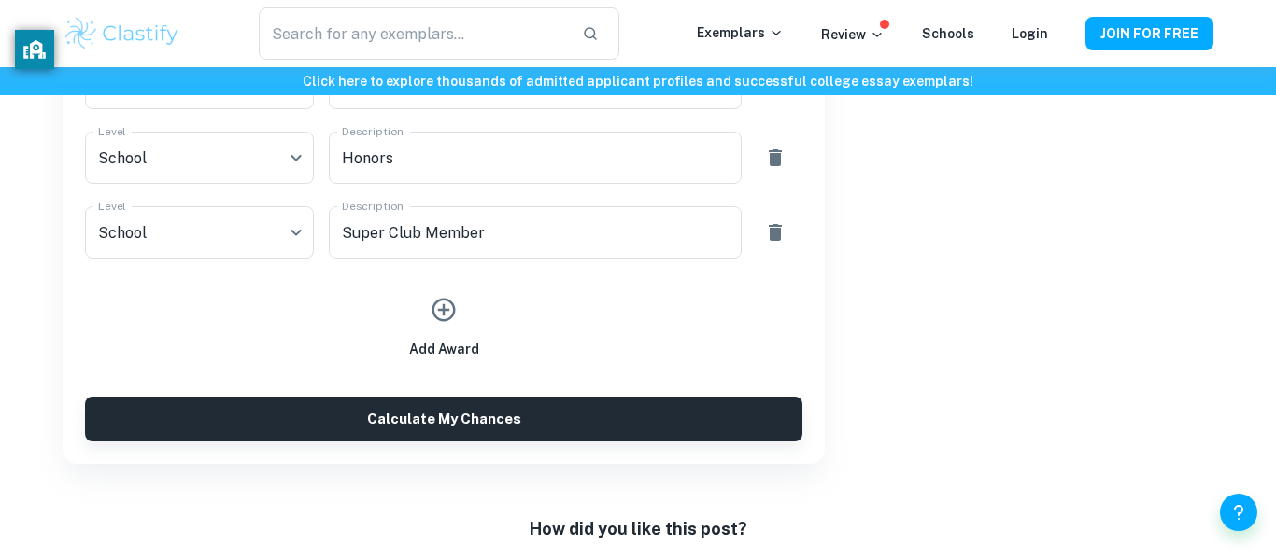
scroll to position [2053, 0]
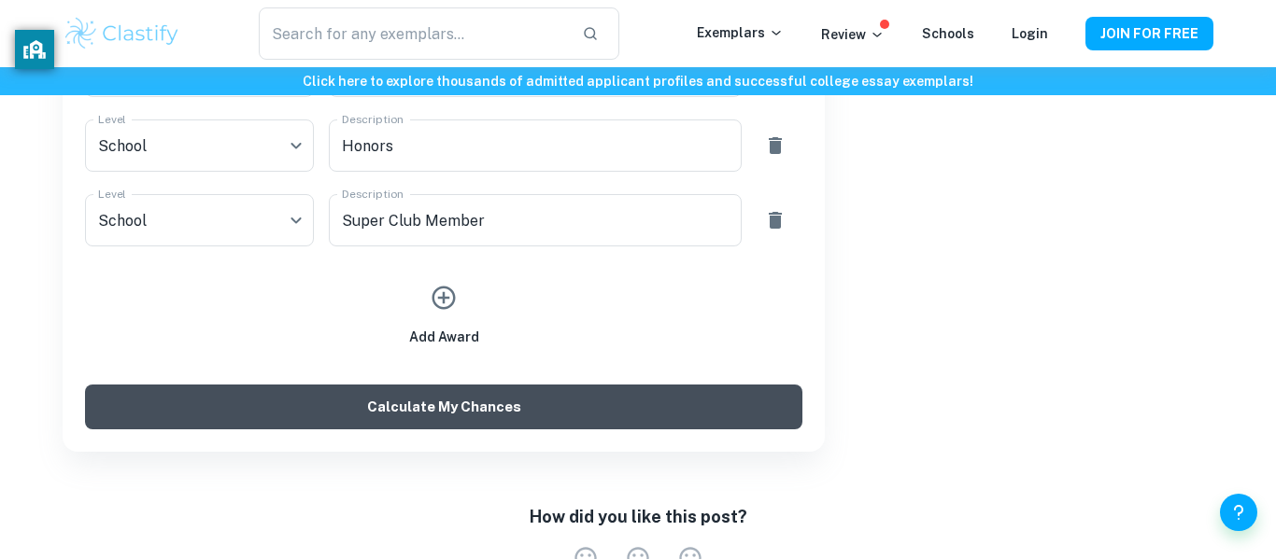
click at [713, 398] on button "Calculate My Chances" at bounding box center [443, 407] width 717 height 45
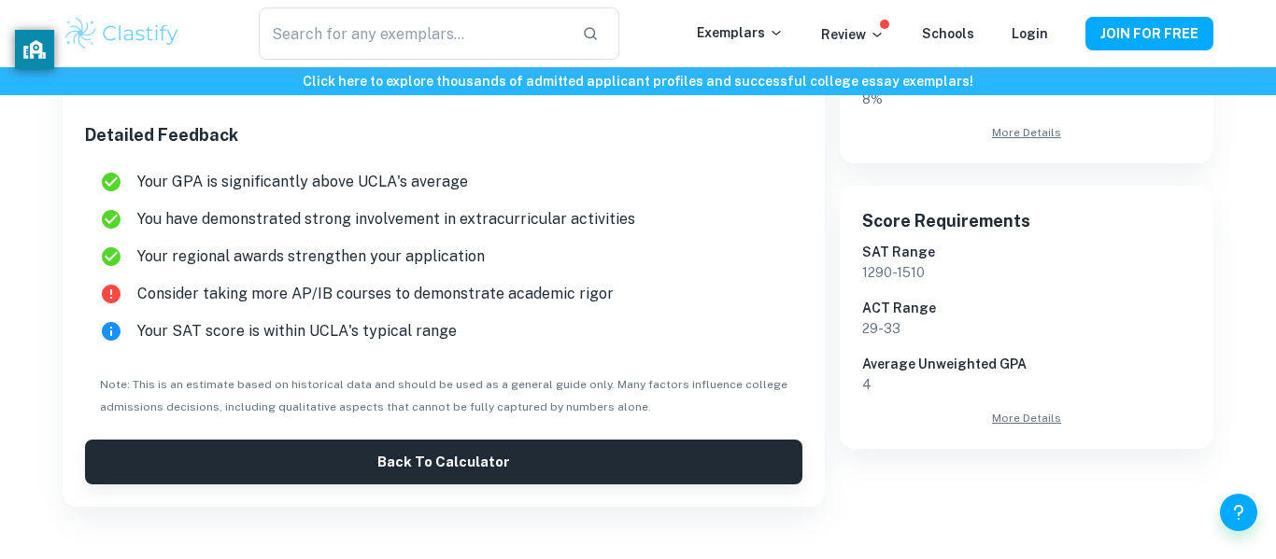
scroll to position [514, 0]
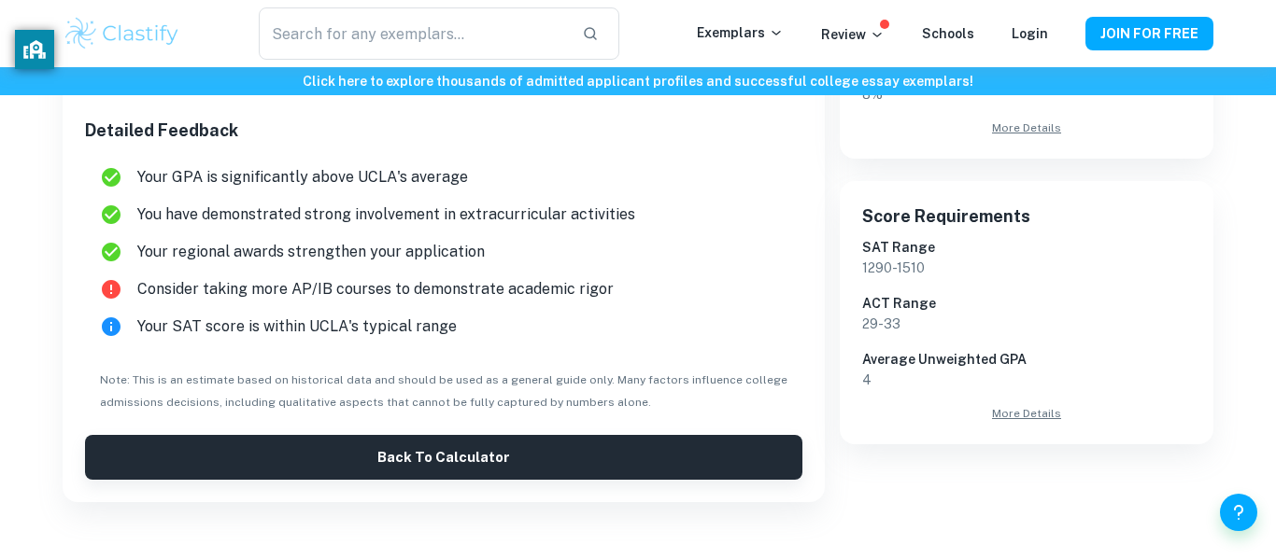
click at [321, 190] on li "Your GPA is significantly above UCLA's average" at bounding box center [443, 177] width 717 height 37
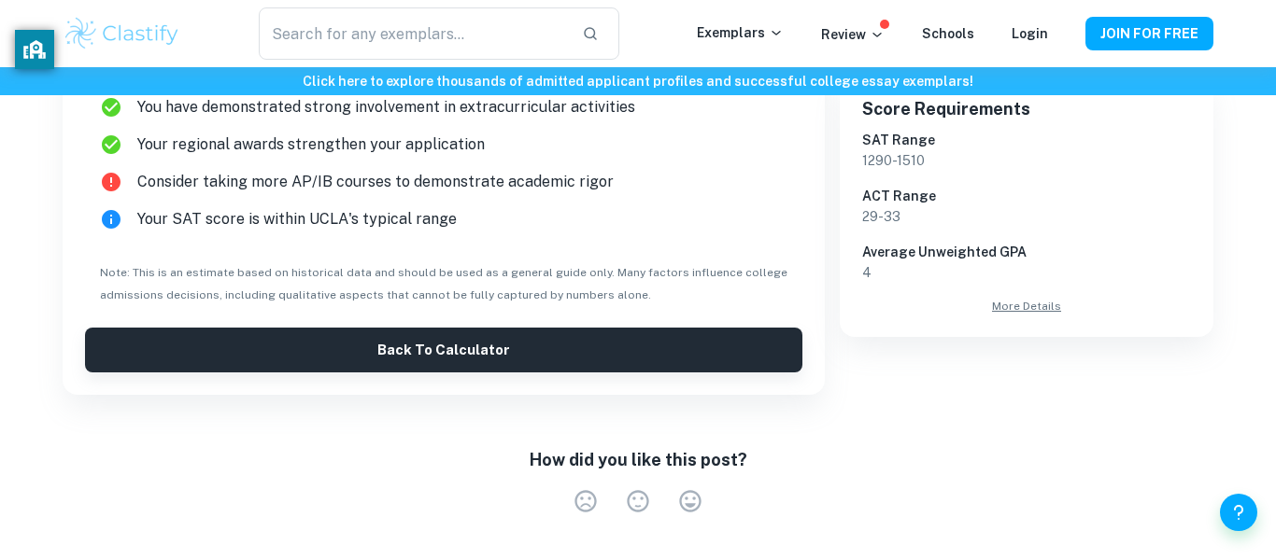
scroll to position [630, 0]
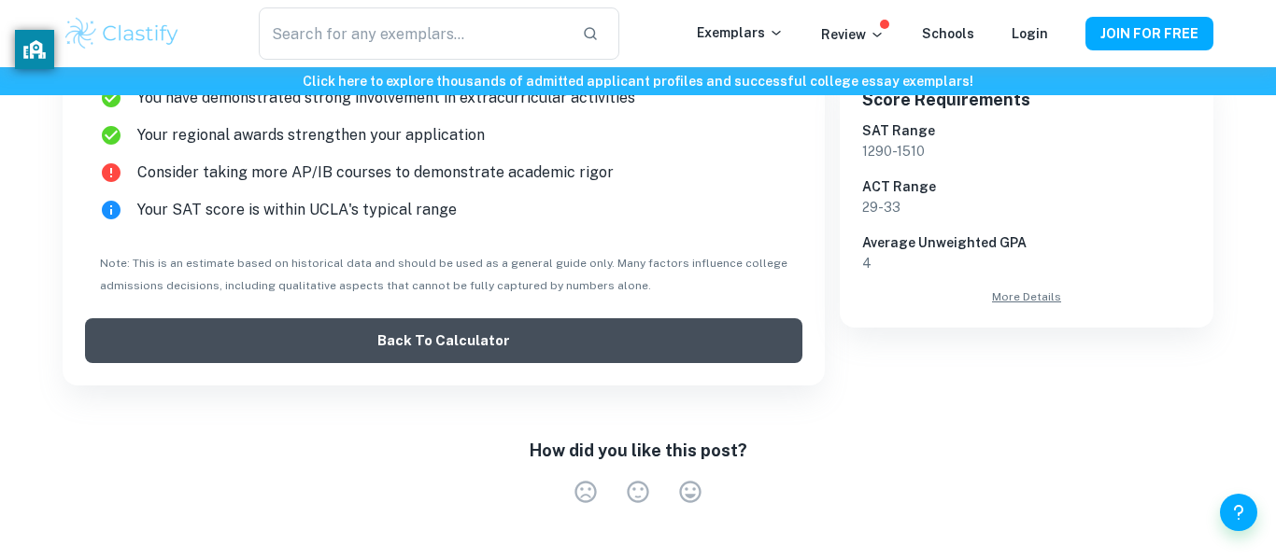
click at [385, 345] on button "Back to Calculator" at bounding box center [443, 340] width 717 height 45
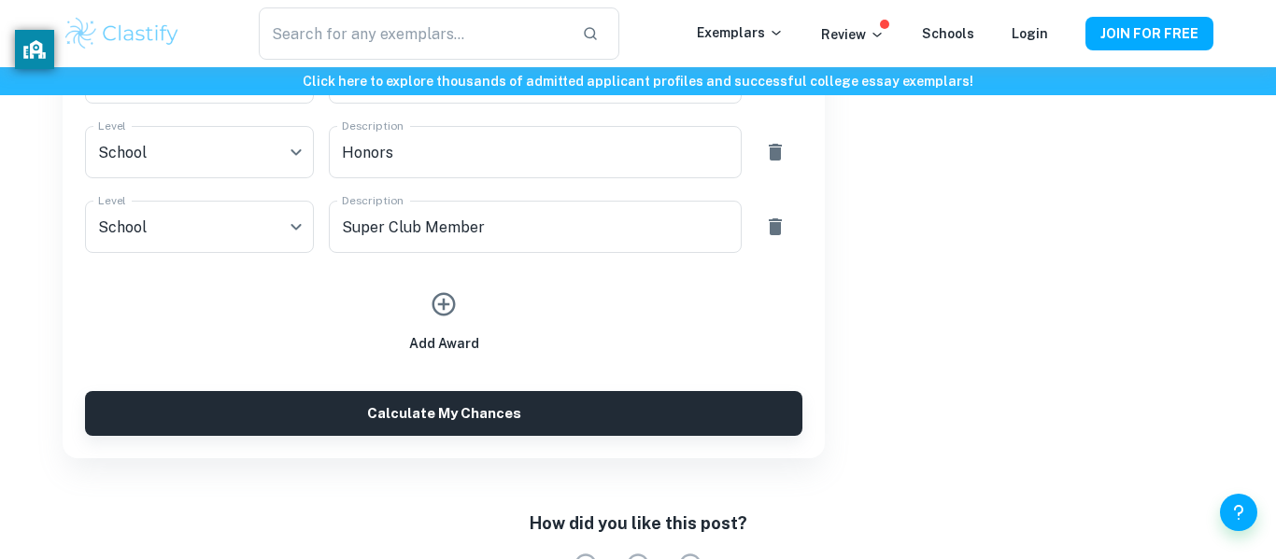
scroll to position [1997, 0]
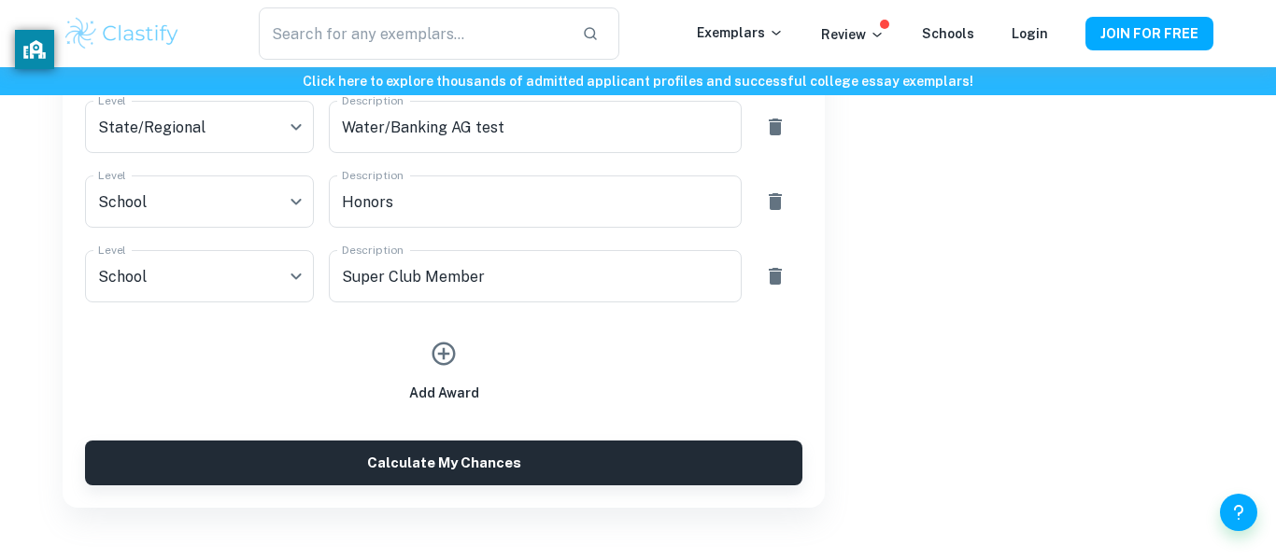
click at [460, 367] on div "Add Award" at bounding box center [444, 367] width 70 height 71
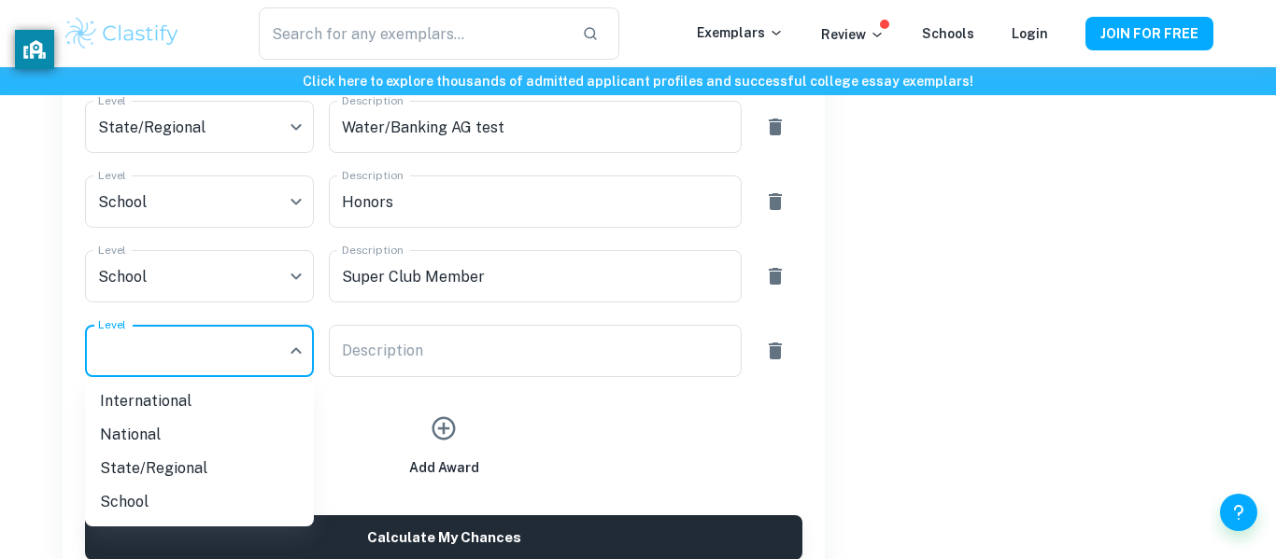
click at [233, 497] on li "School" at bounding box center [199, 503] width 229 height 34
type input "School"
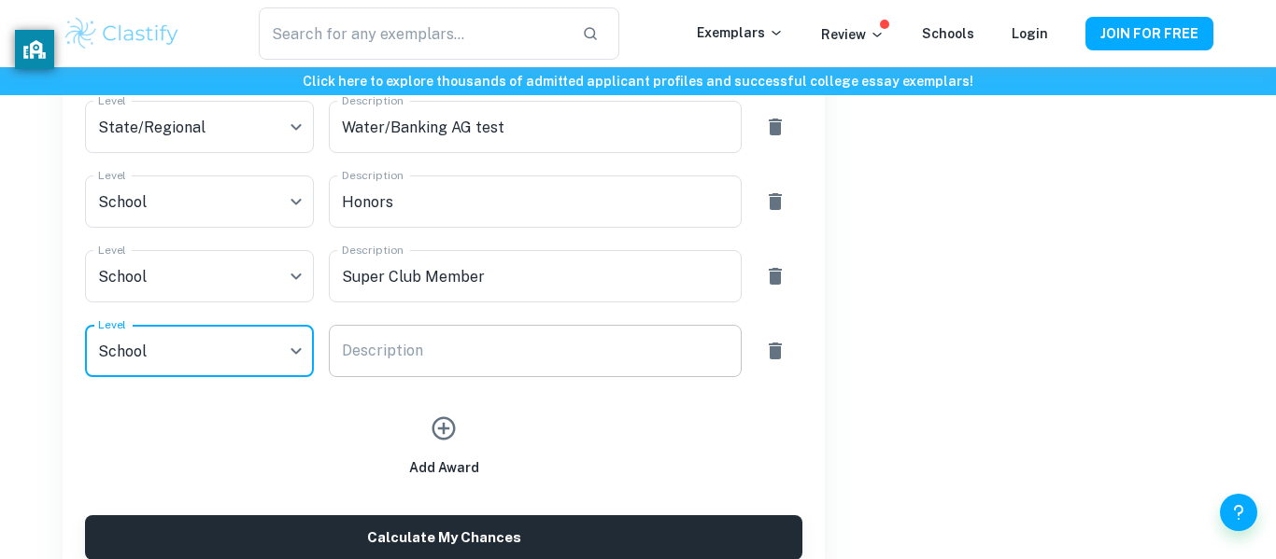
click at [390, 351] on div "Description x Description" at bounding box center [535, 351] width 412 height 52
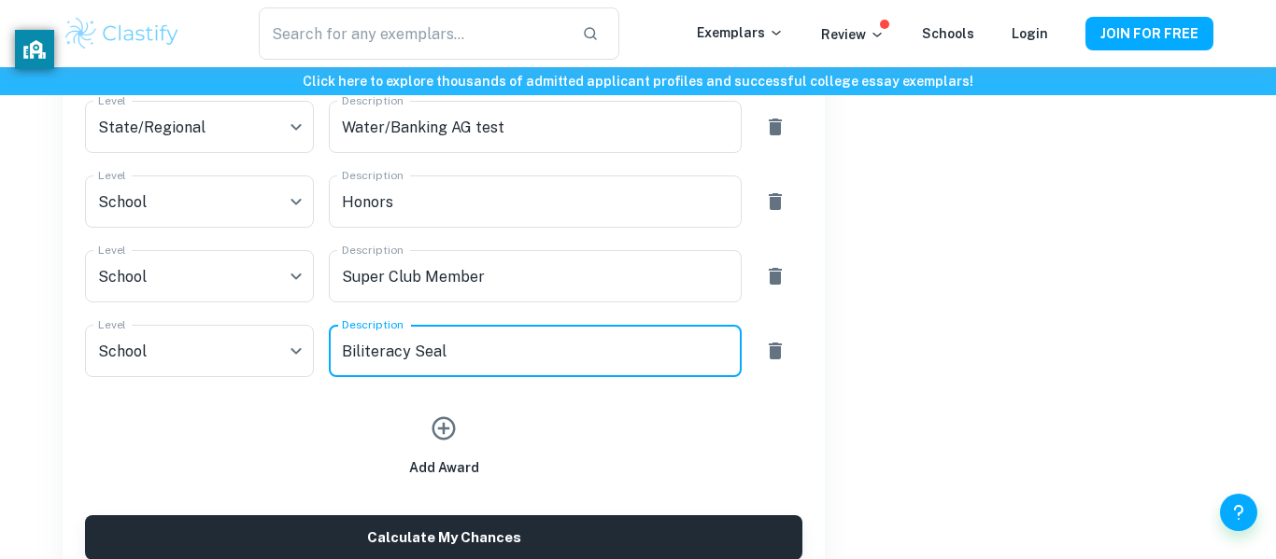
type textarea "Biliteracy Seal"
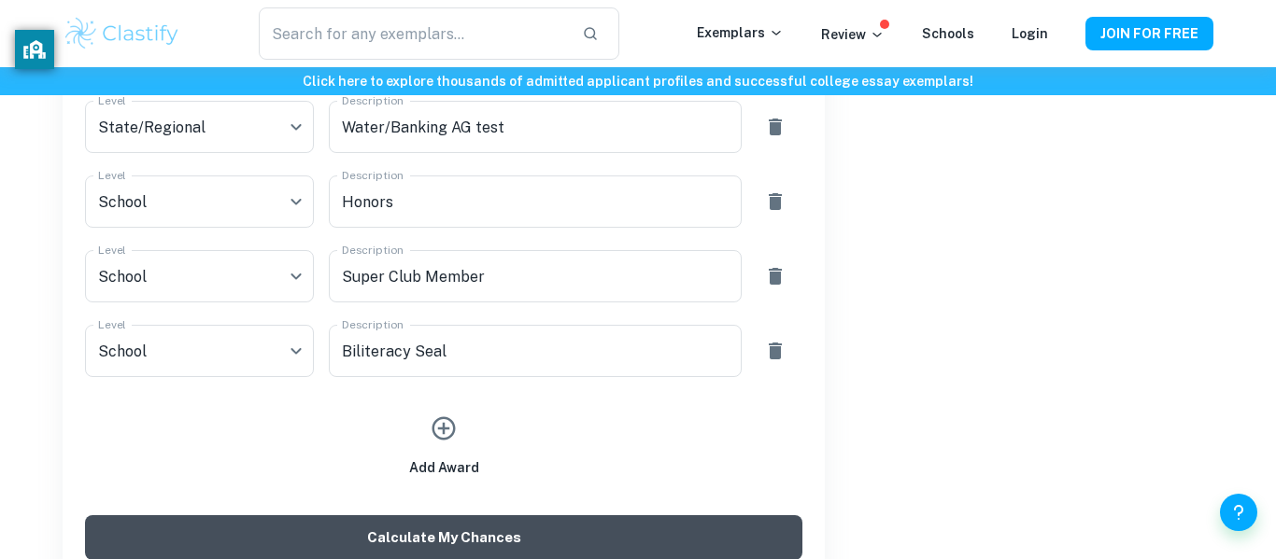
click at [493, 530] on button "Calculate My Chances" at bounding box center [443, 538] width 717 height 45
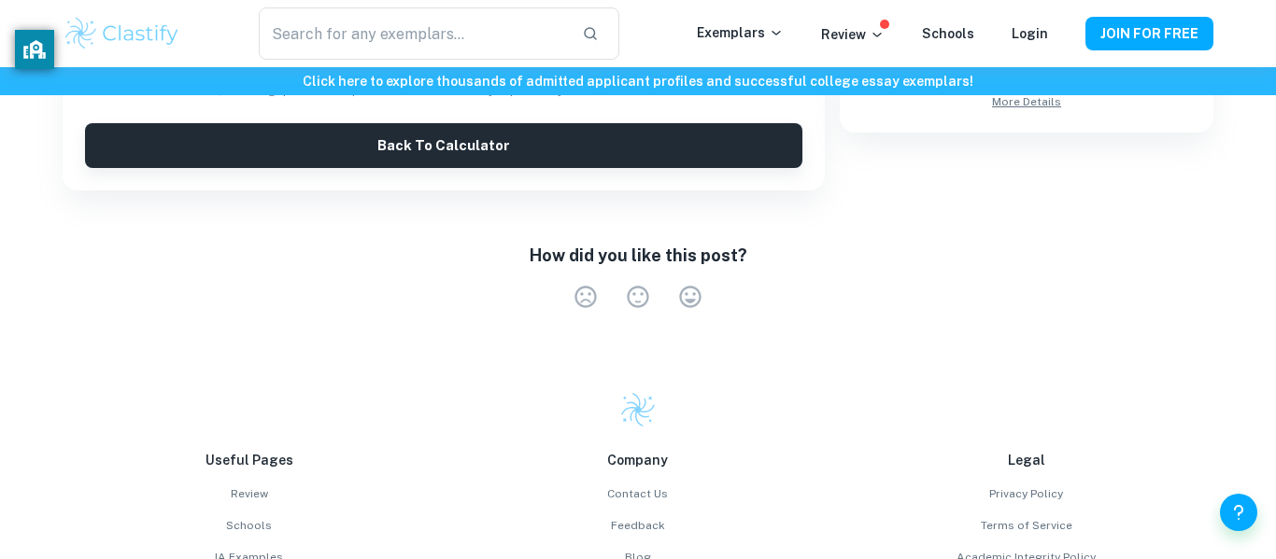
scroll to position [827, 0]
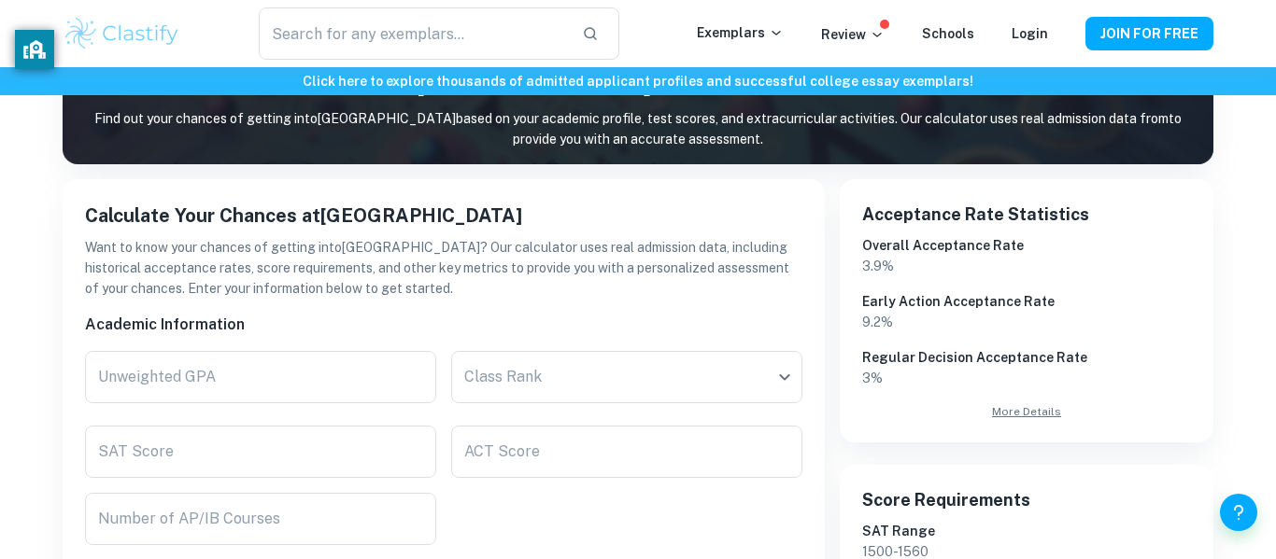
scroll to position [236, 0]
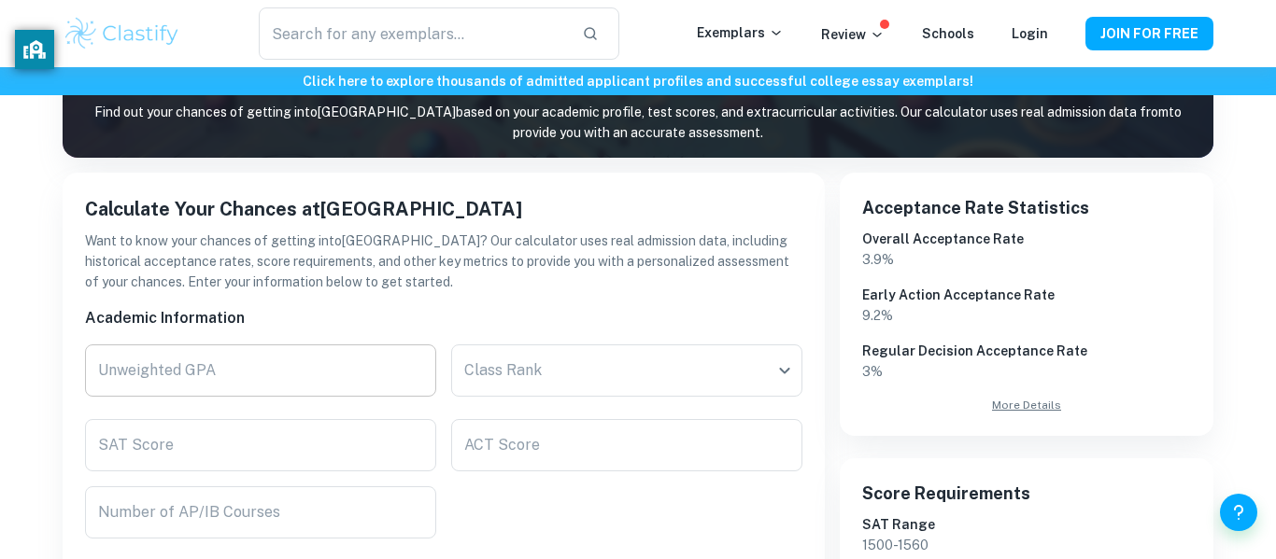
click at [353, 358] on input "Unweighted GPA" at bounding box center [260, 371] width 351 height 52
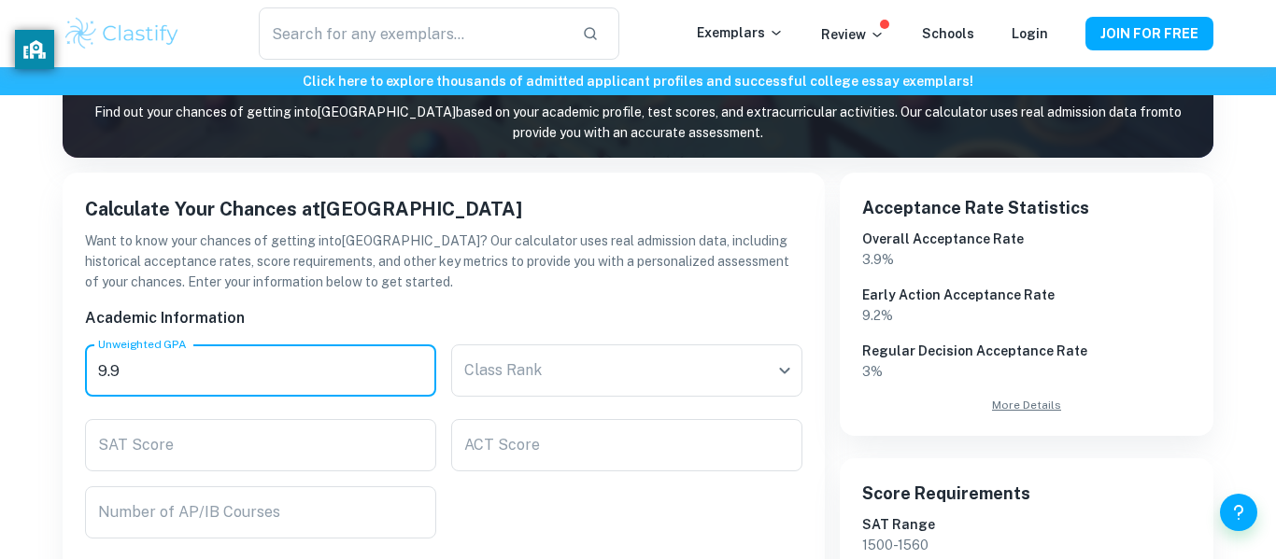
type input "9"
type input "4.0"
click at [634, 360] on body "We value your privacy We use cookies to enhance your browsing experience, serve…" at bounding box center [638, 110] width 1276 height 559
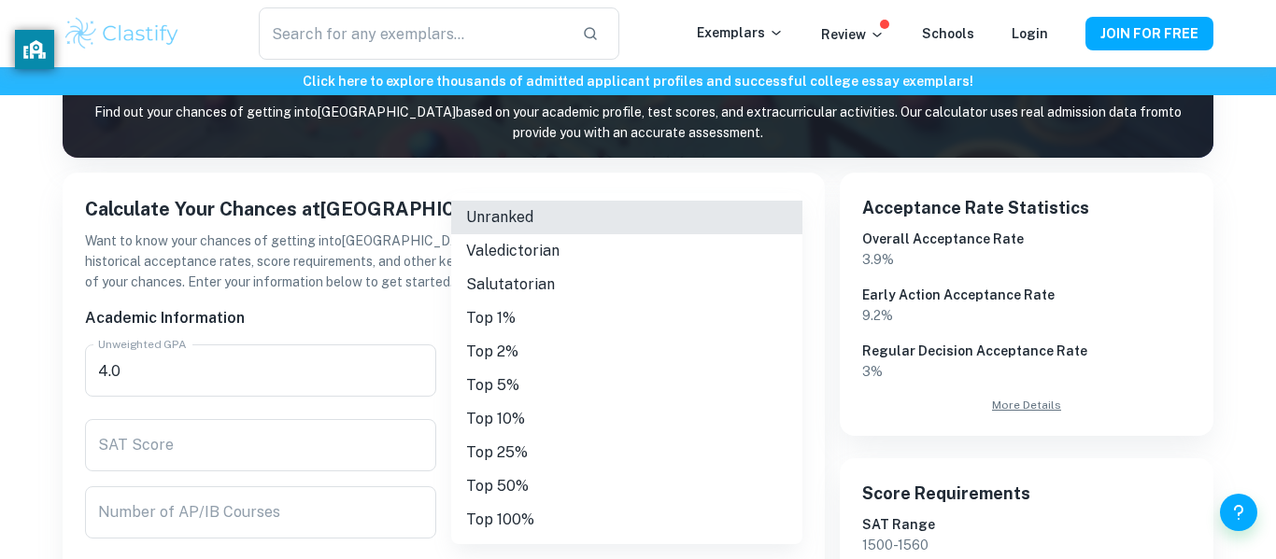
click at [610, 442] on li "Top 25%" at bounding box center [626, 453] width 351 height 34
type input "Top 25%"
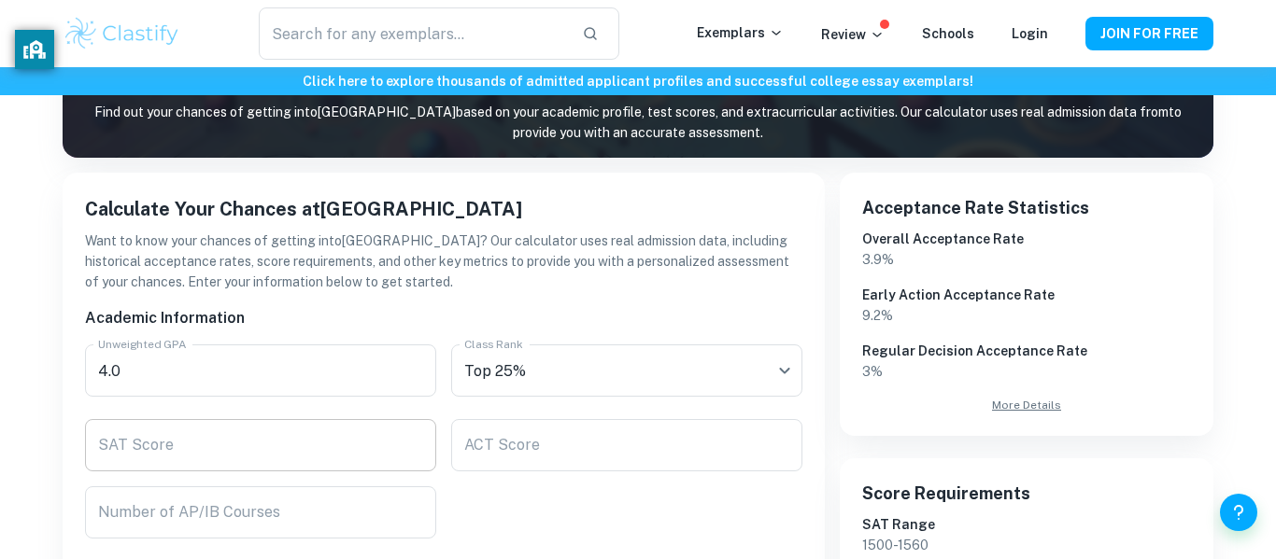
click at [320, 427] on input "SAT Score" at bounding box center [260, 445] width 351 height 52
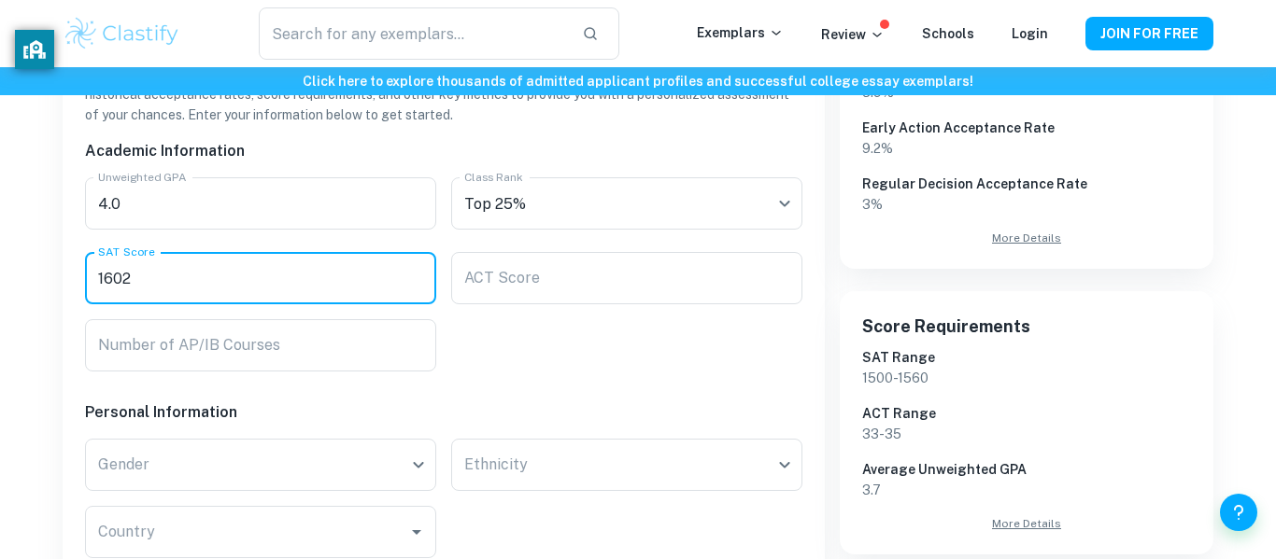
scroll to position [408, 0]
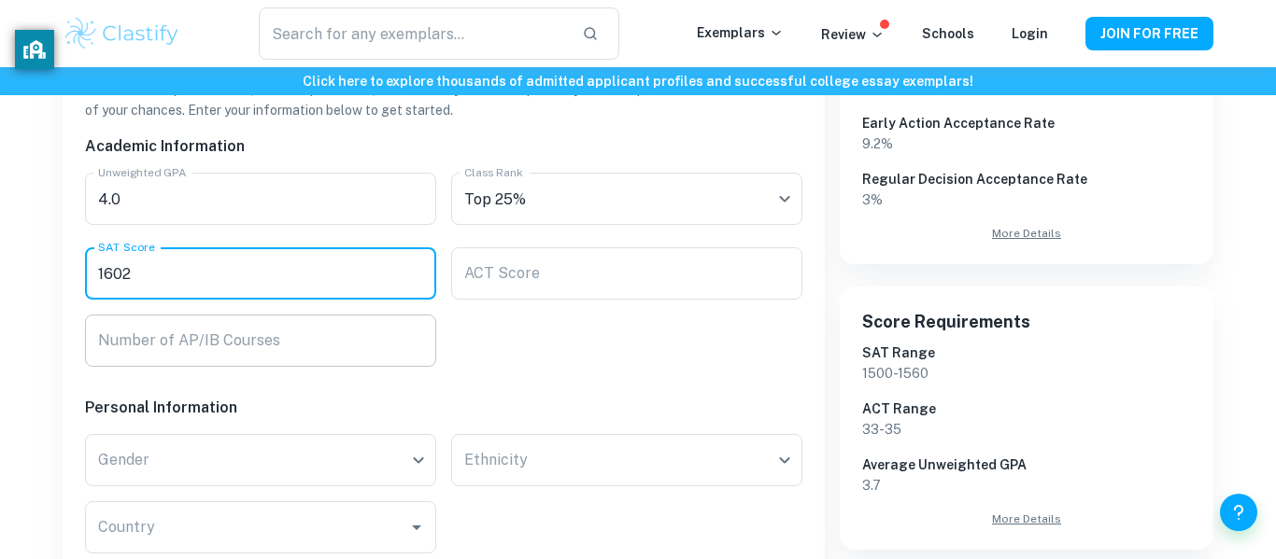
type input "1602"
click at [326, 360] on input "Number of AP/IB Courses" at bounding box center [260, 341] width 351 height 52
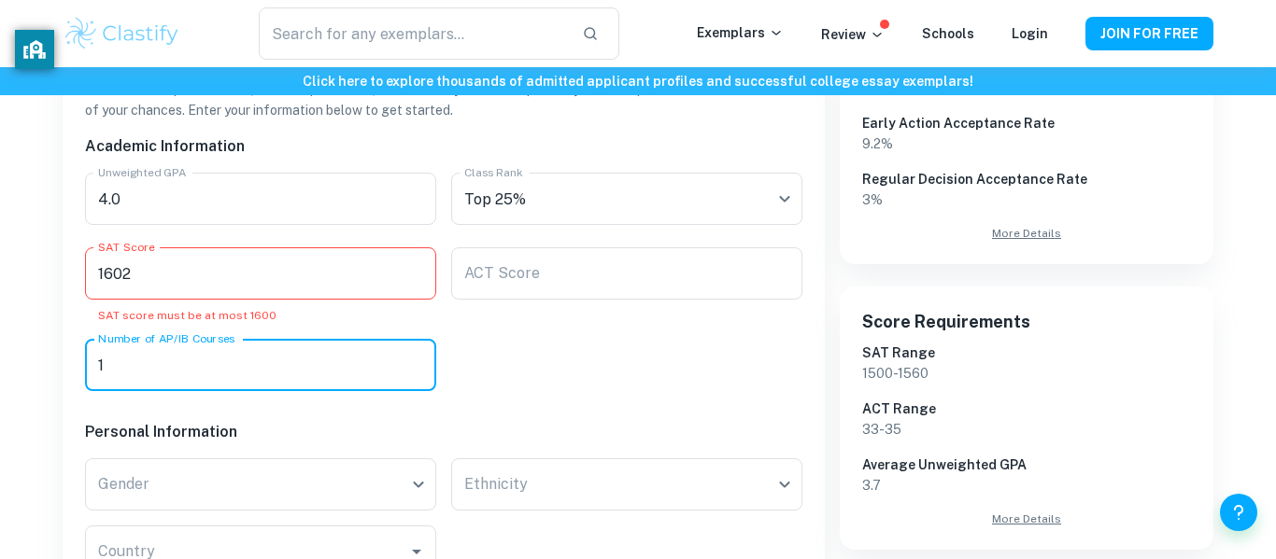
type input "1"
click at [171, 265] on input "1602" at bounding box center [260, 273] width 351 height 52
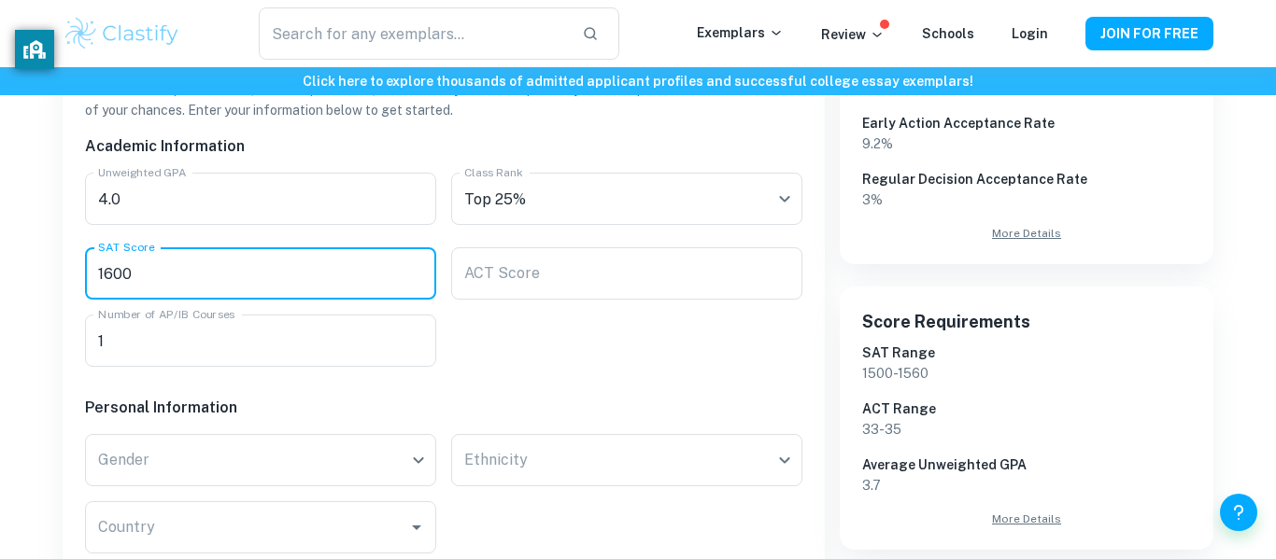
click at [63, 270] on div "Calculate Your Chances at Stanford University Want to know your chances of gett…" at bounding box center [444, 562] width 762 height 1123
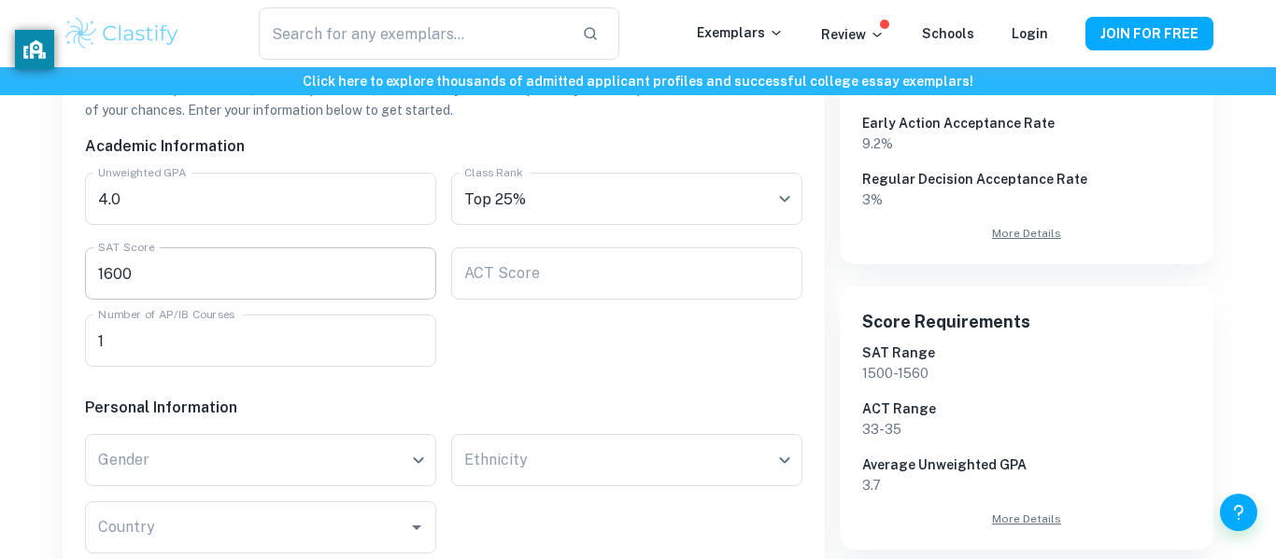
click at [137, 282] on input "1600" at bounding box center [260, 273] width 351 height 52
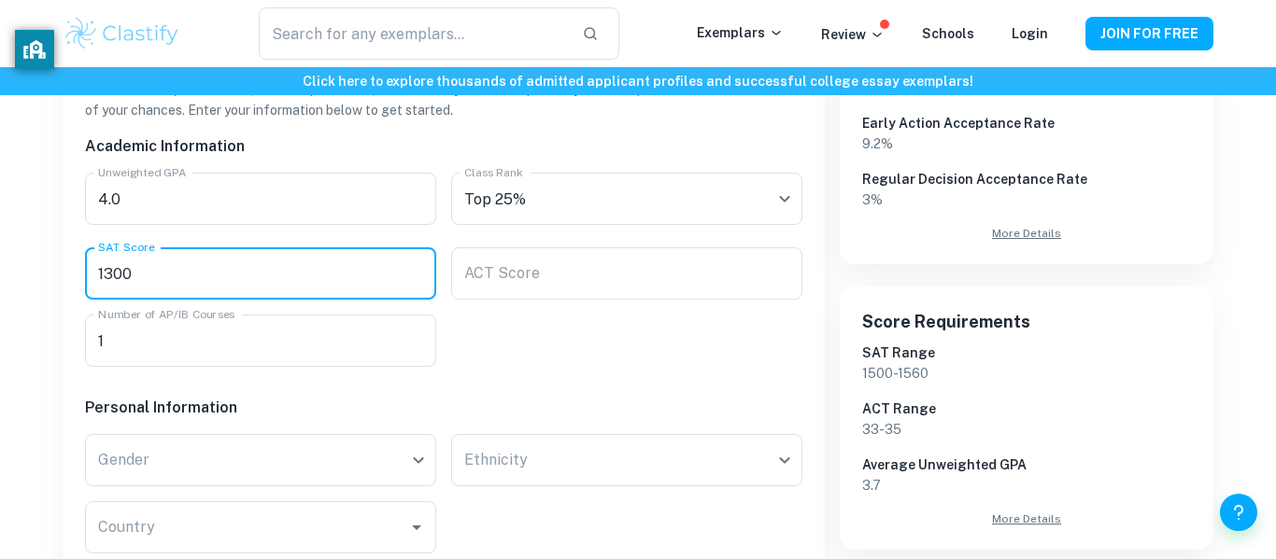
type input "1300"
click at [249, 428] on div "Gender ​ Gender" at bounding box center [253, 452] width 366 height 67
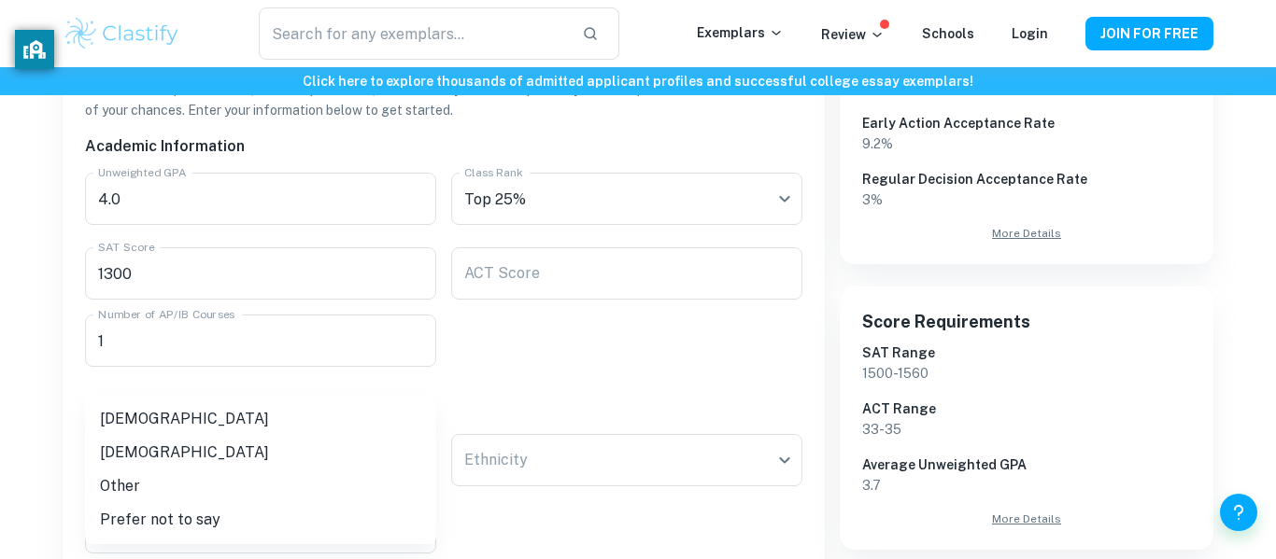
click at [273, 439] on li "[DEMOGRAPHIC_DATA]" at bounding box center [260, 453] width 351 height 34
type input "[DEMOGRAPHIC_DATA]"
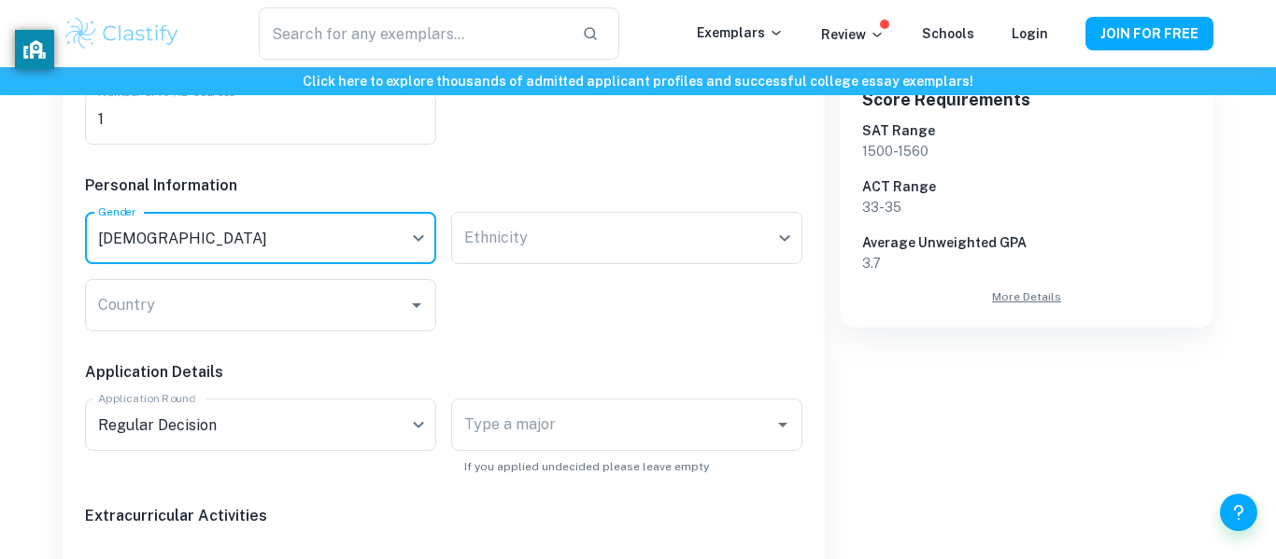
scroll to position [629, 0]
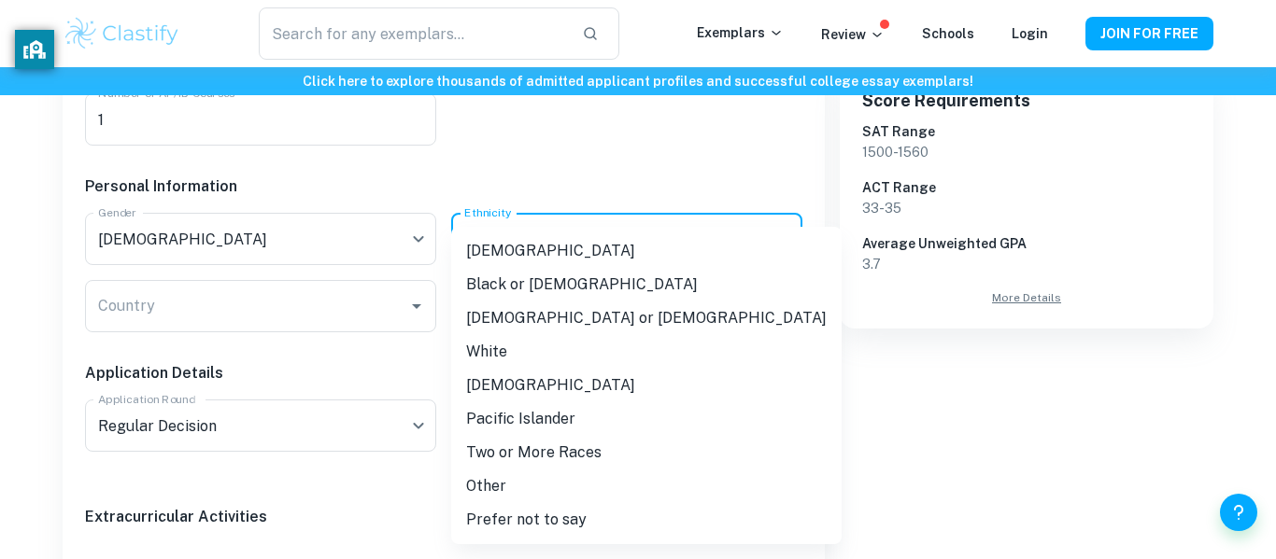
click at [537, 317] on li "[DEMOGRAPHIC_DATA] or [DEMOGRAPHIC_DATA]" at bounding box center [646, 319] width 390 height 34
type input "[DEMOGRAPHIC_DATA]"
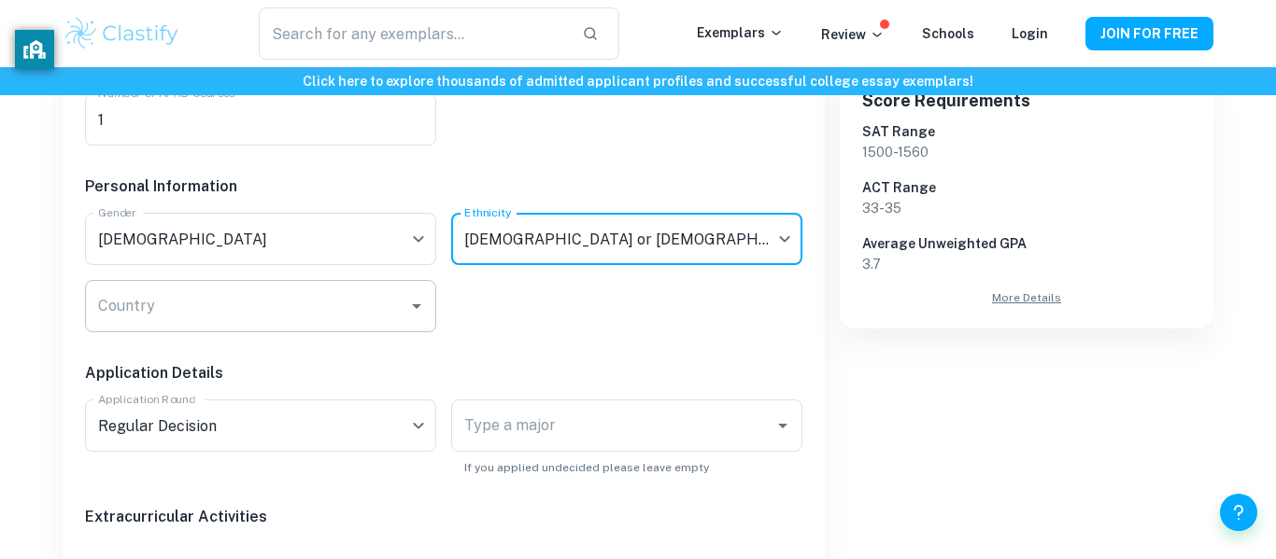
click at [360, 290] on input "Country" at bounding box center [246, 306] width 306 height 35
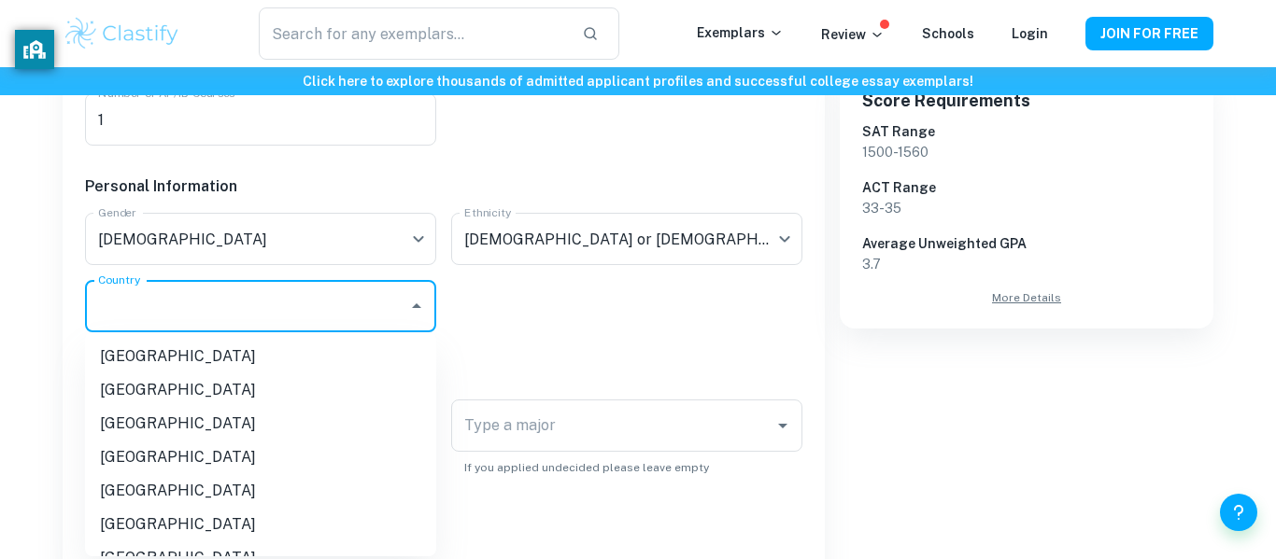
type input "[GEOGRAPHIC_DATA]"
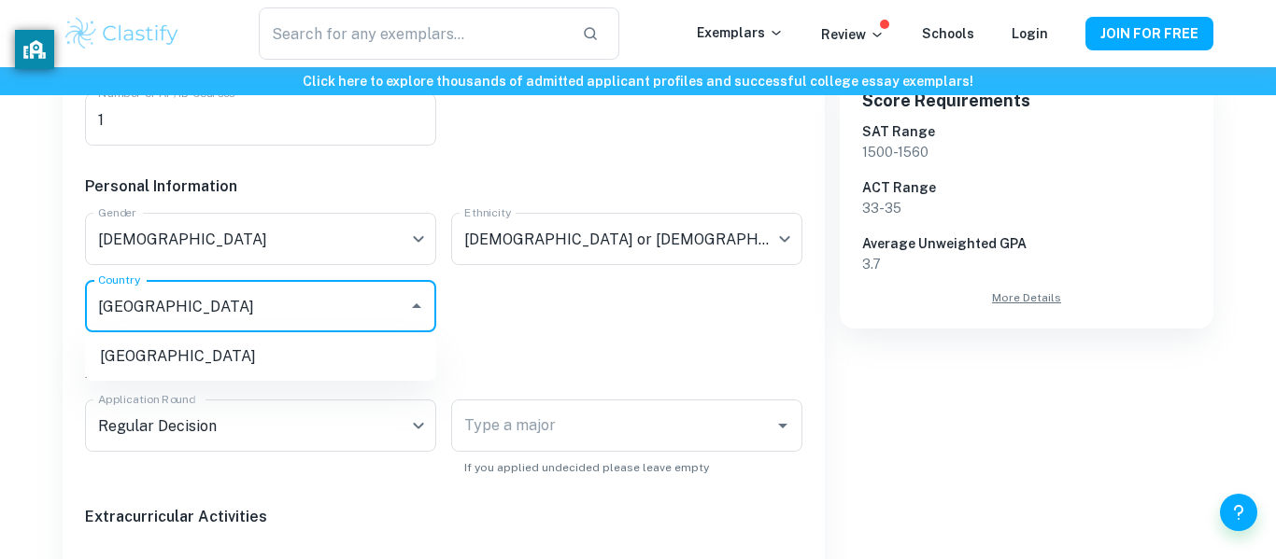
click at [637, 274] on div "Academic Information Unweighted GPA 4.0 Unweighted GPA Class Rank Top 25% Top 2…" at bounding box center [436, 389] width 732 height 981
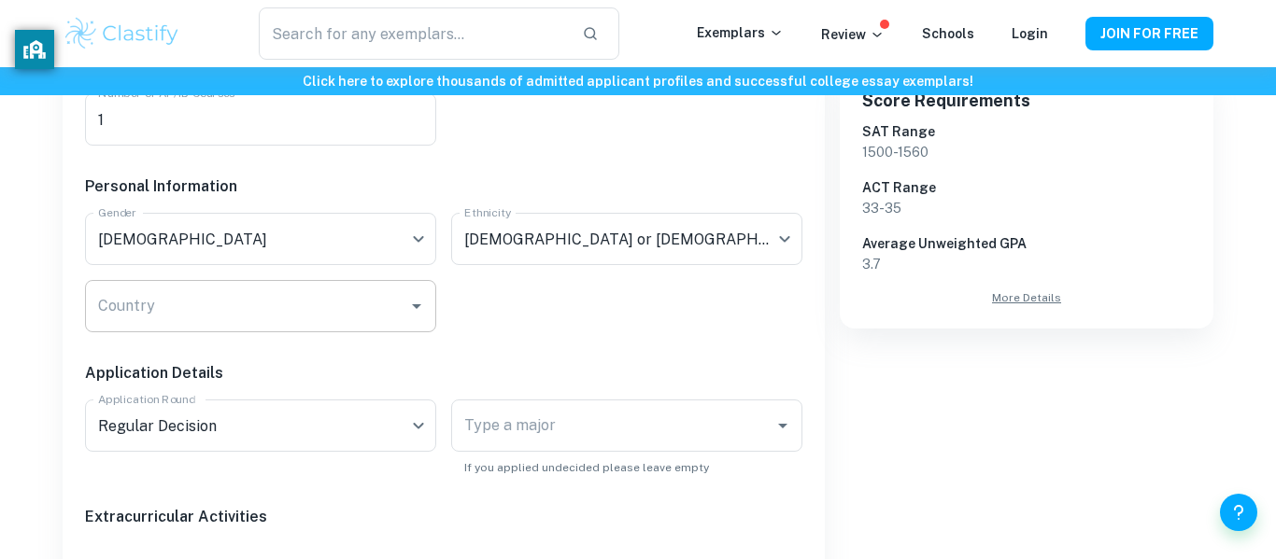
click at [283, 316] on input "Country" at bounding box center [246, 306] width 306 height 35
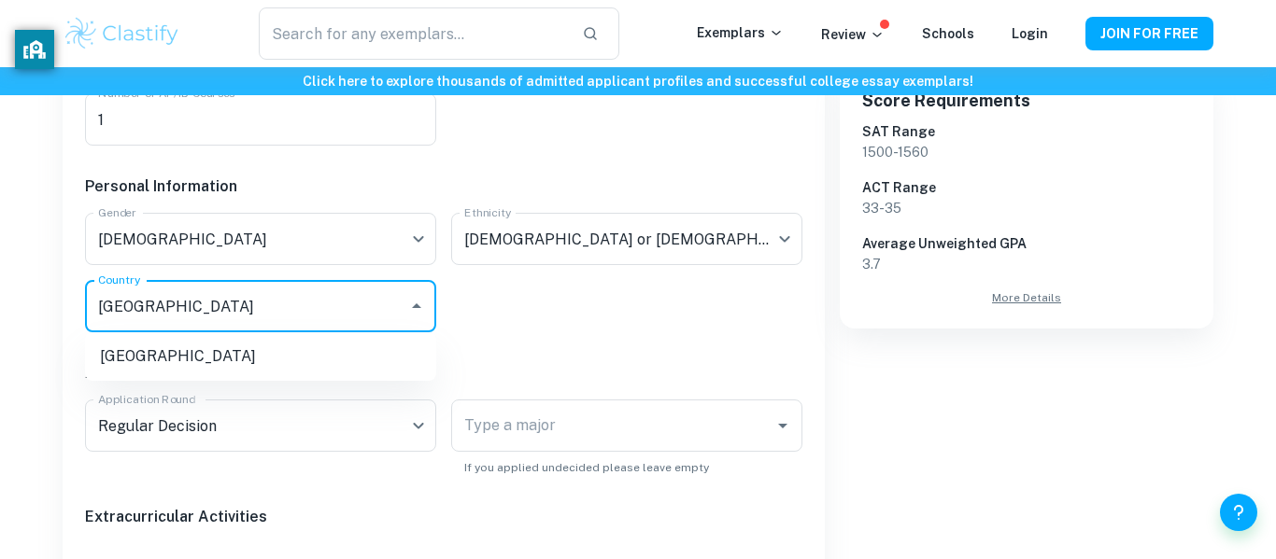
click at [246, 357] on li "[GEOGRAPHIC_DATA]" at bounding box center [260, 357] width 351 height 34
type input "[GEOGRAPHIC_DATA]"
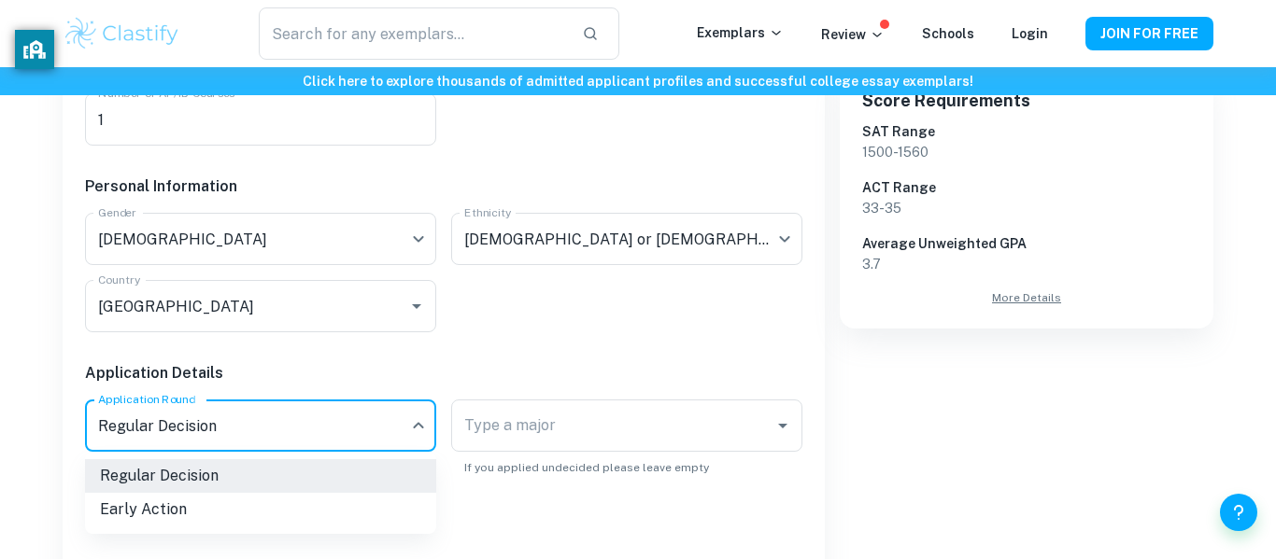
click at [507, 350] on div at bounding box center [638, 279] width 1276 height 559
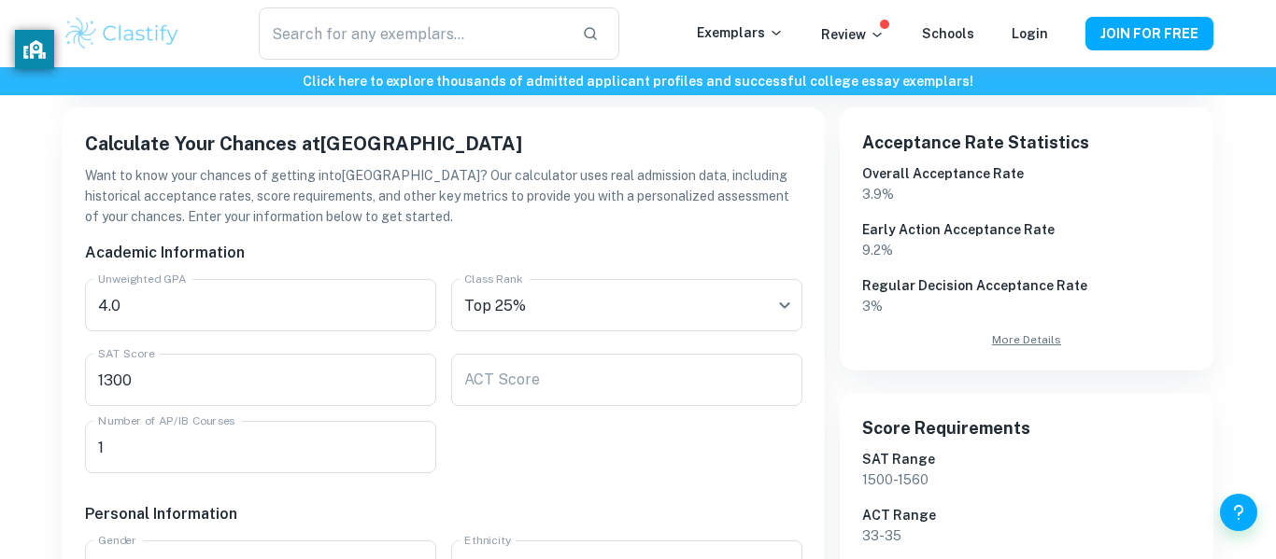
scroll to position [301, 0]
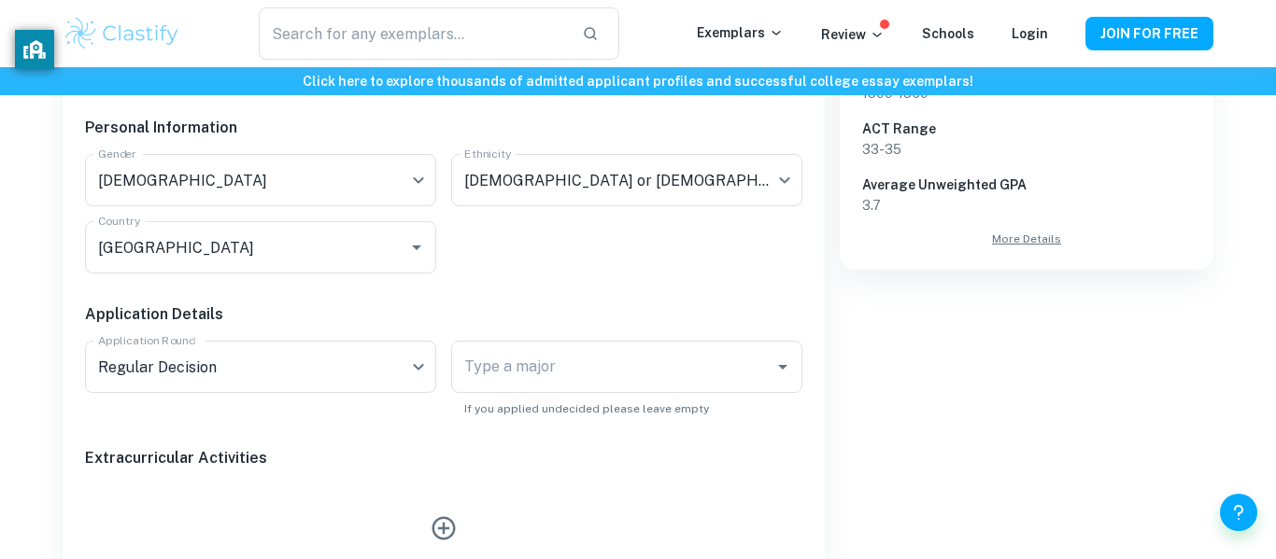
scroll to position [698, 0]
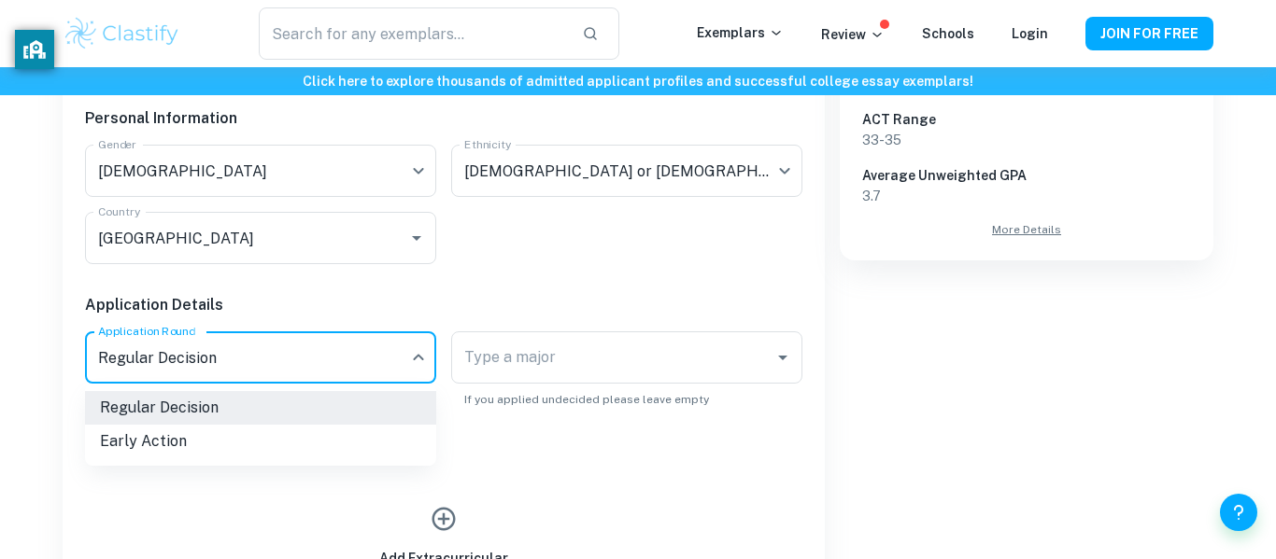
click at [295, 432] on li "Early Action" at bounding box center [260, 442] width 351 height 34
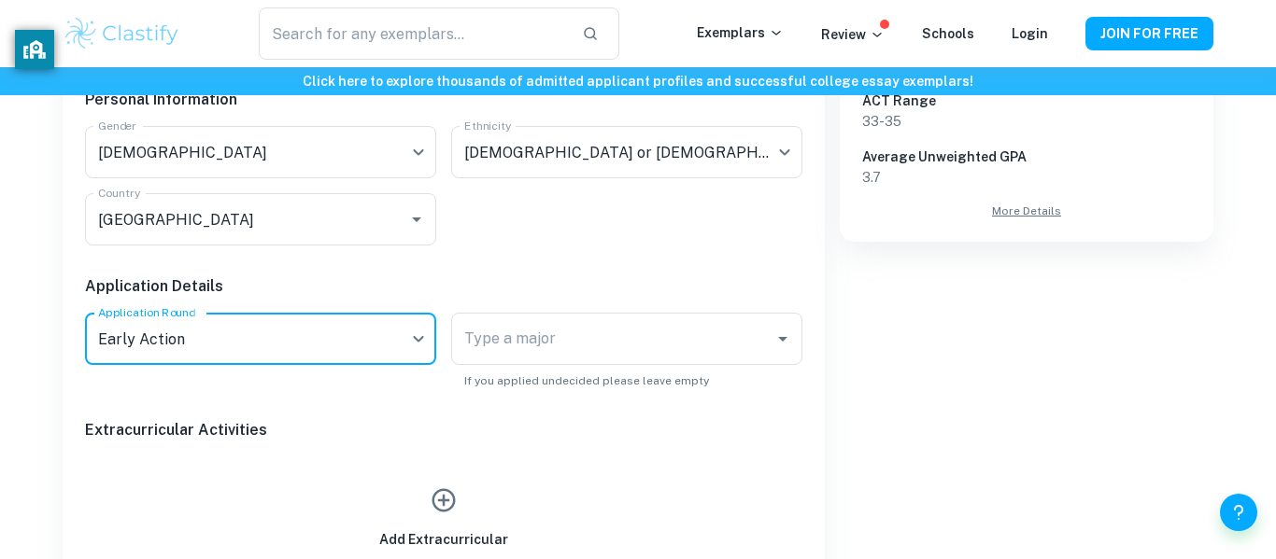
scroll to position [741, 0]
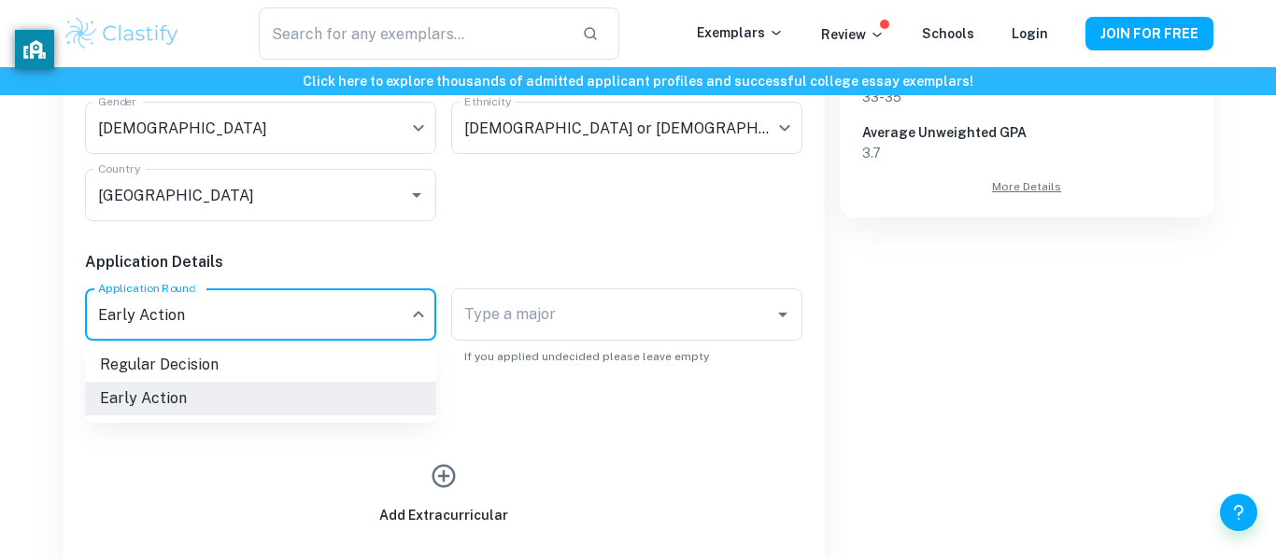
click at [315, 348] on li "Regular Decision" at bounding box center [260, 365] width 351 height 34
type input "RD"
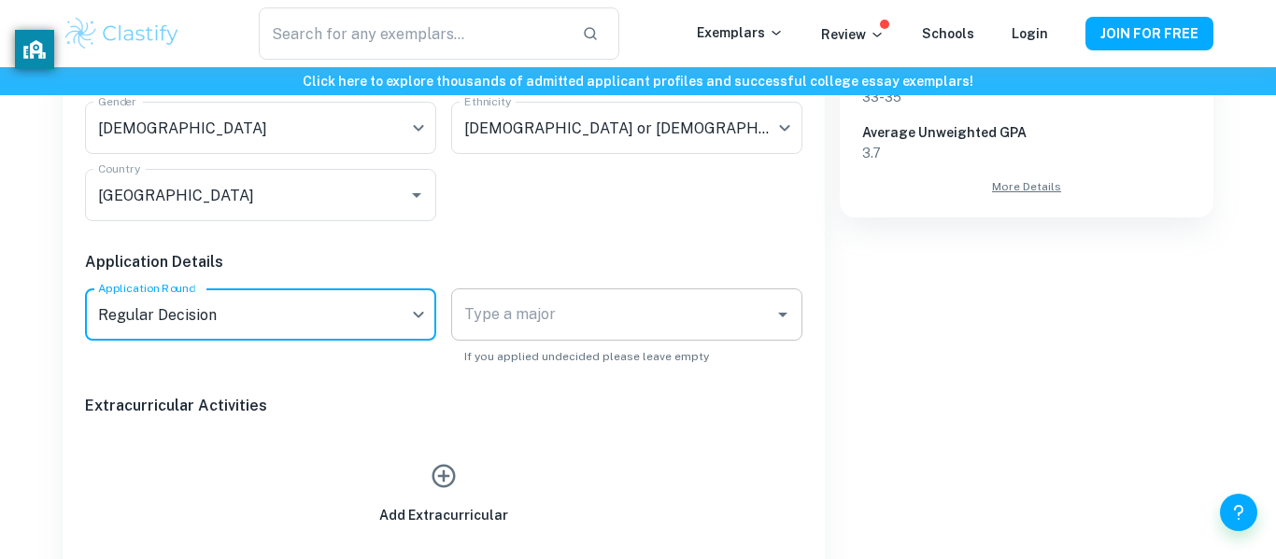
click at [554, 298] on input "Type a major" at bounding box center [612, 314] width 306 height 35
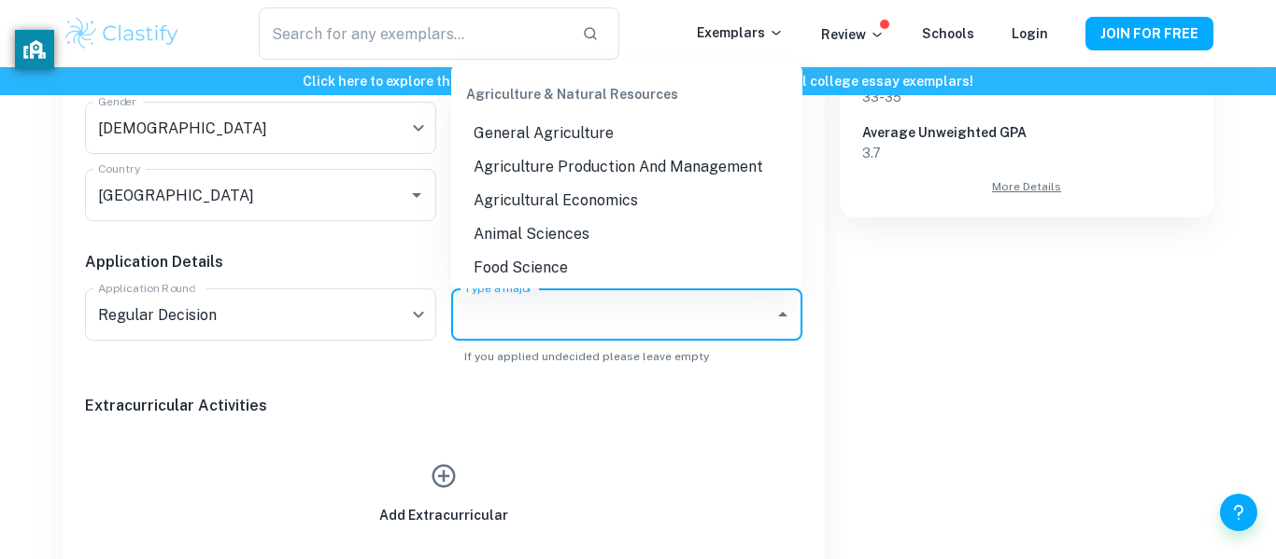
click at [554, 298] on input "Type a major" at bounding box center [612, 314] width 306 height 35
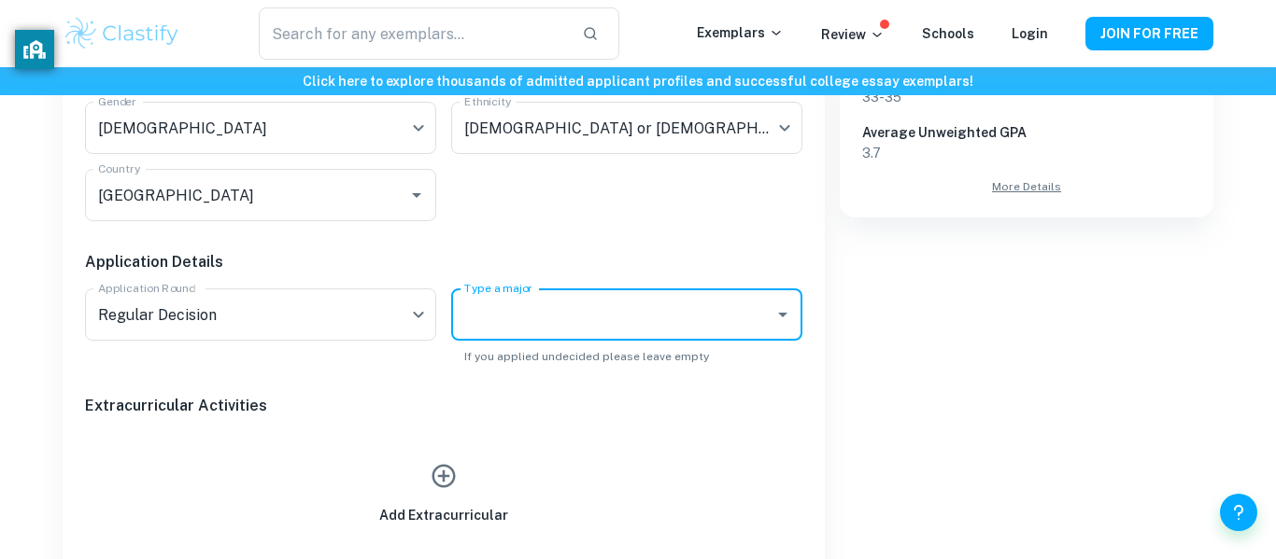
click at [554, 298] on input "Type a major" at bounding box center [612, 314] width 306 height 35
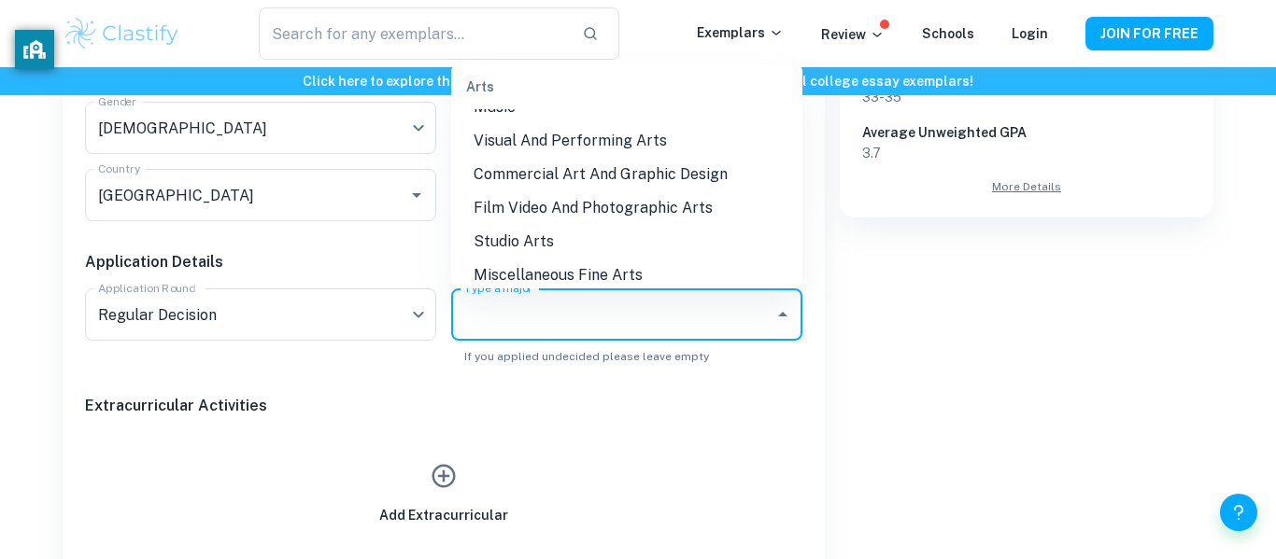
scroll to position [473, 0]
click at [546, 174] on li "Commercial Art And Graphic Design" at bounding box center [626, 177] width 351 height 34
type input "Commercial Art And Graphic Design"
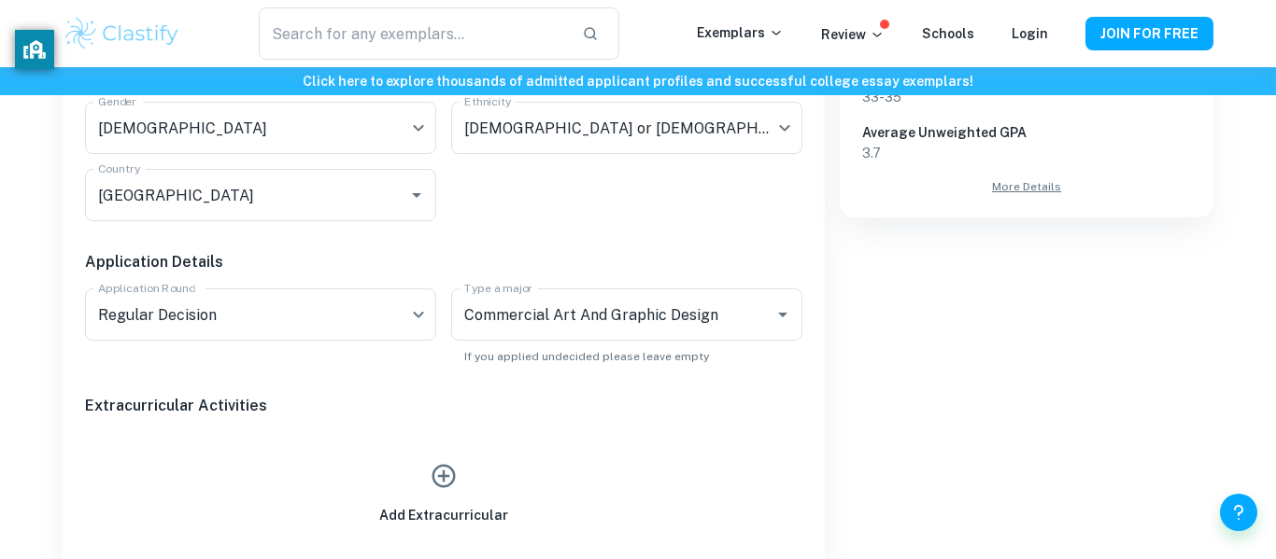
click at [545, 230] on div "Application Details" at bounding box center [436, 247] width 732 height 52
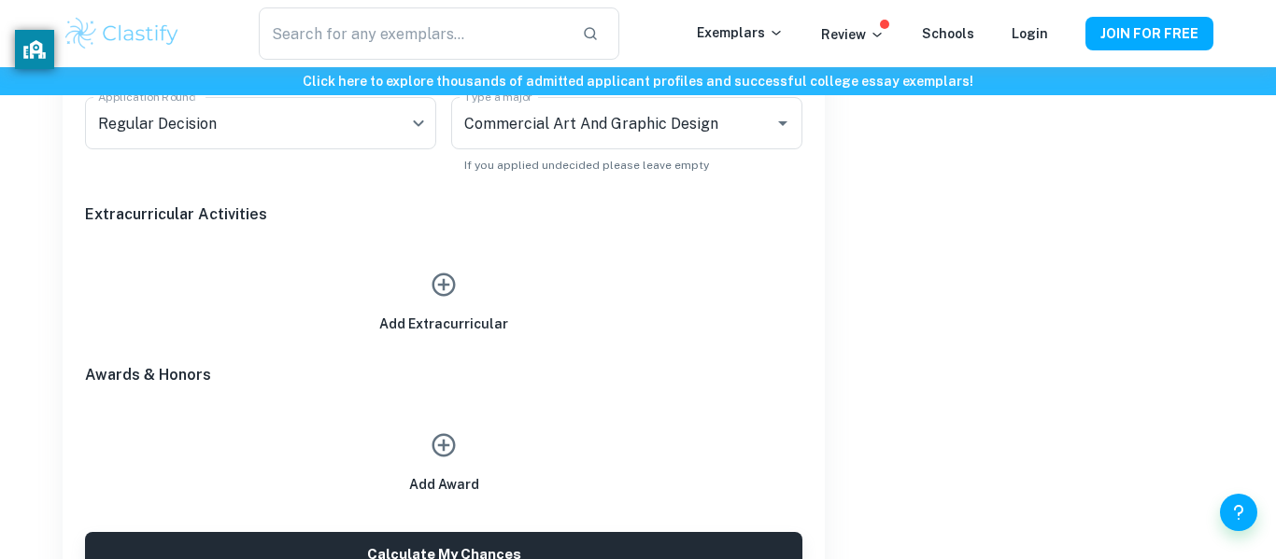
scroll to position [997, 0]
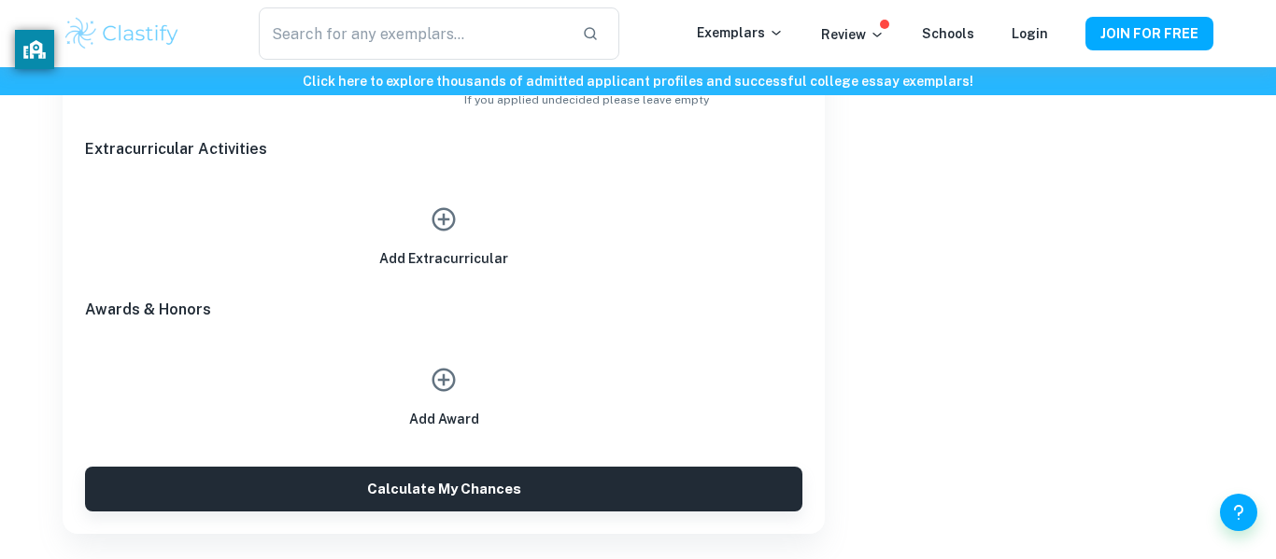
click at [439, 221] on icon "button" at bounding box center [444, 219] width 28 height 28
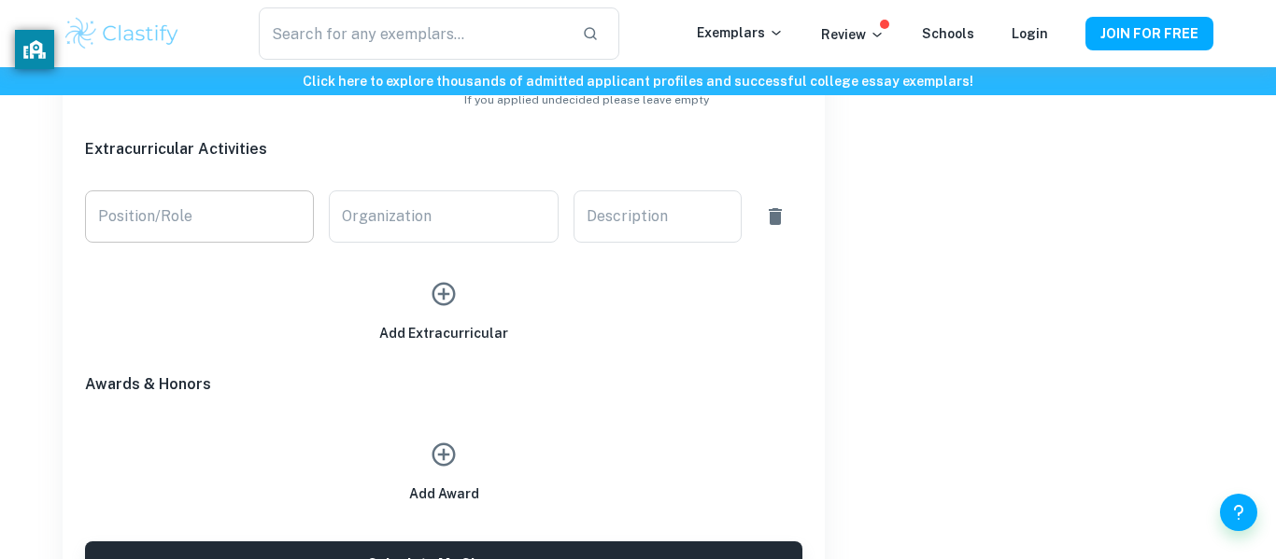
click at [235, 220] on input "Position/Role" at bounding box center [199, 217] width 229 height 52
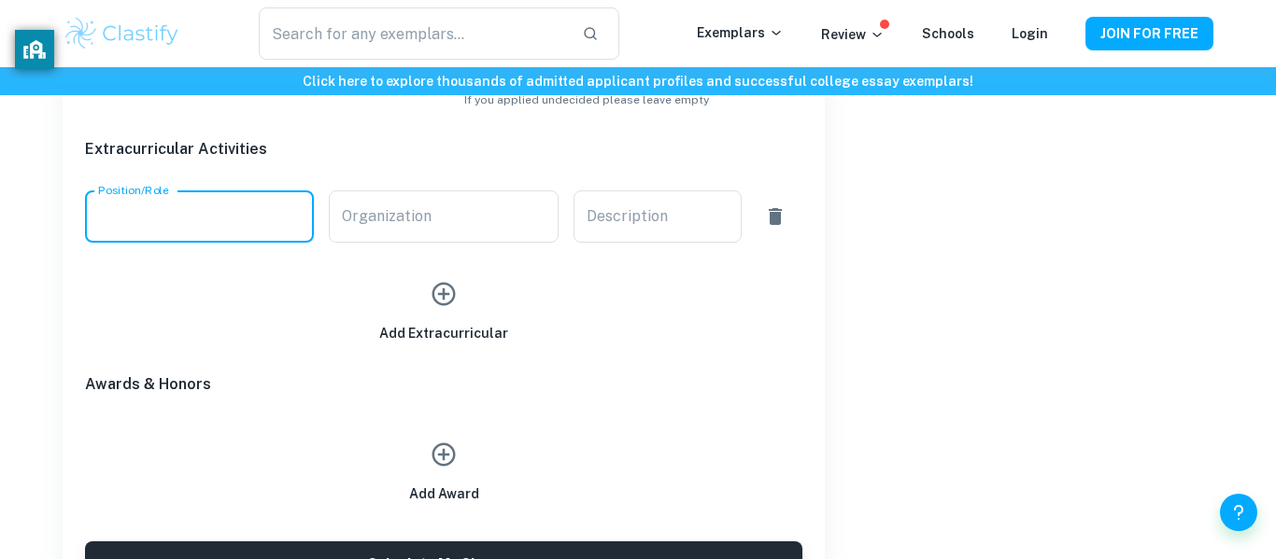
type input "Link Crew Leader"
click at [408, 223] on div "Organization Organization" at bounding box center [443, 217] width 229 height 52
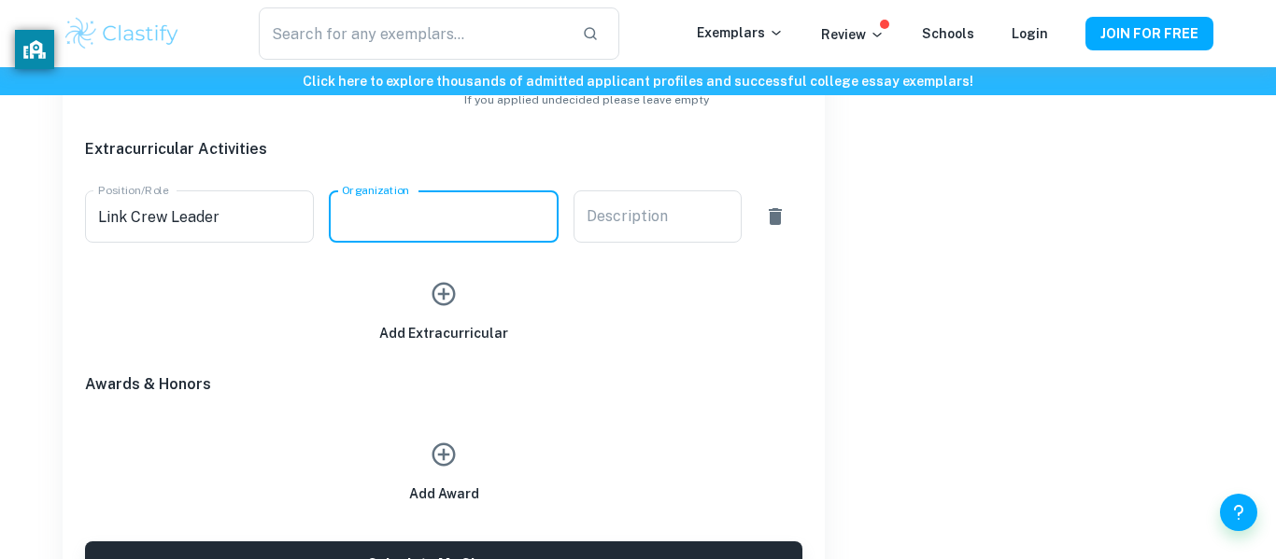
type input "Link Crew"
click at [689, 197] on div "x Description" at bounding box center [657, 217] width 168 height 52
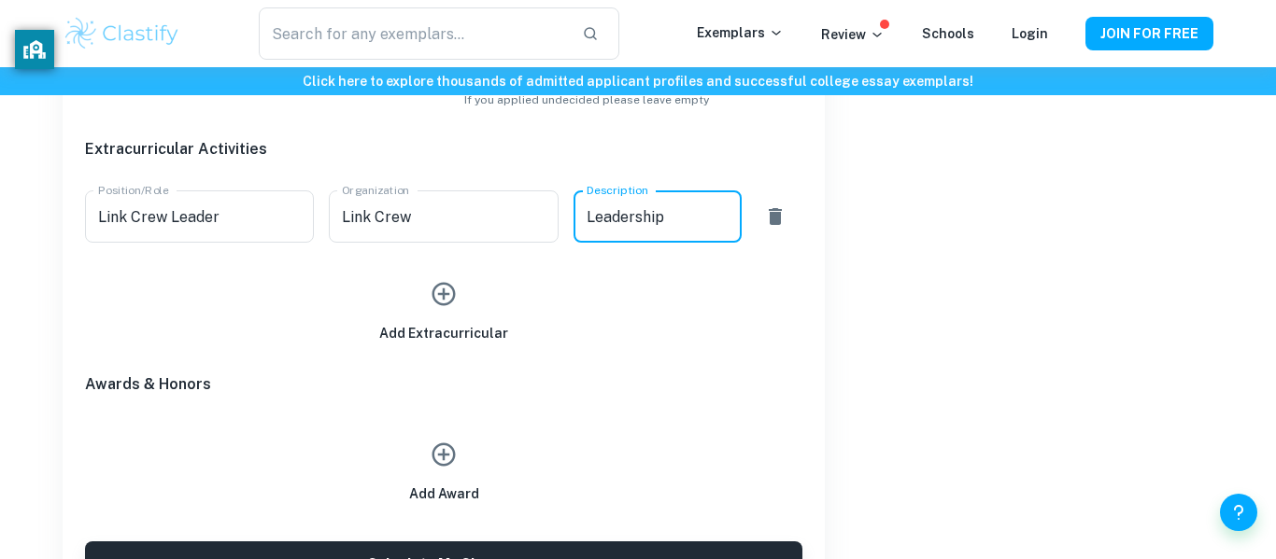
type textarea "Leadership program"
click at [444, 295] on icon "button" at bounding box center [443, 294] width 23 height 23
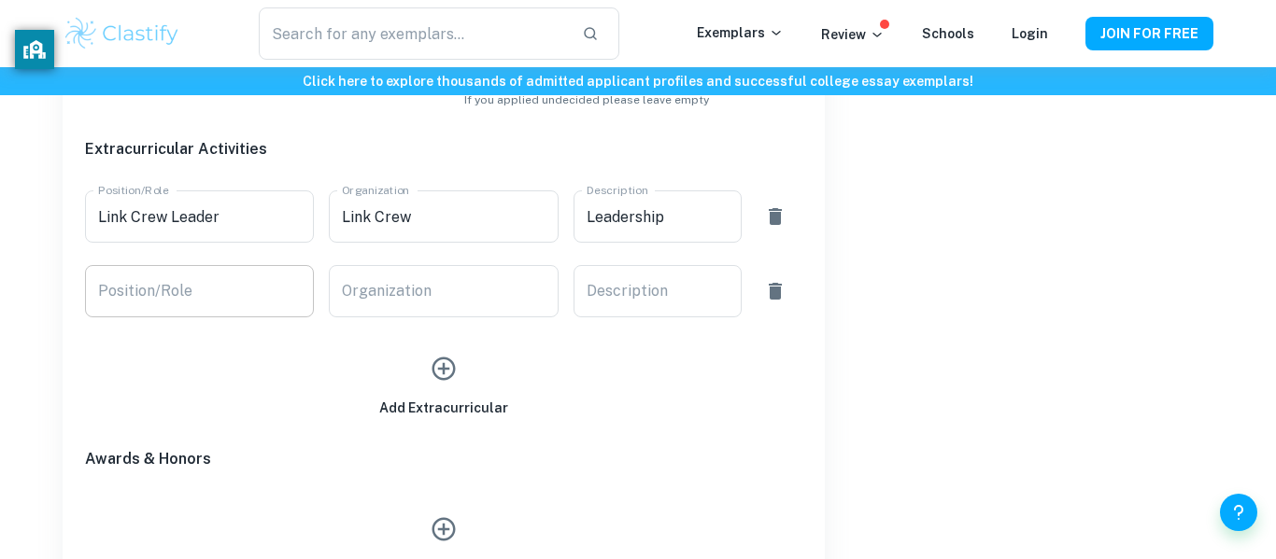
click at [254, 300] on input "Position/Role" at bounding box center [199, 291] width 229 height 52
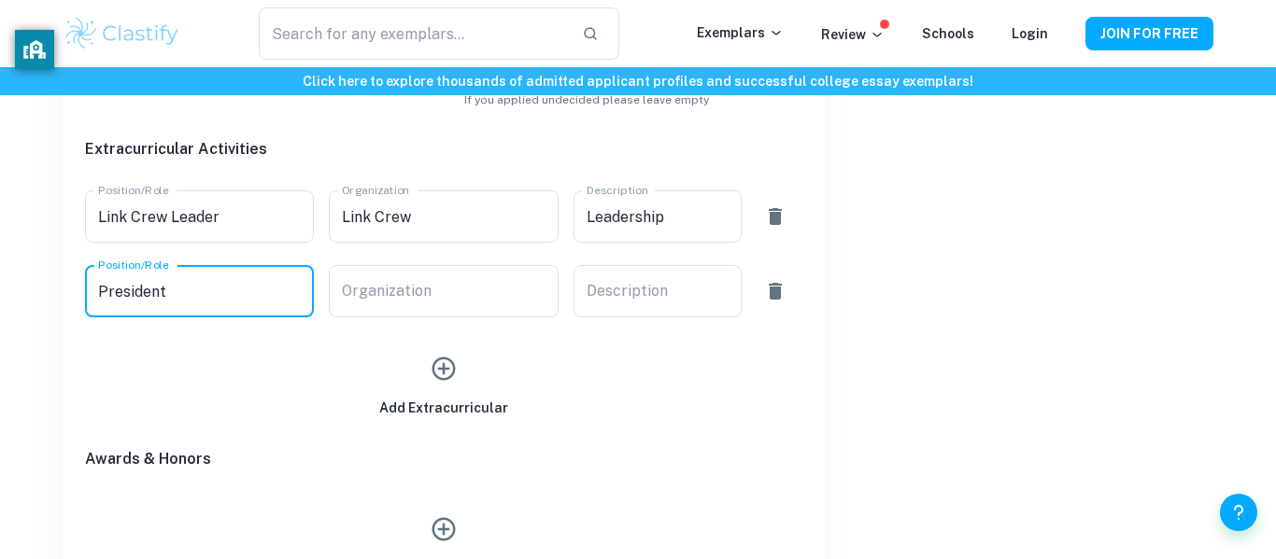
type input "President"
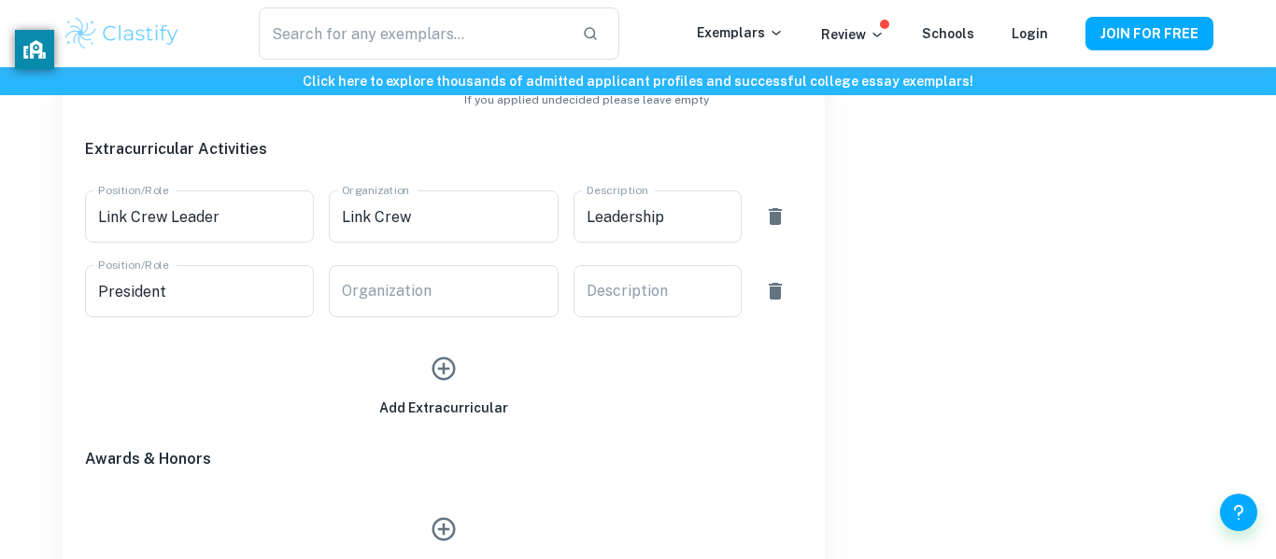
click at [462, 320] on div "Add Extracurricular" at bounding box center [436, 368] width 732 height 101
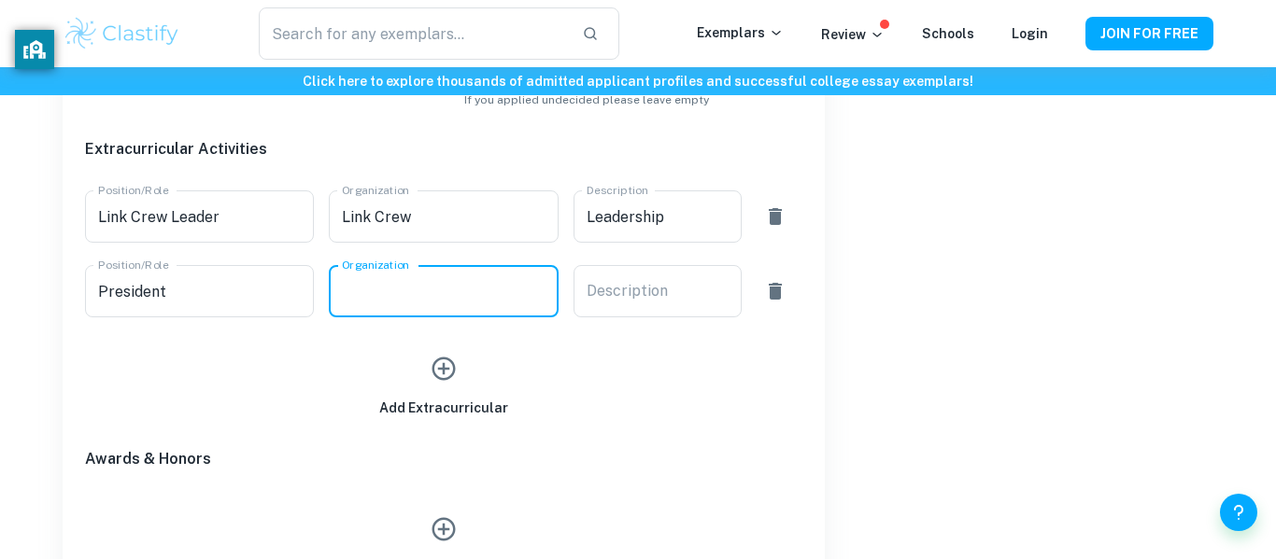
click at [440, 302] on input "Organization" at bounding box center [443, 291] width 229 height 52
type input "Art Club"
click at [622, 304] on div "x Description" at bounding box center [657, 291] width 168 height 52
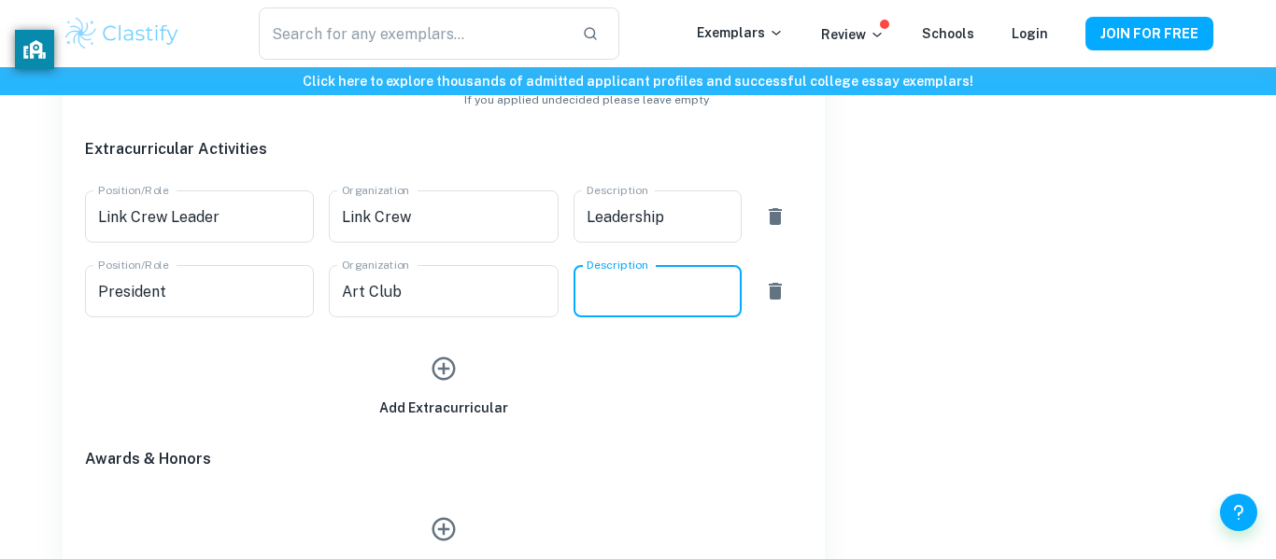
click at [541, 353] on div "Add Extracurricular" at bounding box center [443, 375] width 717 height 86
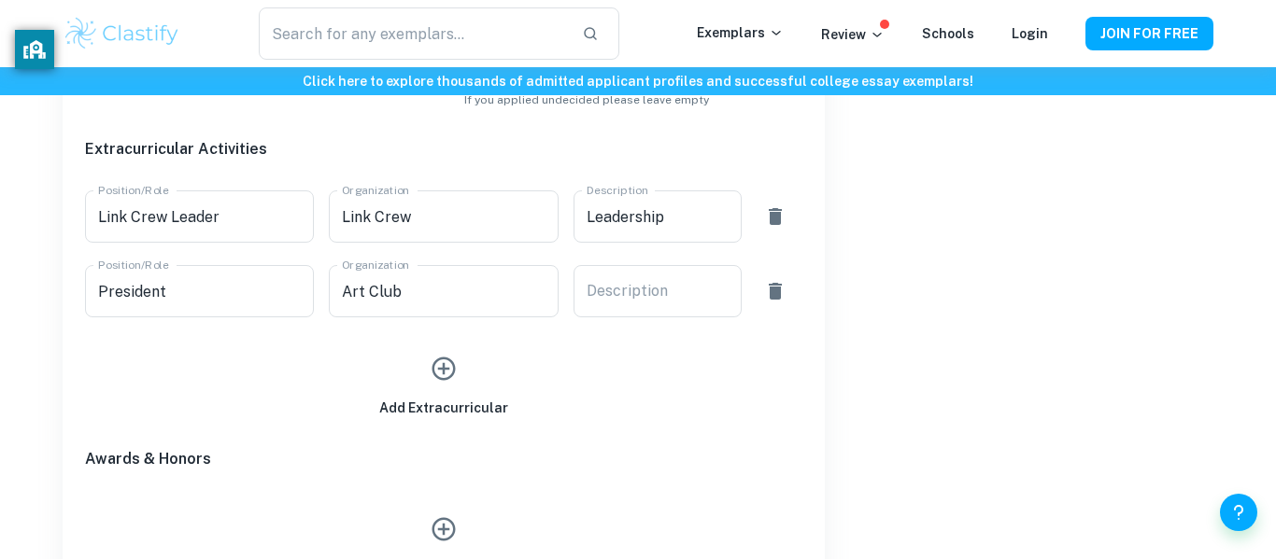
click at [448, 382] on icon "button" at bounding box center [444, 369] width 28 height 28
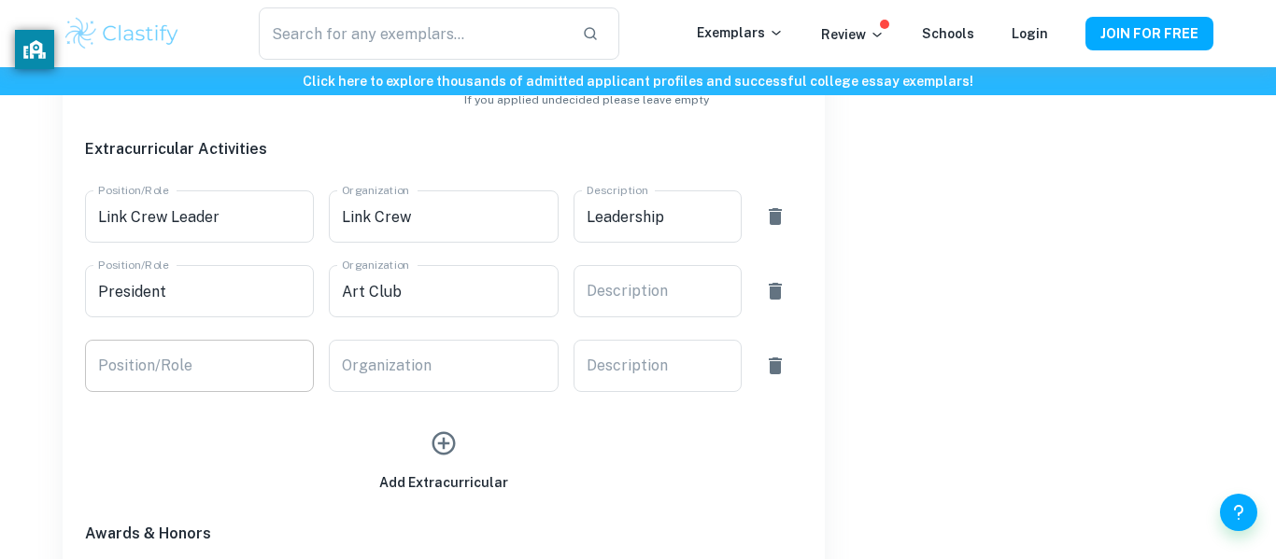
click at [233, 358] on input "Position/Role" at bounding box center [199, 366] width 229 height 52
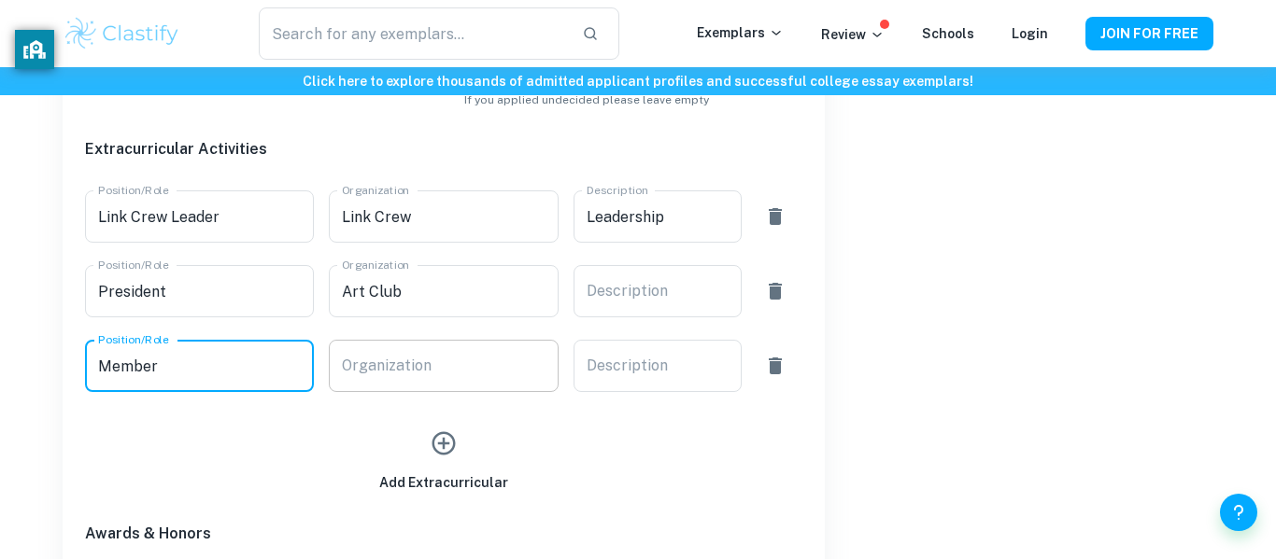
type input "Member"
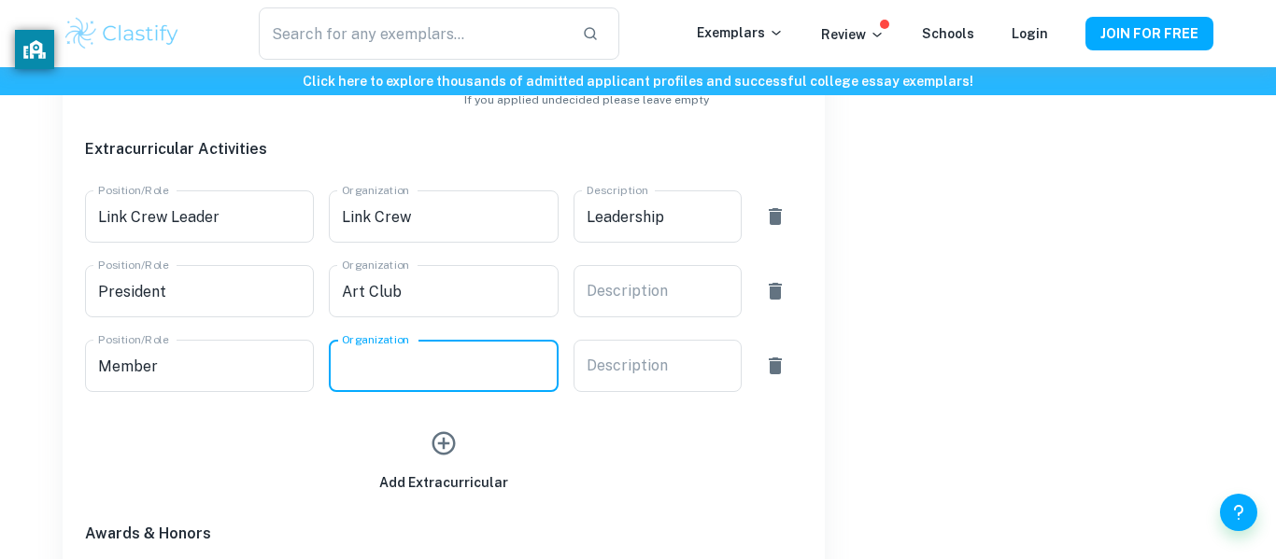
click at [391, 367] on input "Organization" at bounding box center [443, 366] width 229 height 52
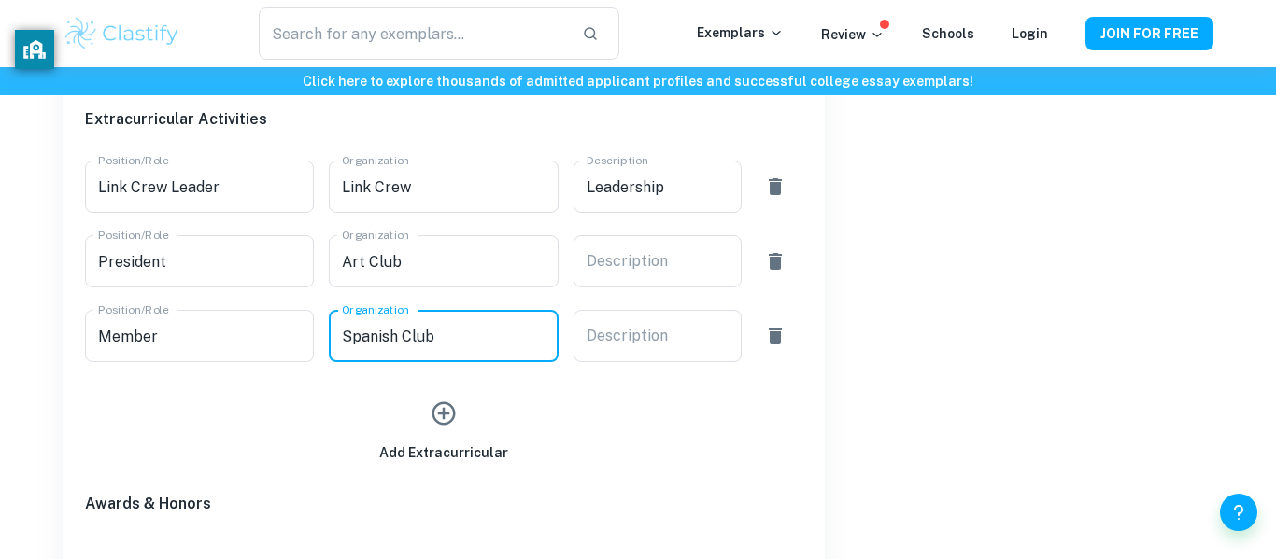
scroll to position [1032, 0]
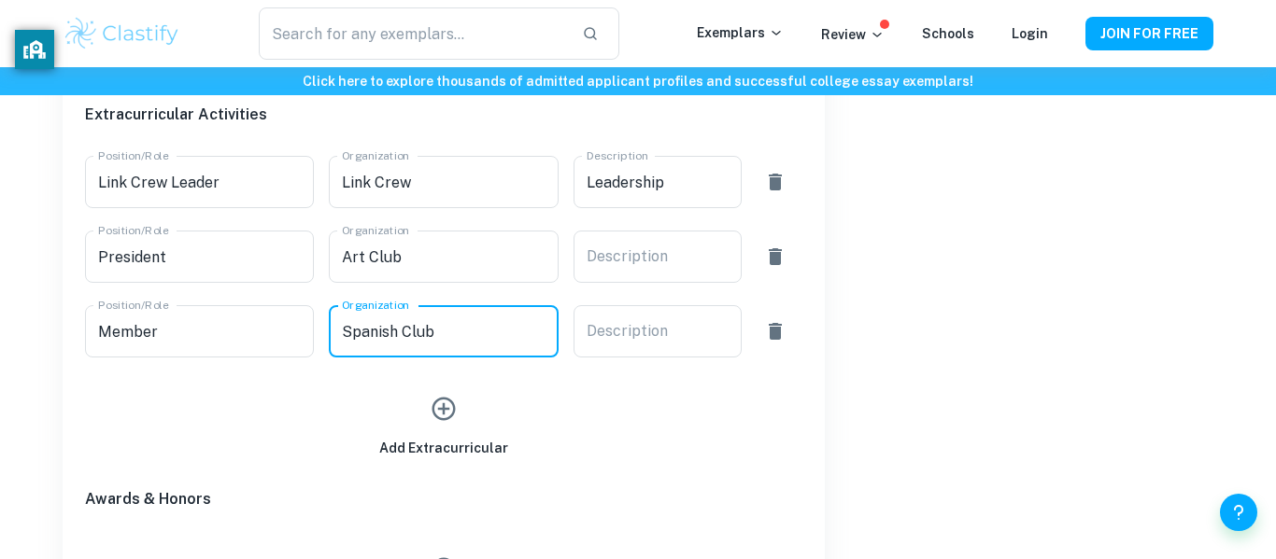
type input "Spanish Club"
click at [440, 424] on button "button" at bounding box center [443, 409] width 43 height 43
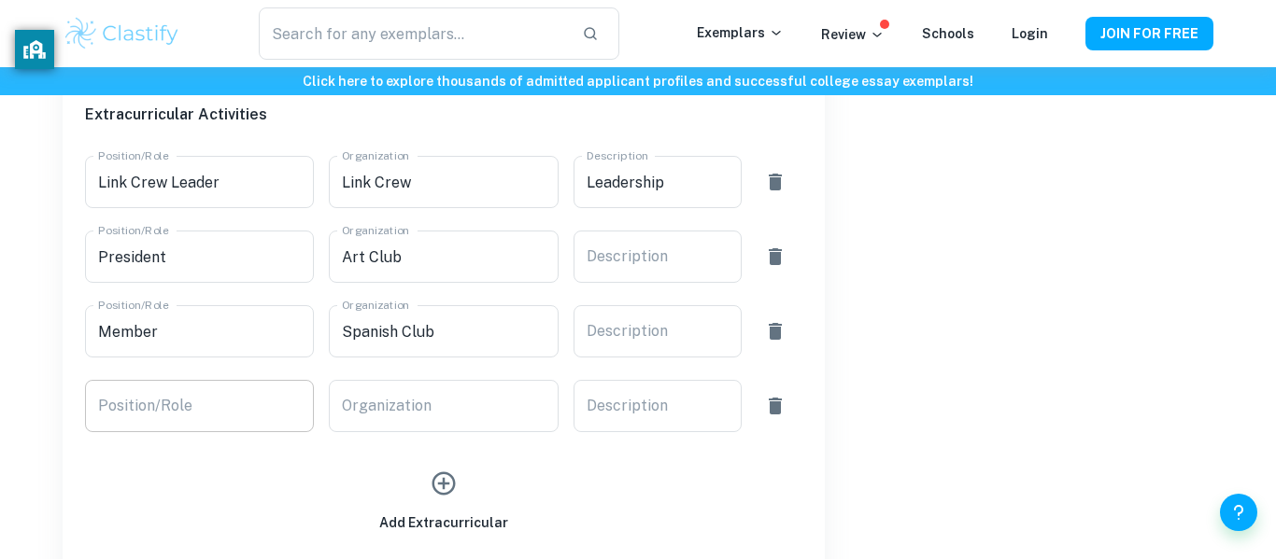
click at [257, 403] on input "Position/Role" at bounding box center [199, 406] width 229 height 52
type input "N"
type input "Member"
click at [434, 406] on input "Organization" at bounding box center [443, 406] width 229 height 52
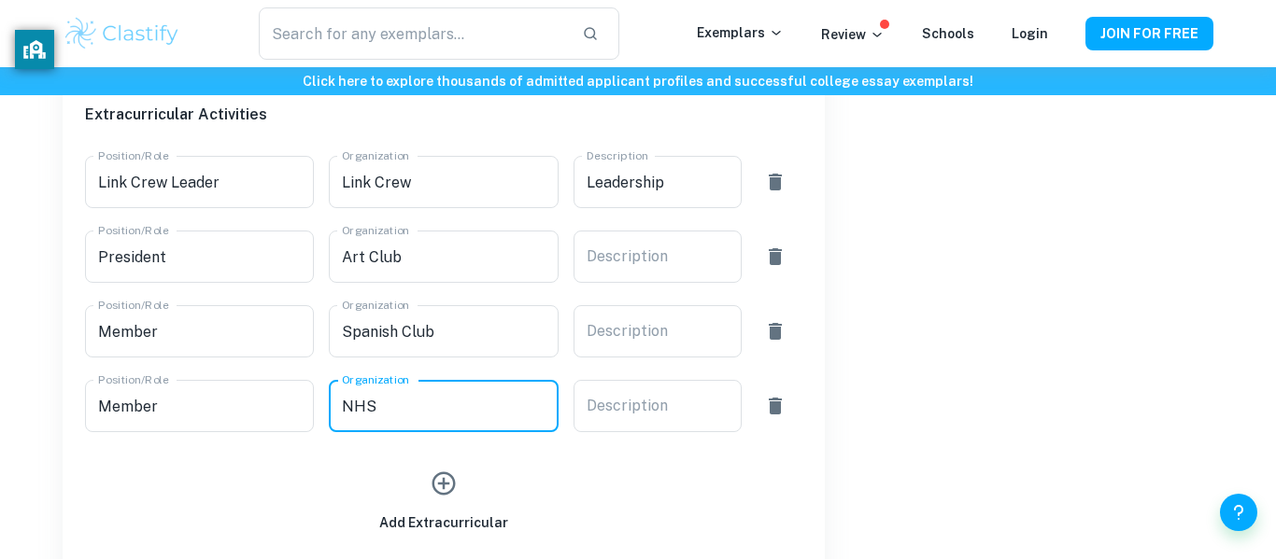
type input "NHS"
click at [438, 494] on icon "button" at bounding box center [444, 484] width 28 height 28
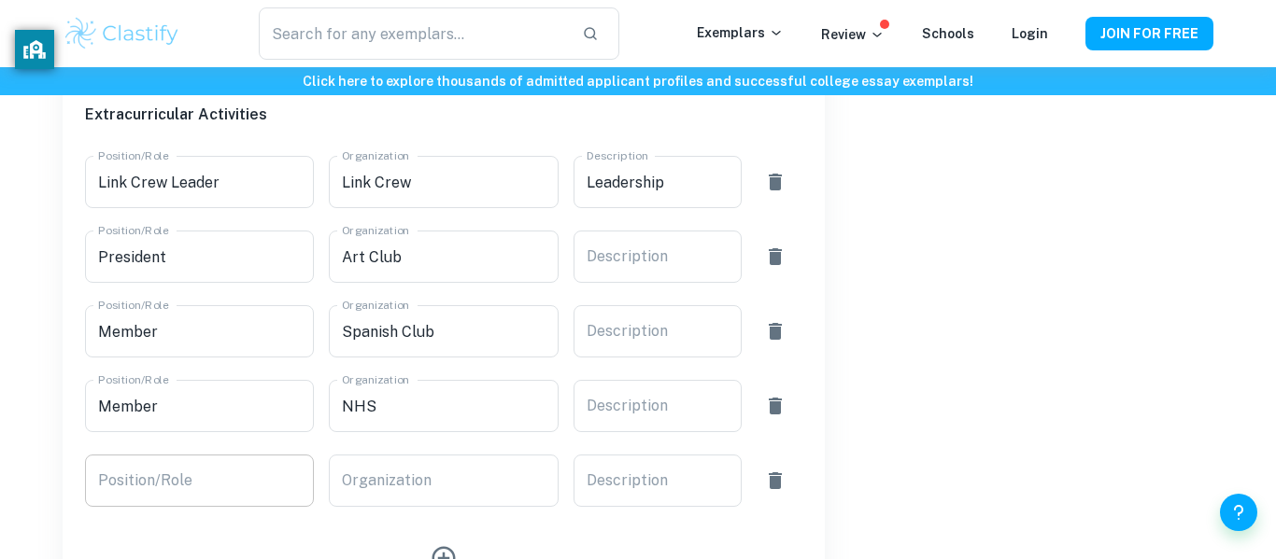
click at [257, 469] on input "Position/Role" at bounding box center [199, 481] width 229 height 52
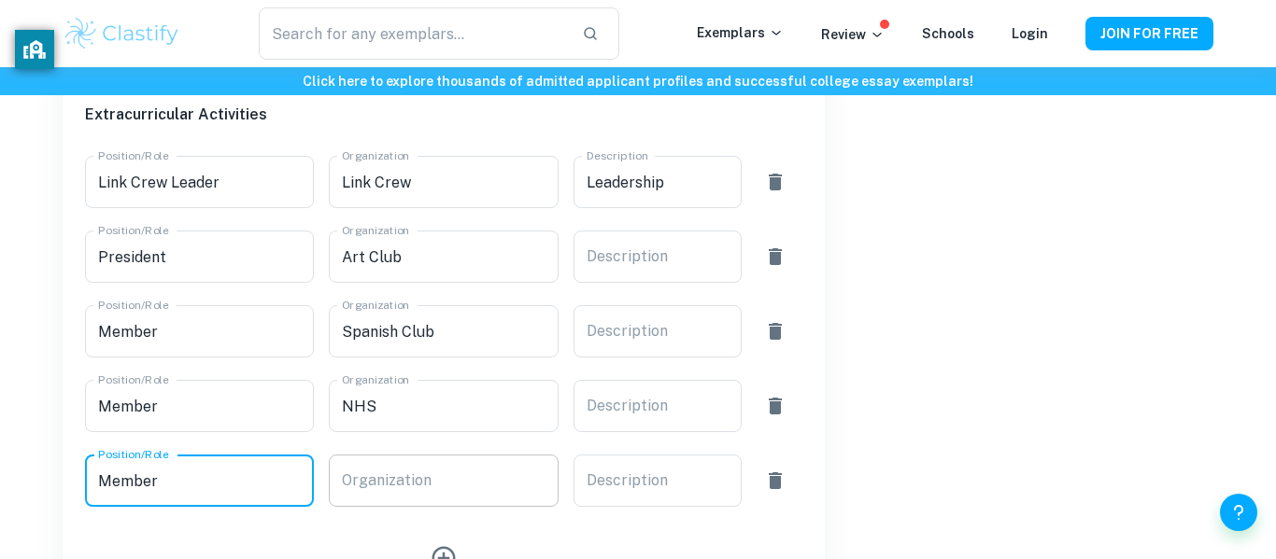
type input "Member"
click at [417, 483] on input "Organization" at bounding box center [443, 481] width 229 height 52
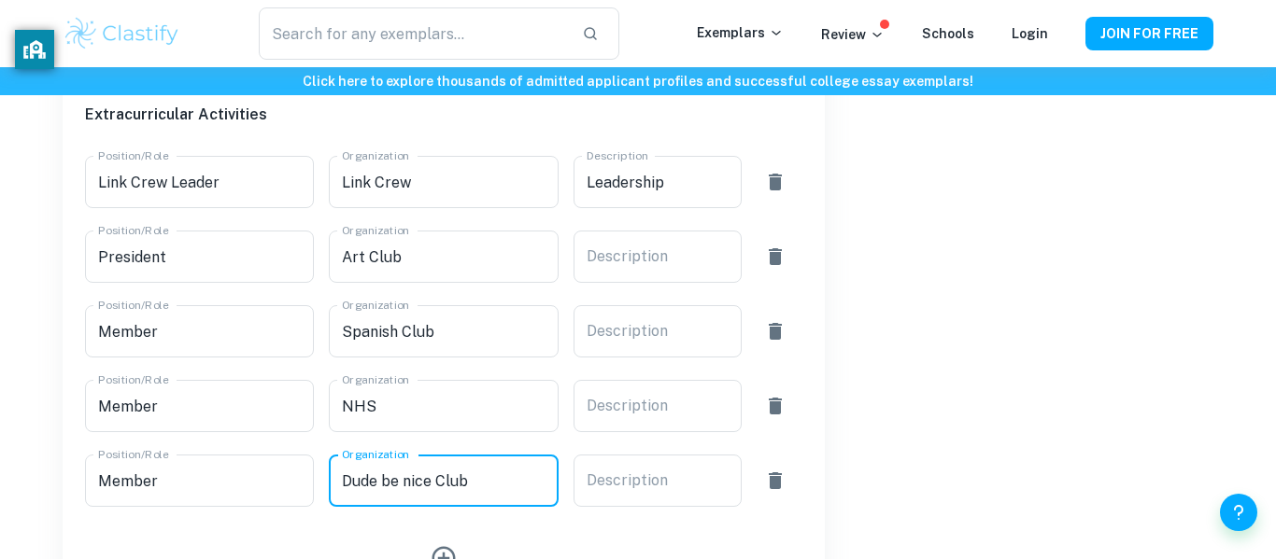
type input "Dude be nice Club"
click at [902, 405] on div "Acceptance Rate Statistics Overall Acceptance Rate 3.9 % Early Action Acceptanc…" at bounding box center [1019, 128] width 389 height 1533
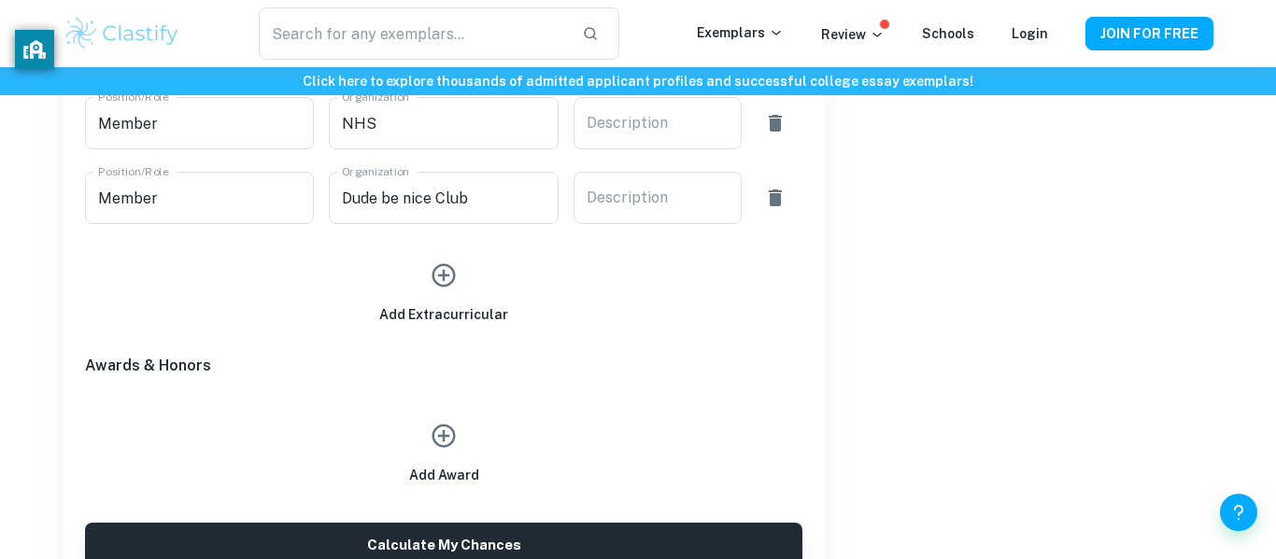
scroll to position [1335, 0]
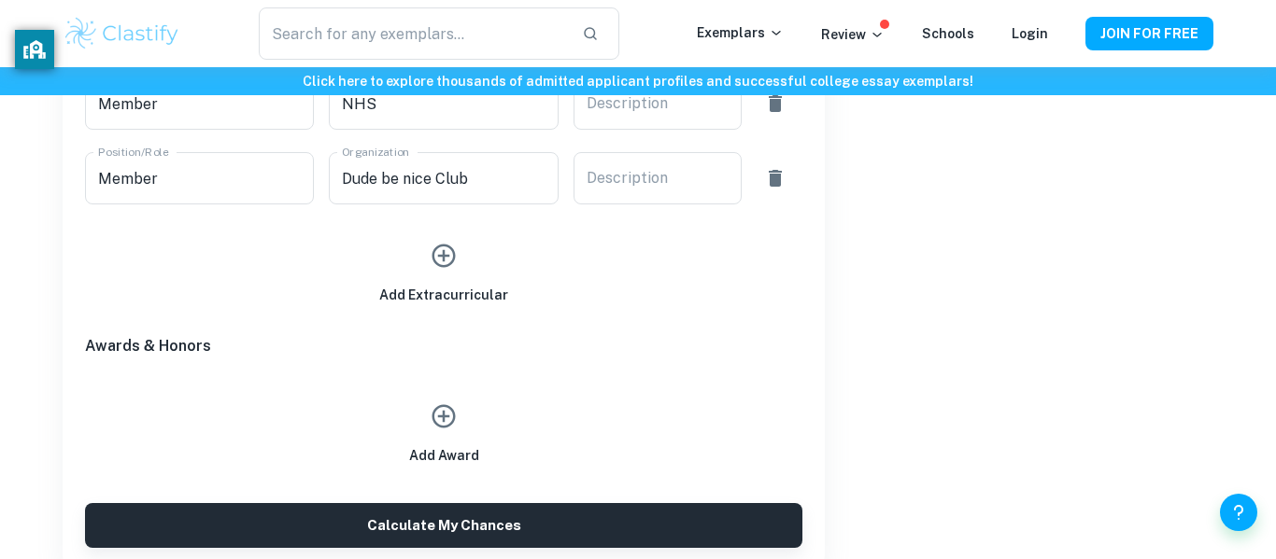
click at [432, 429] on icon "button" at bounding box center [444, 417] width 28 height 28
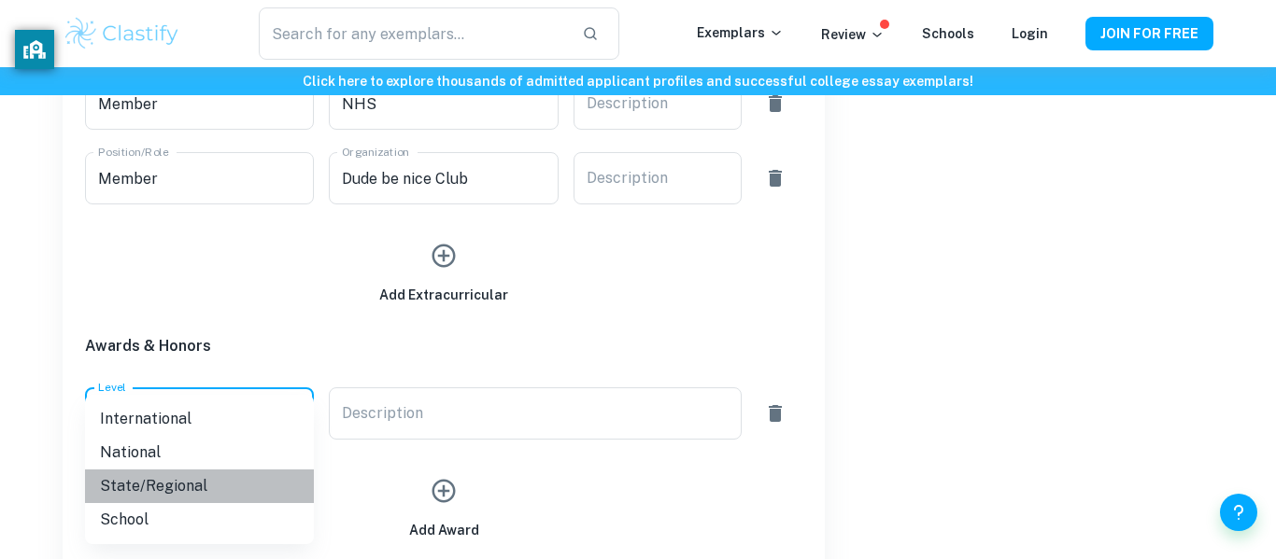
click at [178, 476] on li "State/Regional" at bounding box center [199, 487] width 229 height 34
type input "State/Regional"
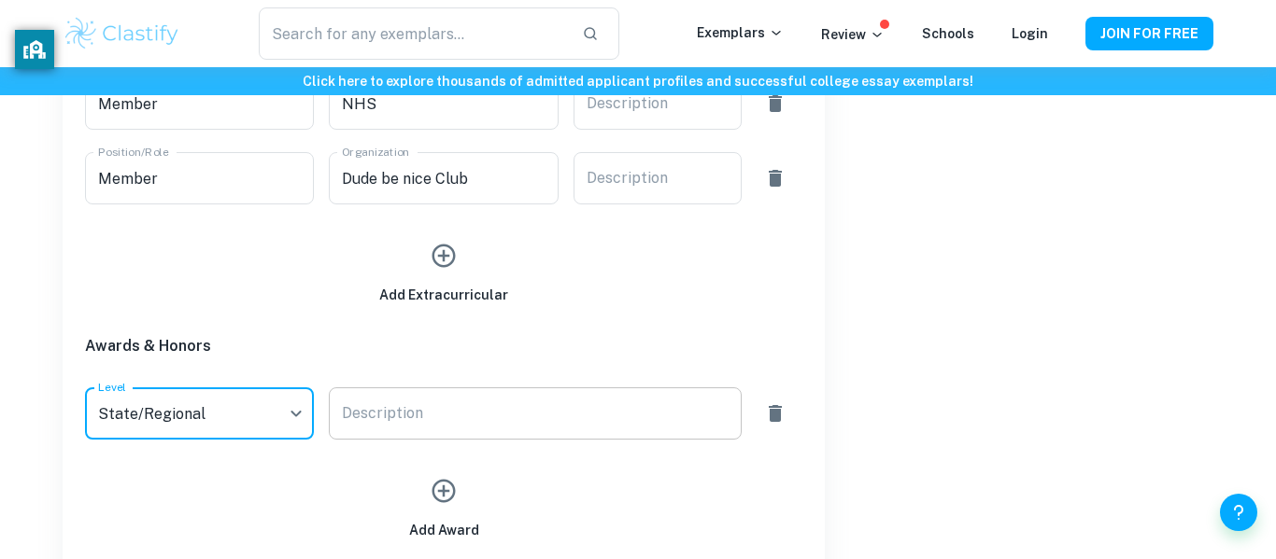
click at [369, 423] on div "Description x Description" at bounding box center [535, 414] width 412 height 52
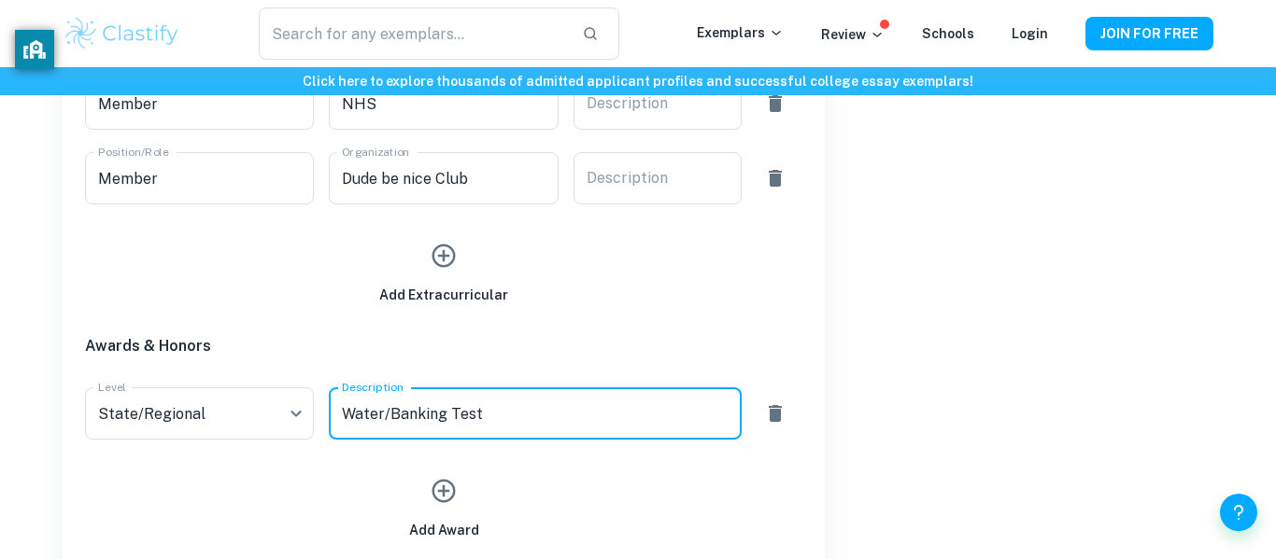
type textarea "Water/Banking Test"
click at [439, 490] on icon "button" at bounding box center [443, 491] width 23 height 23
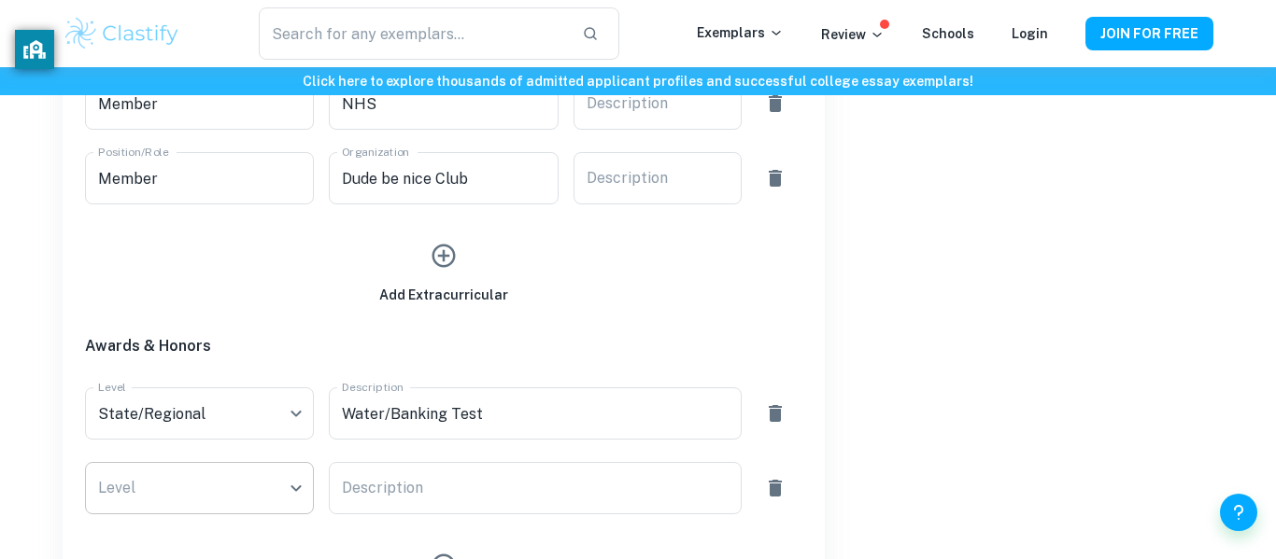
click at [242, 508] on li "School" at bounding box center [199, 520] width 229 height 34
type input "School"
click at [462, 469] on div "x Description" at bounding box center [535, 488] width 412 height 52
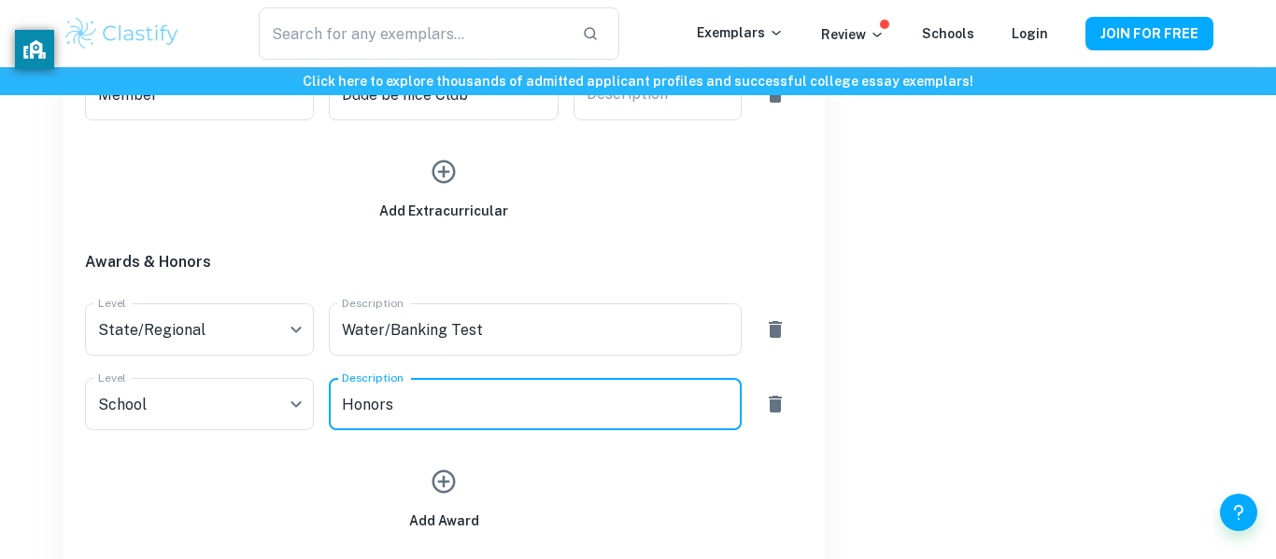
scroll to position [1432, 0]
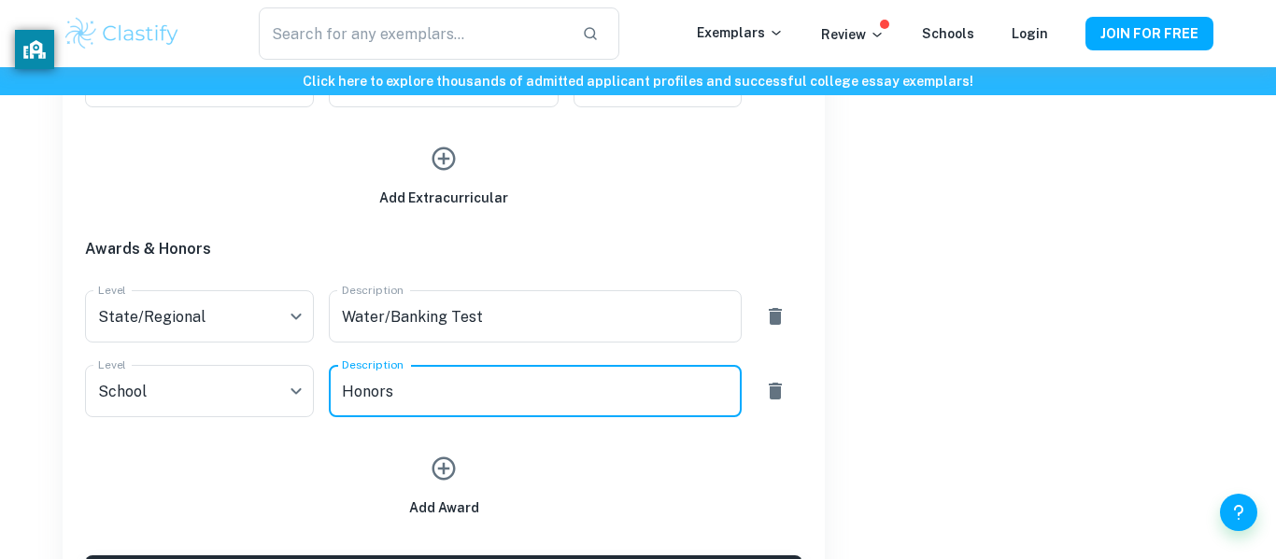
type textarea "Honors"
click at [452, 492] on div "Add Award" at bounding box center [444, 482] width 70 height 71
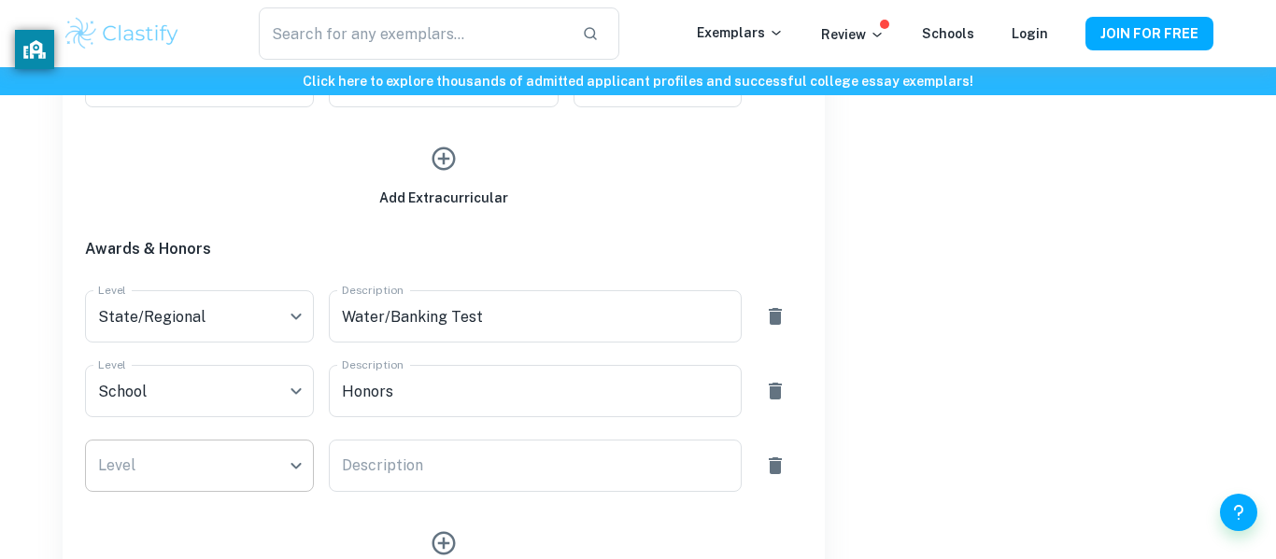
click at [215, 512] on li "School" at bounding box center [199, 520] width 229 height 34
type input "School"
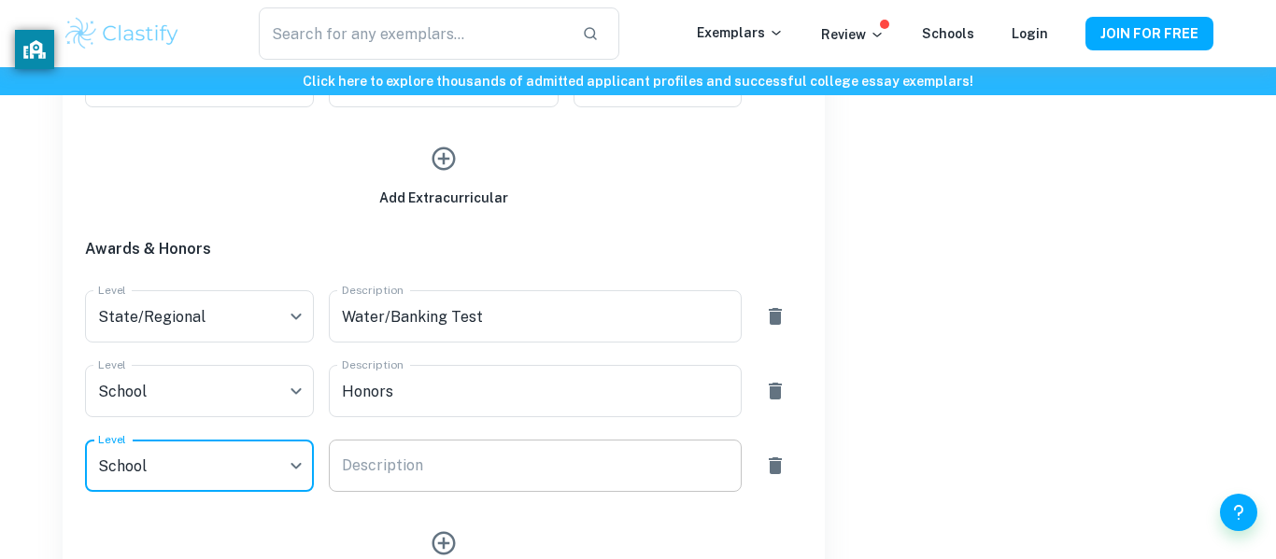
click at [444, 451] on div "x Description" at bounding box center [535, 466] width 412 height 52
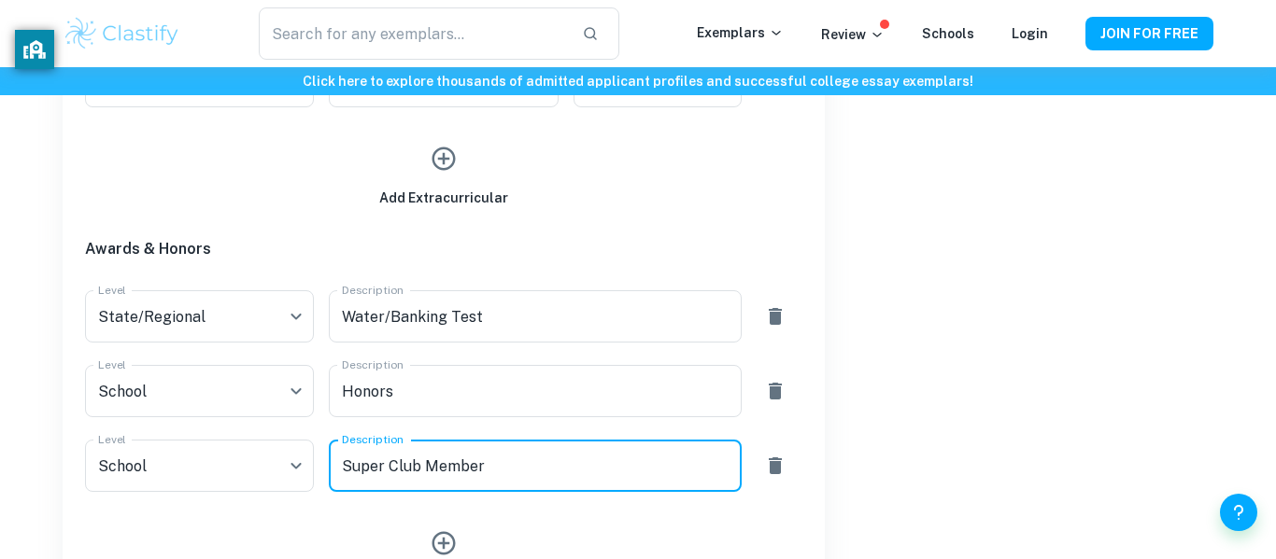
type textarea "Super Club Member"
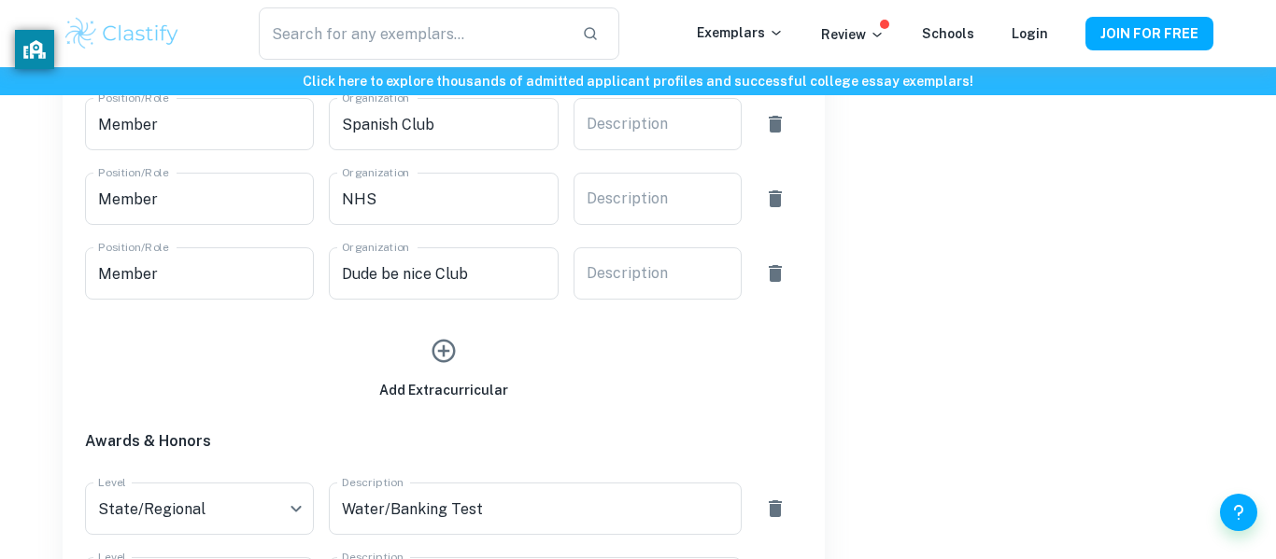
scroll to position [1240, 0]
click at [441, 344] on icon "button" at bounding box center [444, 350] width 28 height 28
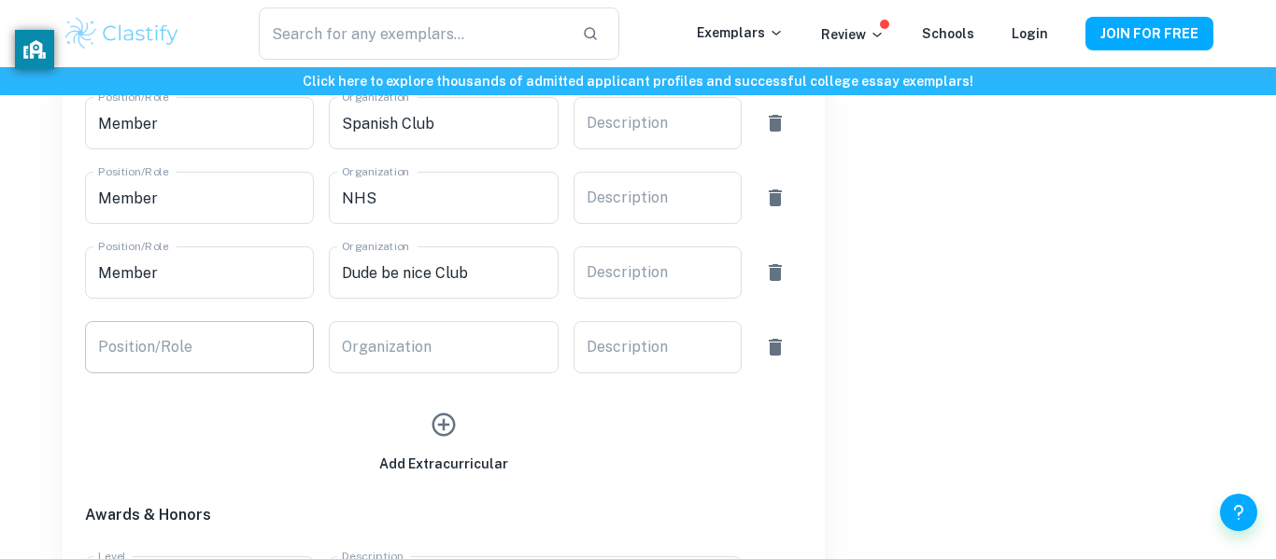
click at [230, 352] on input "Position/Role" at bounding box center [199, 347] width 229 height 52
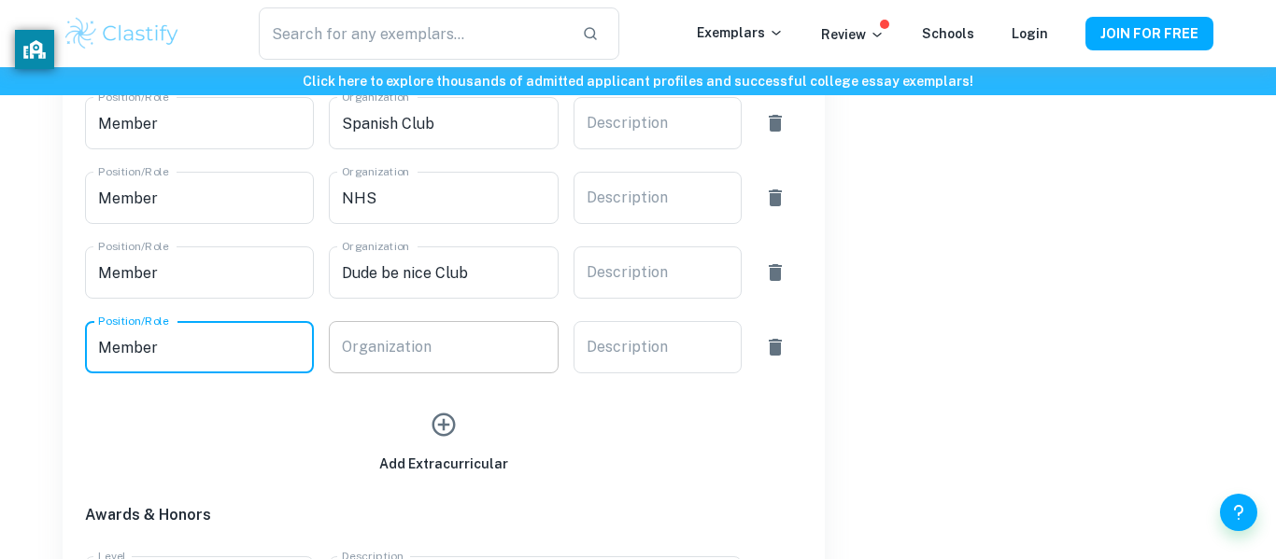
type input "Member"
click at [437, 348] on input "Organization" at bounding box center [443, 347] width 229 height 52
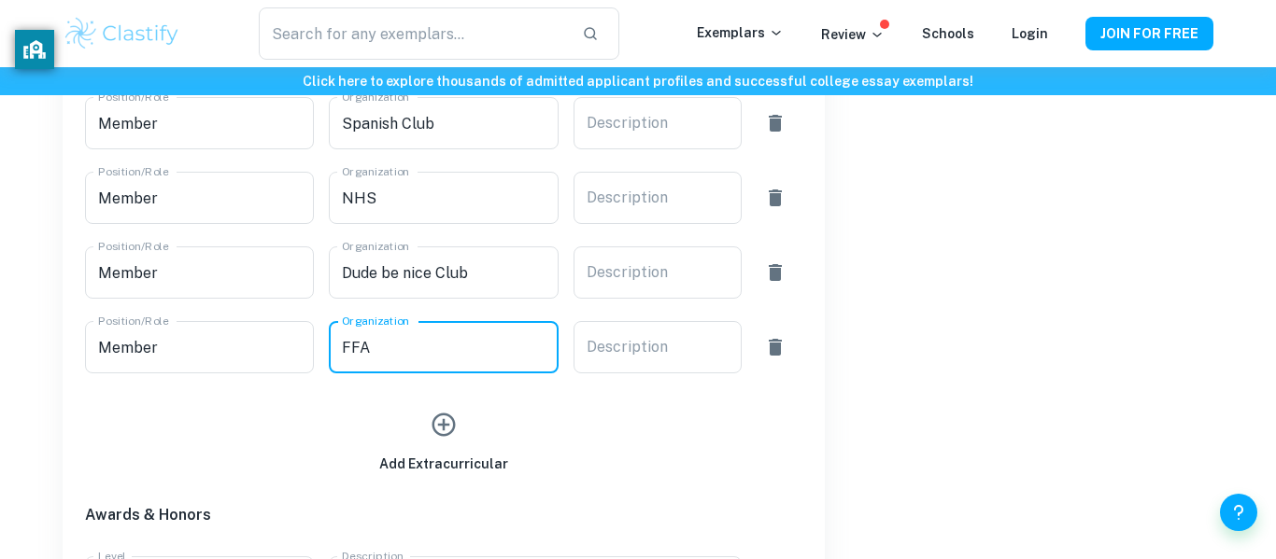
type input "FFA"
click at [996, 347] on div "Acceptance Rate Statistics Overall Acceptance Rate 3.9 % Early Action Acceptanc…" at bounding box center [1019, 70] width 389 height 1832
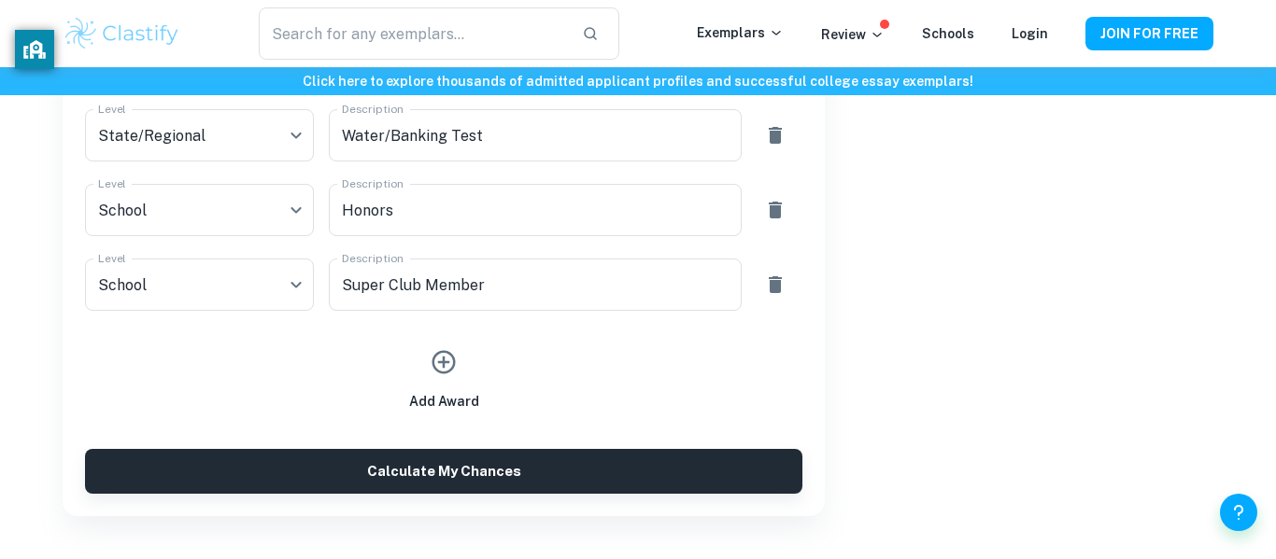
scroll to position [1703, 0]
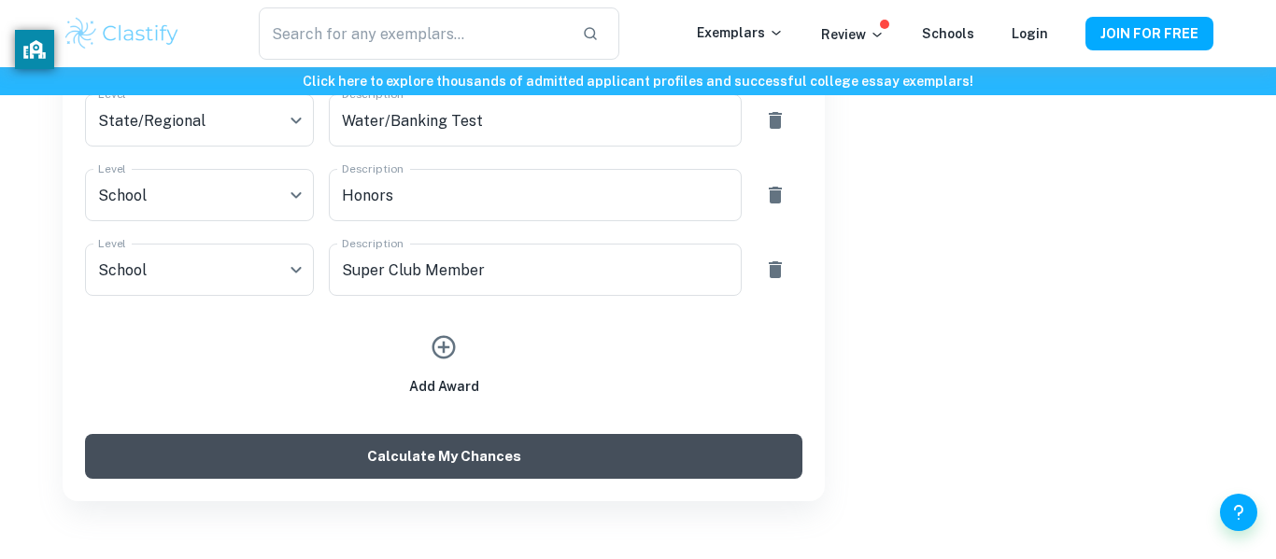
click at [554, 457] on button "Calculate My Chances" at bounding box center [443, 456] width 717 height 45
click at [556, 459] on button "Calculate My Chances" at bounding box center [443, 456] width 717 height 45
click at [686, 455] on button "Calculate My Chances" at bounding box center [443, 456] width 717 height 45
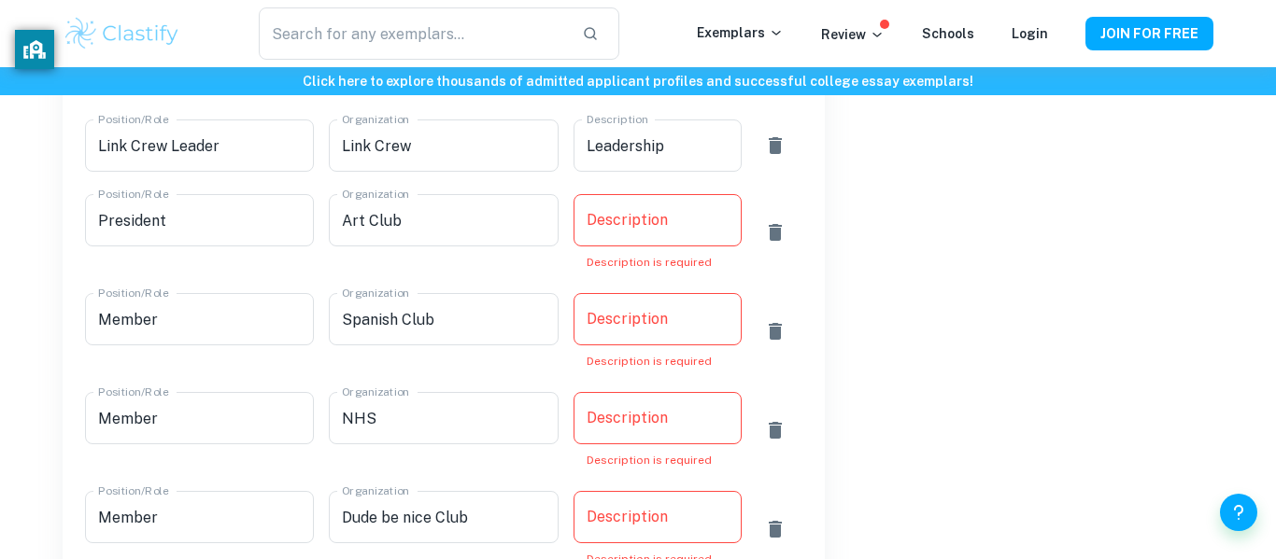
scroll to position [1056, 0]
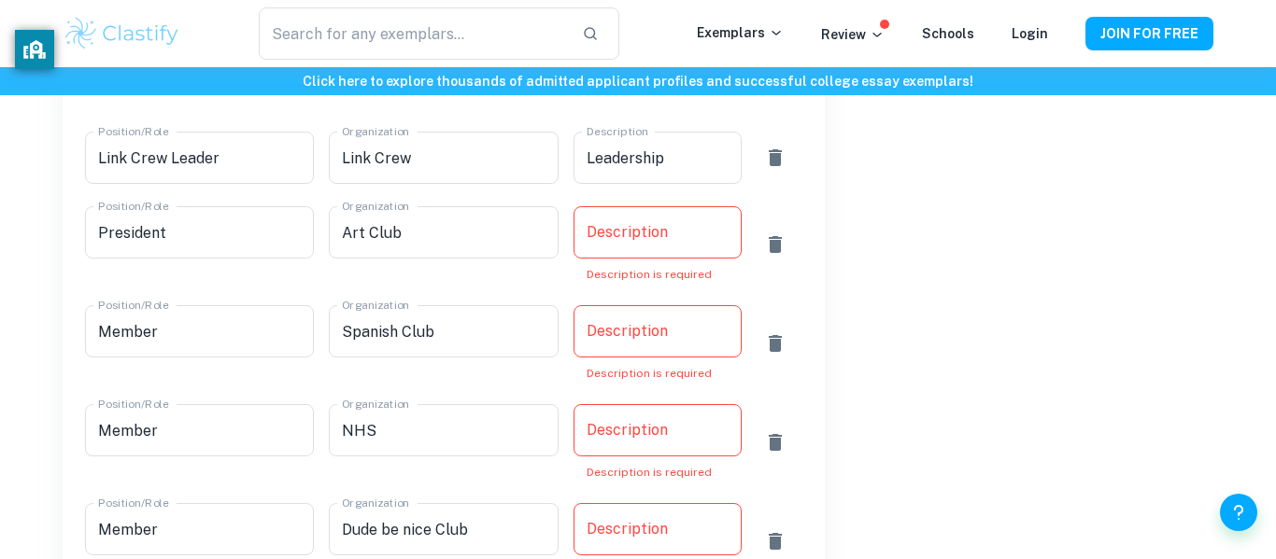
click at [671, 226] on textarea "Description" at bounding box center [657, 232] width 142 height 21
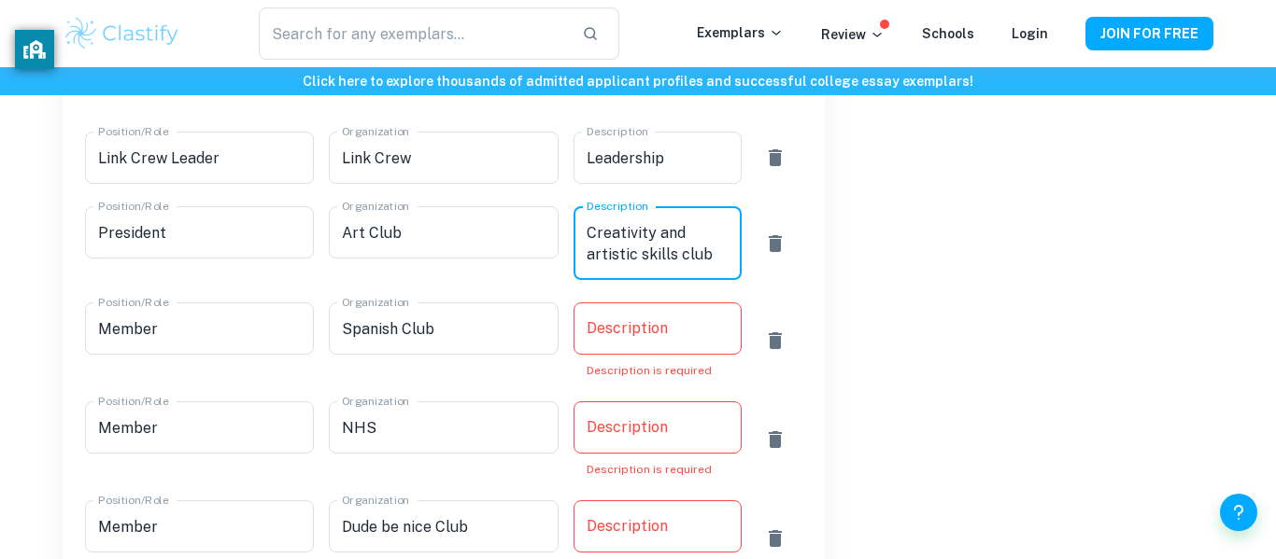
type textarea "Creativity and artistic skills club"
click at [685, 315] on div "x Description" at bounding box center [657, 329] width 168 height 52
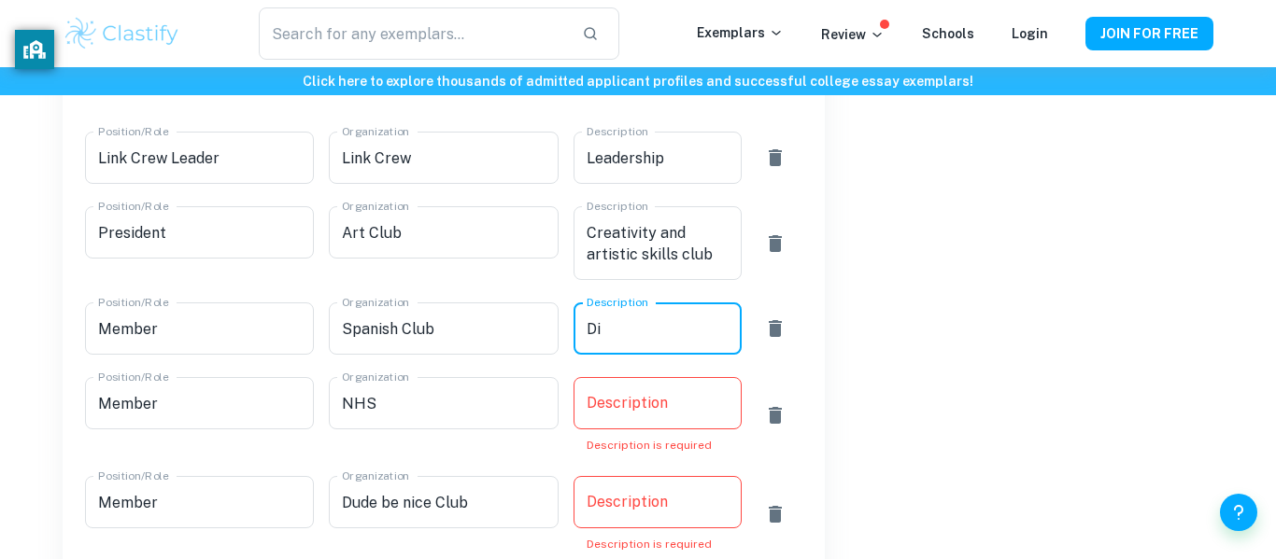
type textarea "D"
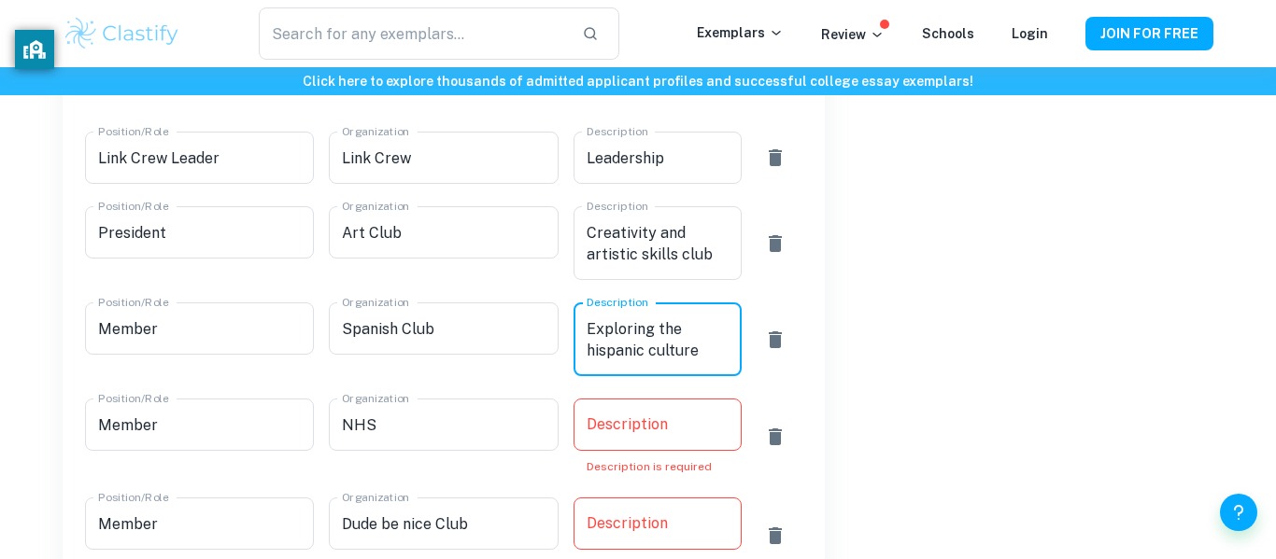
type textarea "Exploring the hispanic culture"
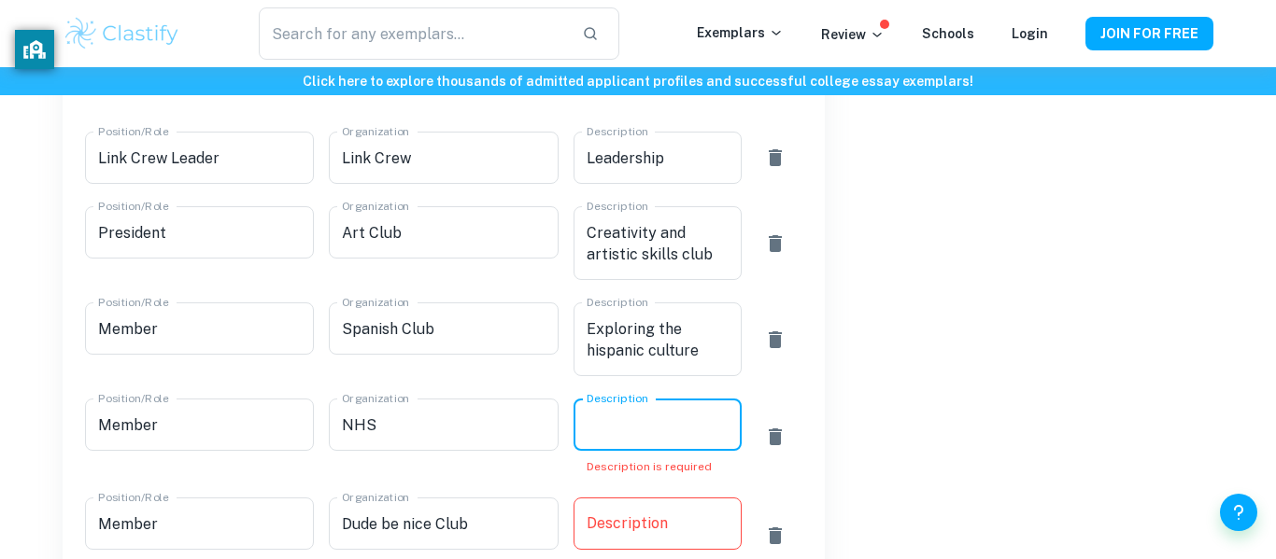
click at [668, 416] on textarea "Description" at bounding box center [657, 425] width 142 height 21
type textarea "L"
paste textarea "a prestigious national organization that recognizes high school students for ex…"
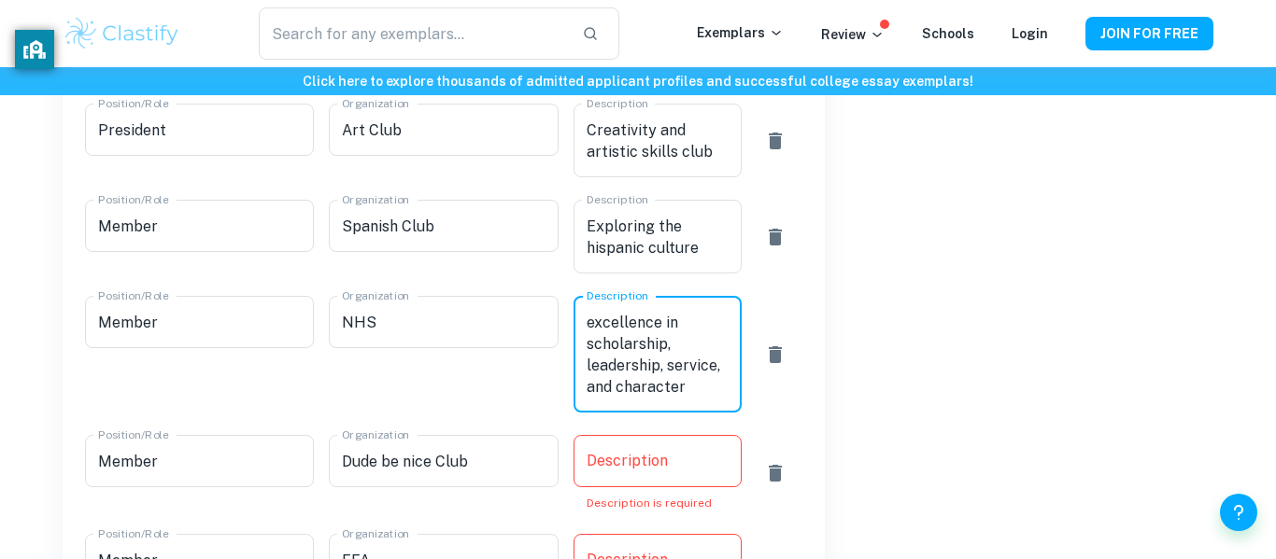
scroll to position [1183, 0]
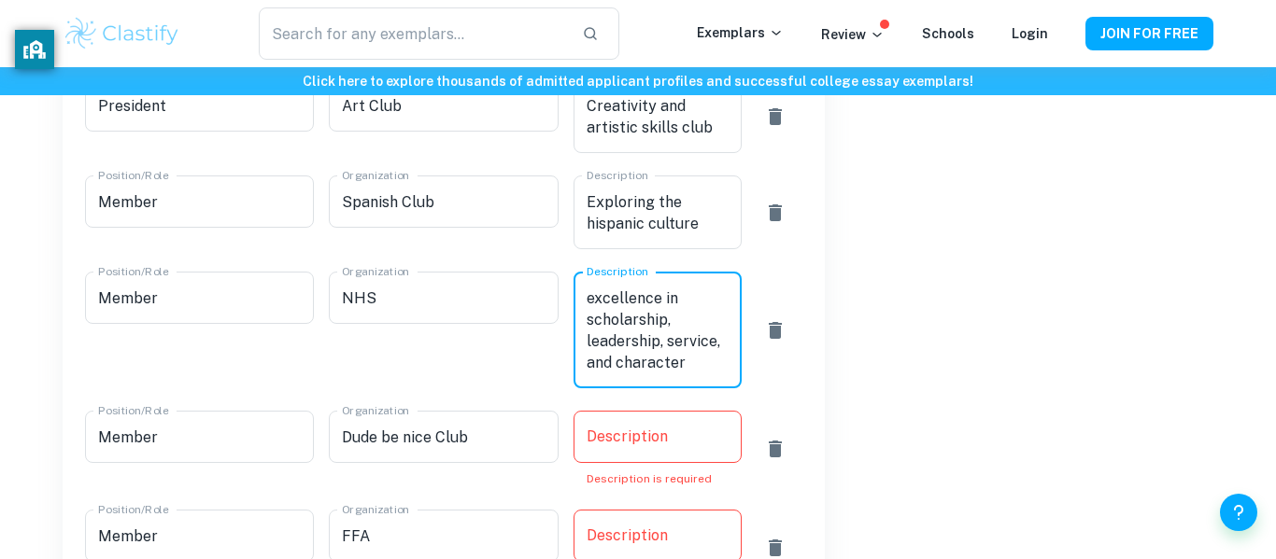
type textarea "a prestigious national organization that recognizes high school students for ex…"
click at [667, 445] on textarea "Description" at bounding box center [657, 437] width 142 height 21
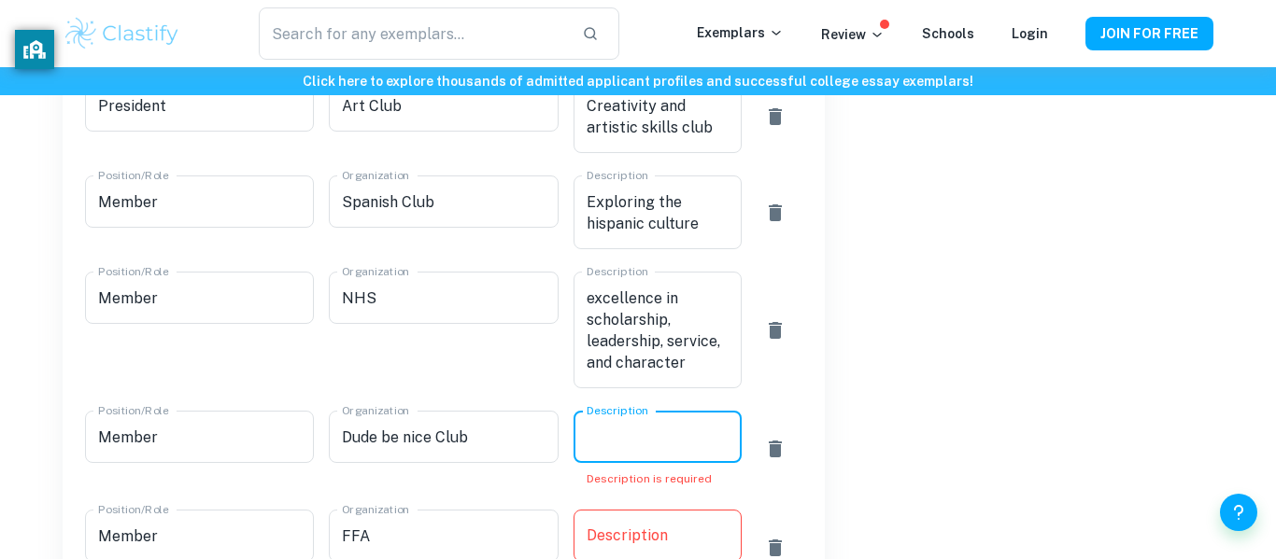
click at [667, 445] on textarea "Description" at bounding box center [657, 437] width 142 height 21
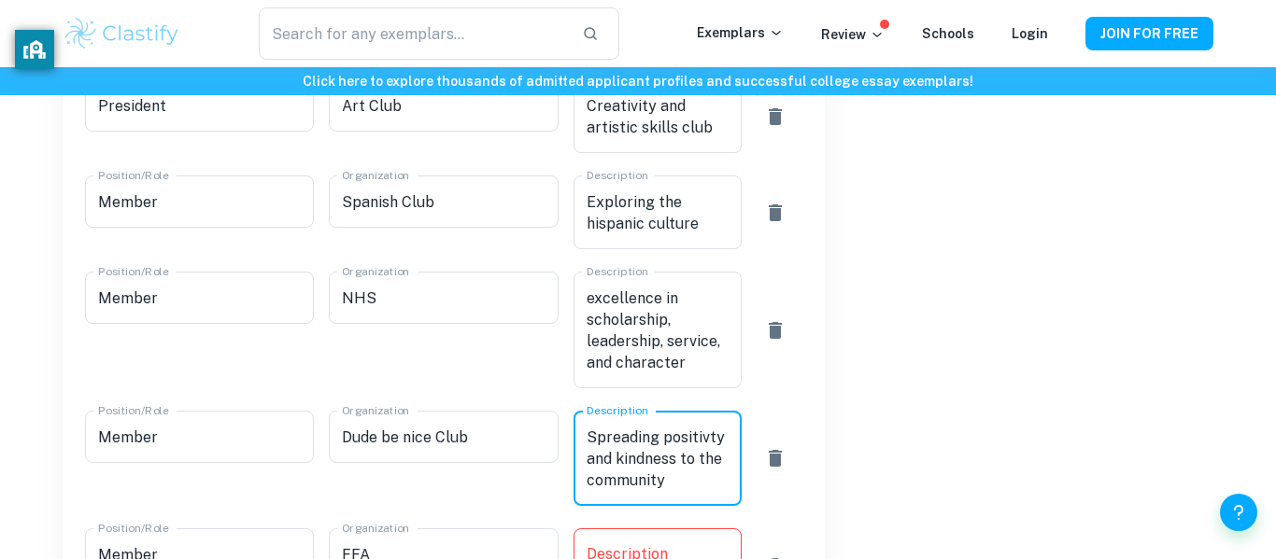
scroll to position [1336, 0]
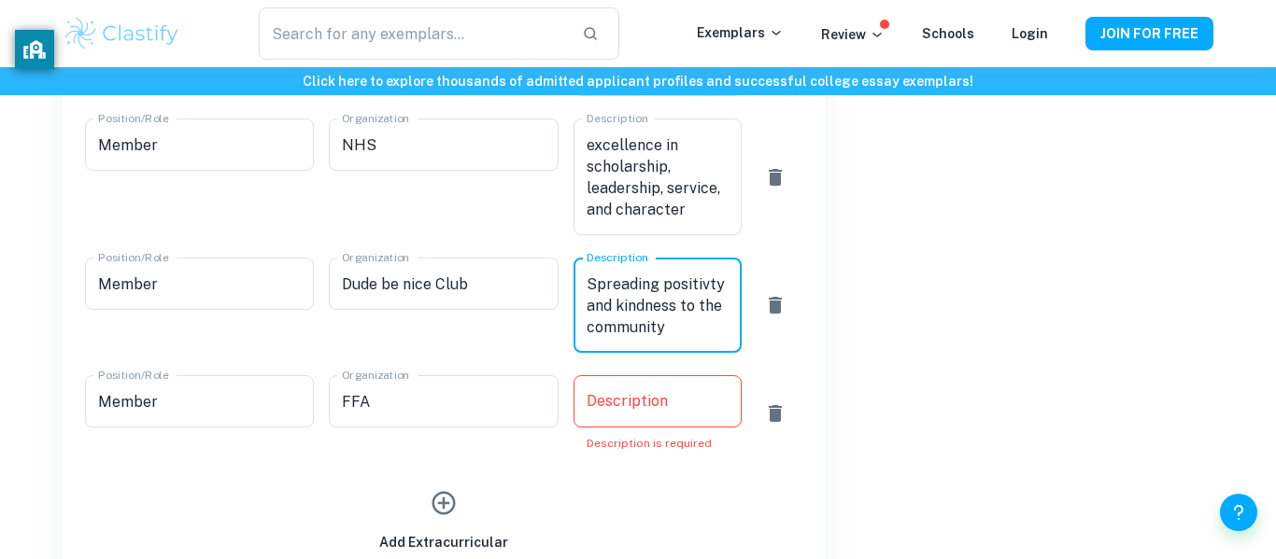
type textarea "Spreading positivty and kindness to the community"
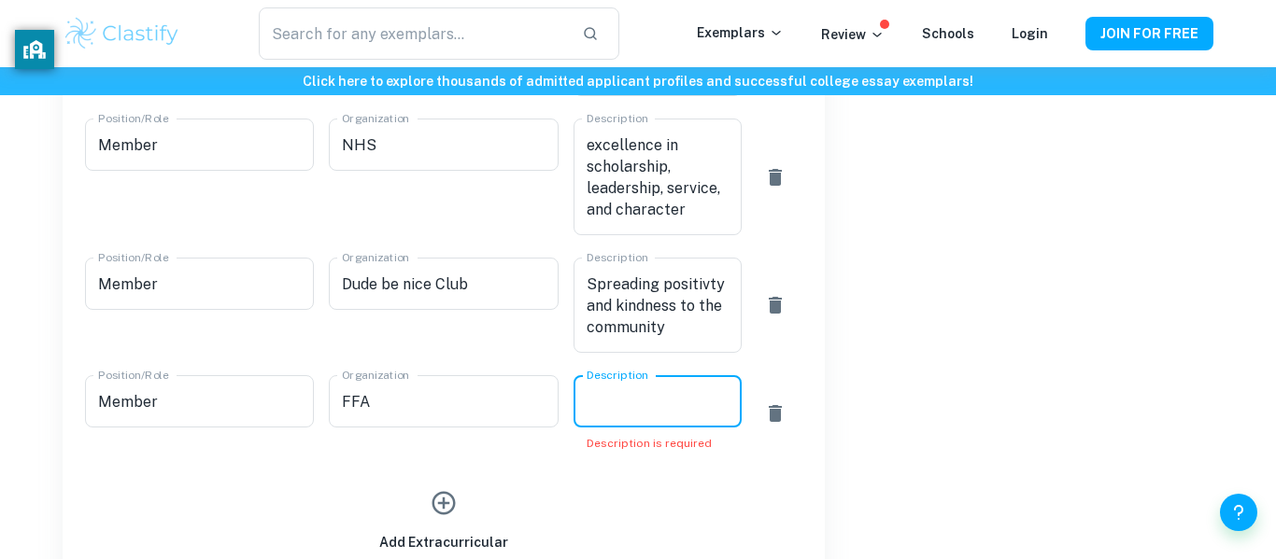
click at [642, 407] on textarea "Description" at bounding box center [657, 401] width 142 height 21
paste textarea "a prestigious national organization that recognizes high school students for ex…"
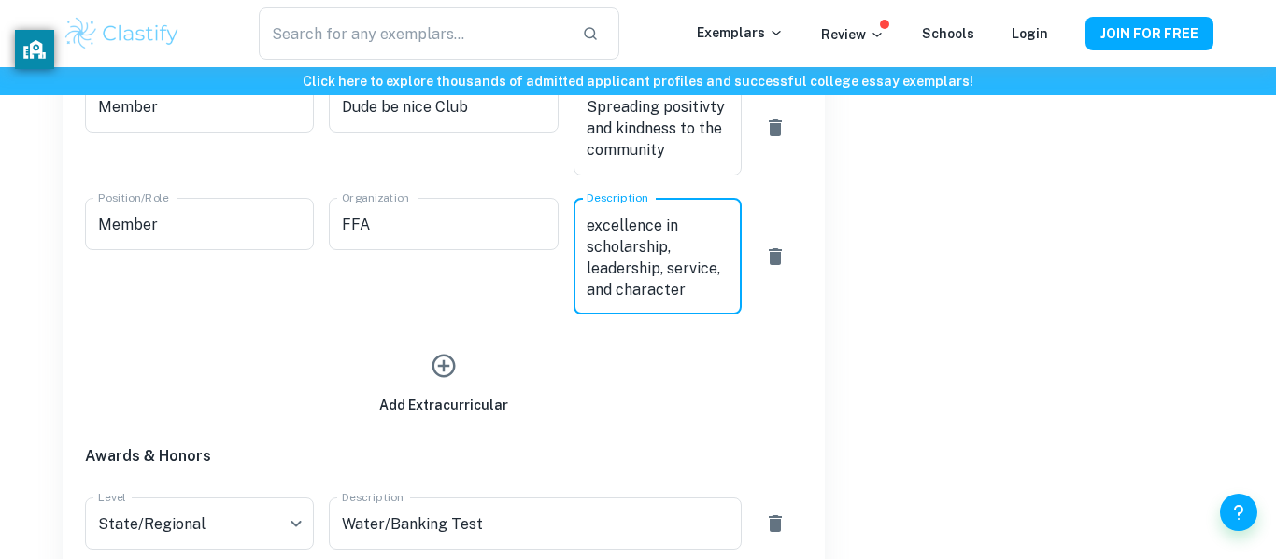
scroll to position [1518, 0]
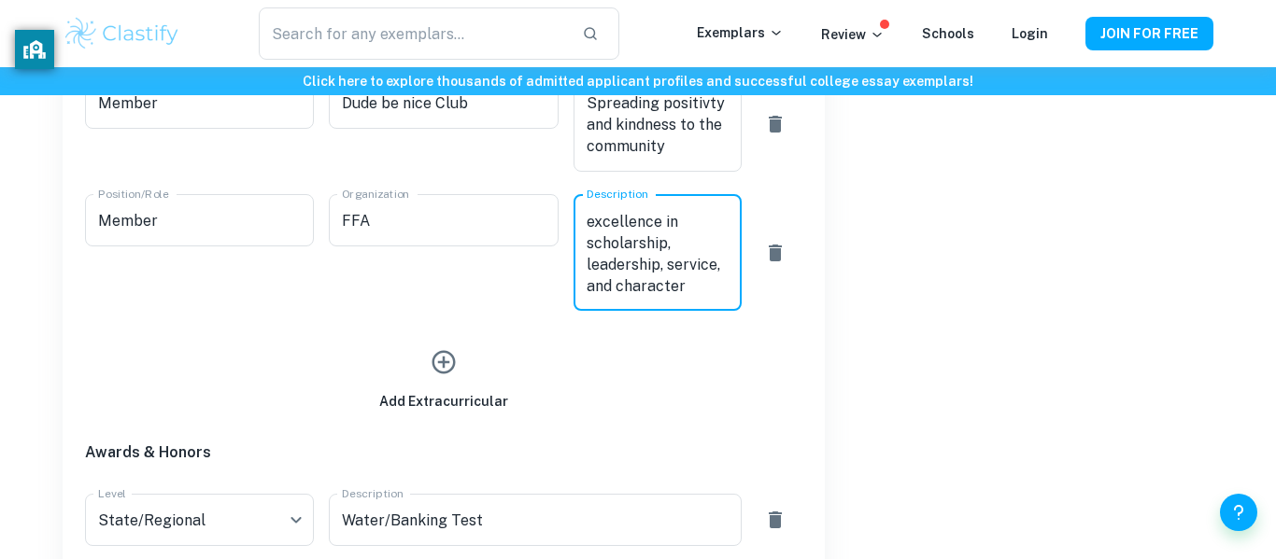
type textarea "a prestigious national organization that recognizes high school students for ex…"
click at [513, 427] on div "Awards & Honors" at bounding box center [436, 442] width 732 height 60
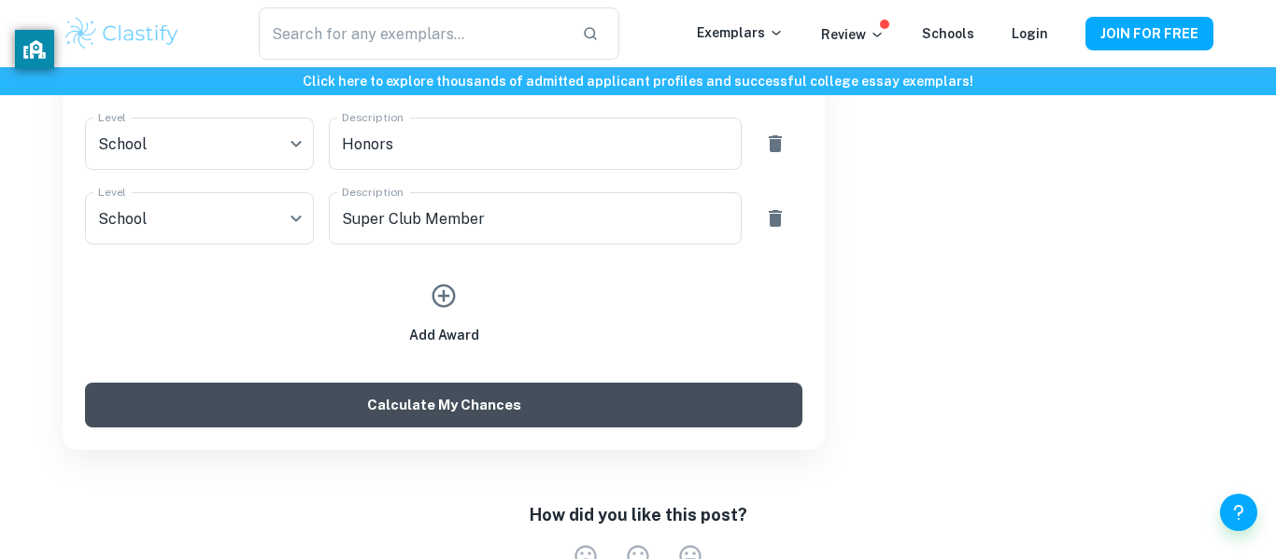
click at [742, 408] on button "Calculate My Chances" at bounding box center [443, 405] width 717 height 45
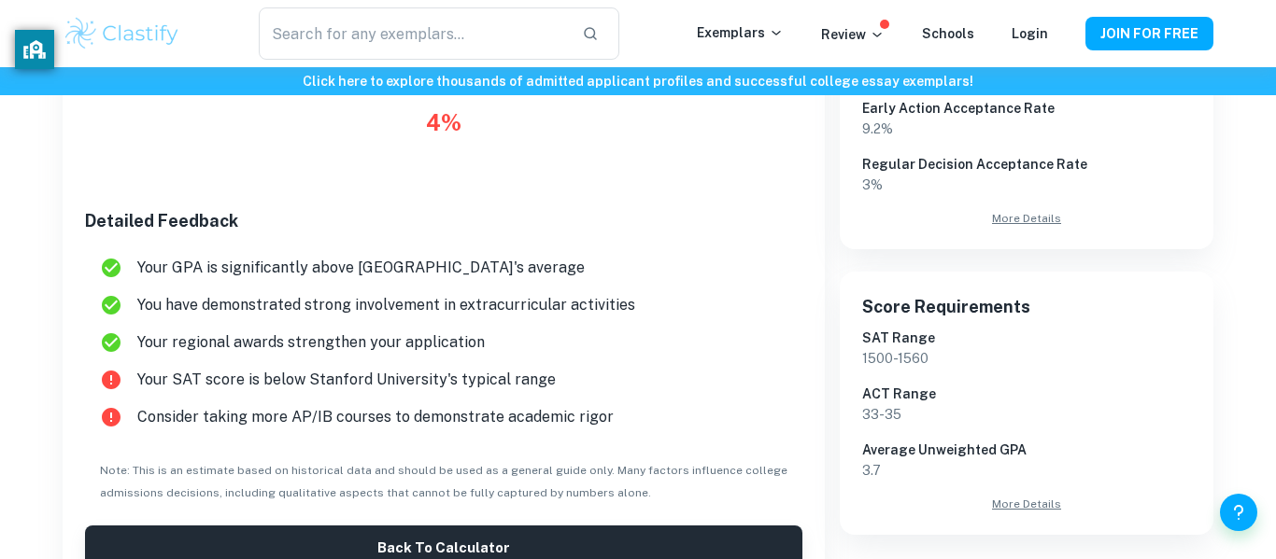
scroll to position [428, 0]
